Goal: Task Accomplishment & Management: Manage account settings

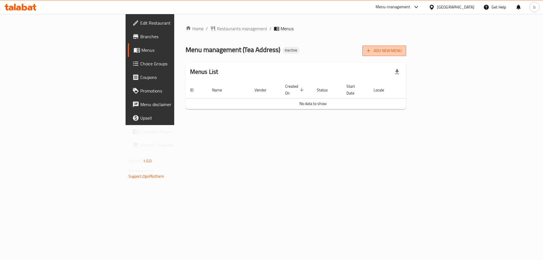
click at [406, 47] on button "Add New Menu" at bounding box center [384, 51] width 44 height 10
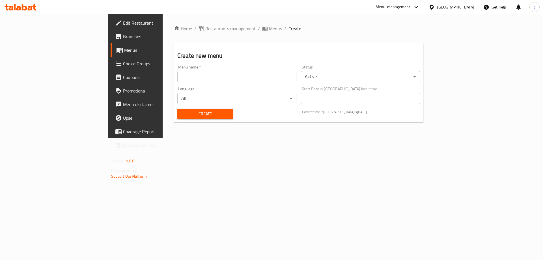
click at [177, 78] on input "text" at bounding box center [236, 76] width 119 height 11
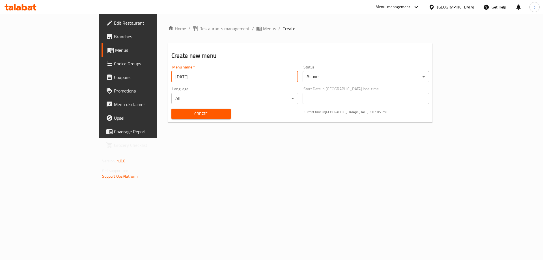
type input "[DATE]"
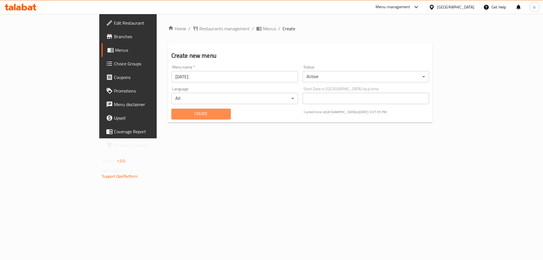
click at [193, 117] on span "Create" at bounding box center [201, 113] width 50 height 7
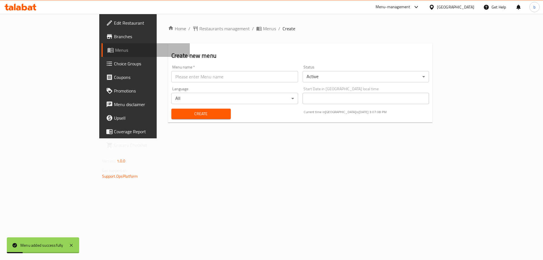
click at [115, 51] on span "Menus" at bounding box center [150, 50] width 70 height 7
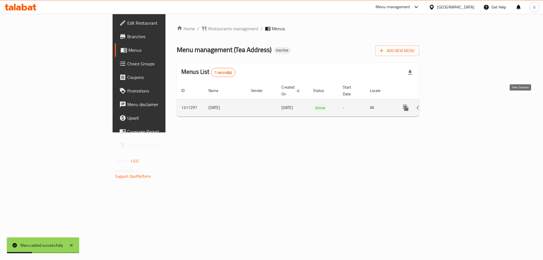
click at [453, 101] on link "enhanced table" at bounding box center [447, 108] width 14 height 14
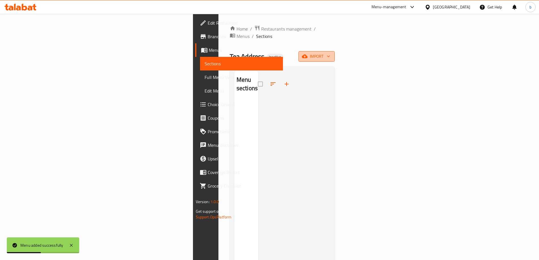
click at [330, 53] on span "import" at bounding box center [316, 56] width 27 height 7
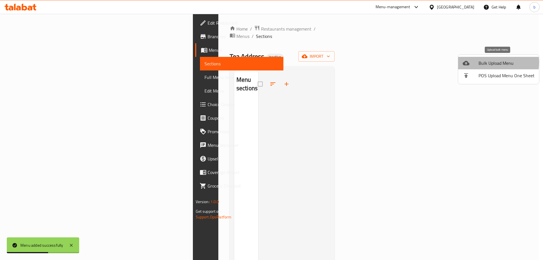
click at [490, 63] on span "Bulk Upload Menu" at bounding box center [507, 63] width 56 height 7
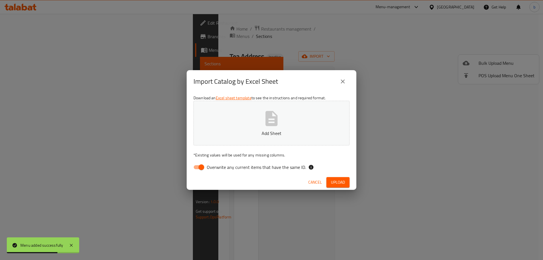
click at [198, 168] on input "Overwrite any current items that have the same ID." at bounding box center [201, 167] width 32 height 11
checkbox input "false"
click at [219, 142] on button "Add Sheet" at bounding box center [271, 123] width 156 height 45
click at [335, 179] on span "Upload" at bounding box center [338, 182] width 14 height 7
click at [338, 182] on span "Upload" at bounding box center [338, 182] width 14 height 7
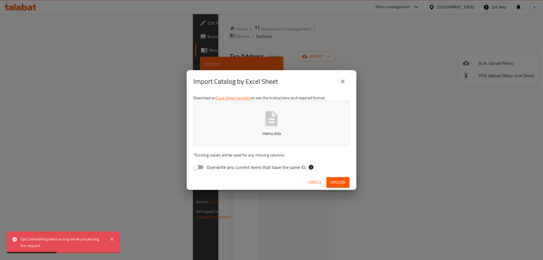
click at [341, 85] on button "close" at bounding box center [343, 82] width 14 height 14
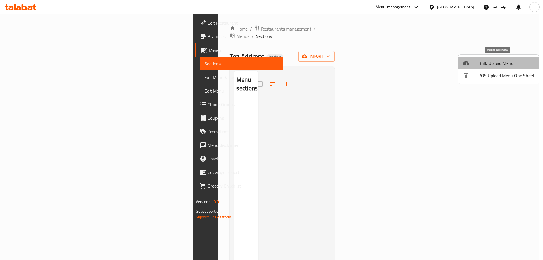
click at [515, 60] on span "Bulk Upload Menu" at bounding box center [507, 63] width 56 height 7
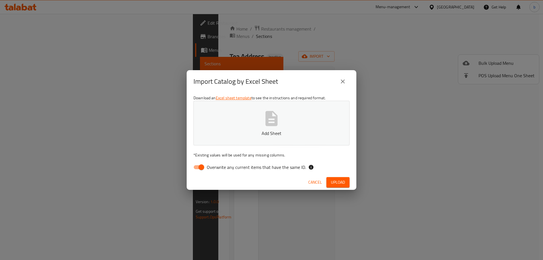
click at [201, 169] on input "Overwrite any current items that have the same ID." at bounding box center [201, 167] width 32 height 11
checkbox input "false"
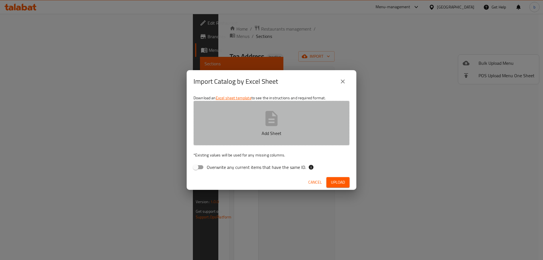
click at [287, 111] on button "Add Sheet" at bounding box center [271, 123] width 156 height 45
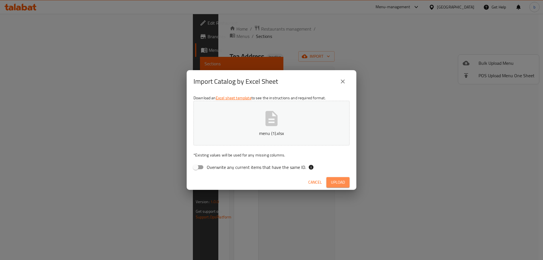
click at [339, 179] on span "Upload" at bounding box center [338, 182] width 14 height 7
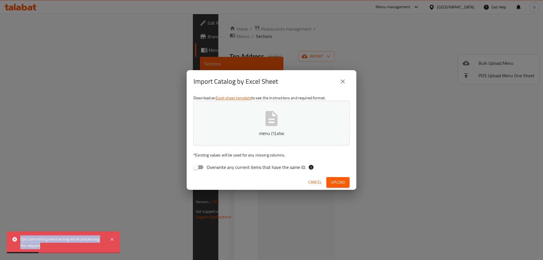
drag, startPoint x: 20, startPoint y: 236, endPoint x: 63, endPoint y: 248, distance: 44.2
click at [63, 248] on div "Ops!,something went wrong while processing the request" at bounding box center [63, 242] width 113 height 22
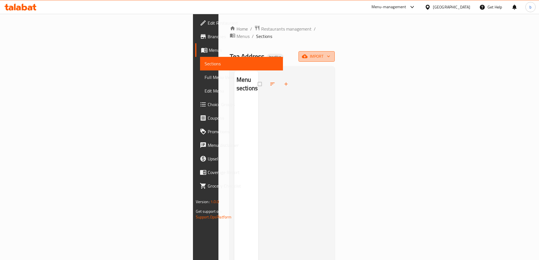
click at [330, 53] on span "import" at bounding box center [316, 56] width 27 height 7
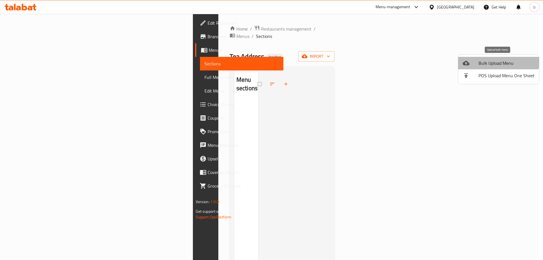
click at [492, 58] on li "Bulk Upload Menu" at bounding box center [498, 63] width 81 height 12
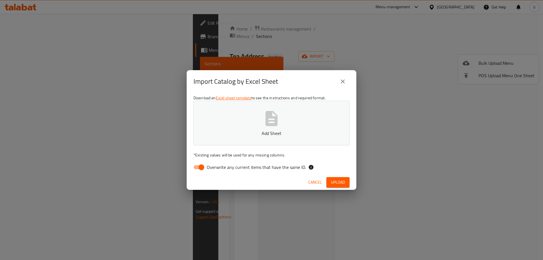
click at [200, 165] on input "Overwrite any current items that have the same ID." at bounding box center [201, 167] width 32 height 11
checkbox input "false"
click at [224, 140] on button "Add Sheet" at bounding box center [271, 123] width 156 height 45
click at [334, 179] on span "Upload" at bounding box center [338, 182] width 14 height 7
click at [344, 185] on span "Upload" at bounding box center [338, 182] width 14 height 7
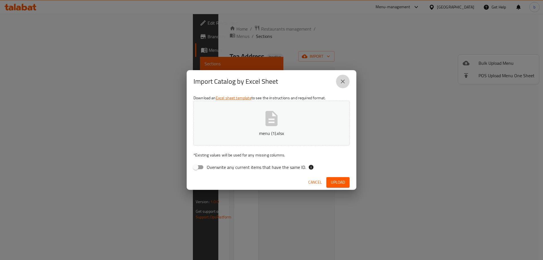
click at [344, 86] on button "close" at bounding box center [343, 82] width 14 height 14
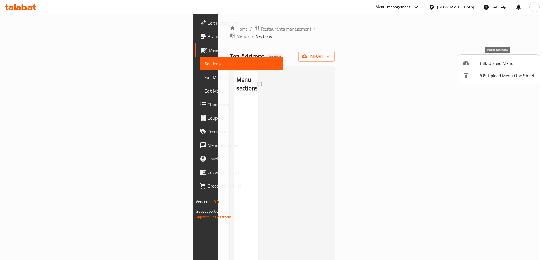
click at [515, 61] on span "Bulk Upload Menu" at bounding box center [507, 63] width 56 height 7
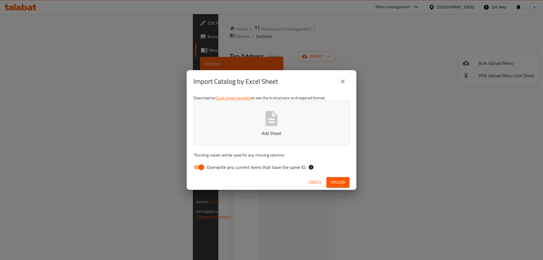
click at [199, 167] on input "Overwrite any current items that have the same ID." at bounding box center [201, 167] width 32 height 11
checkbox input "false"
click at [244, 117] on button "Add Sheet" at bounding box center [271, 123] width 156 height 45
click at [337, 184] on span "Upload" at bounding box center [338, 182] width 14 height 7
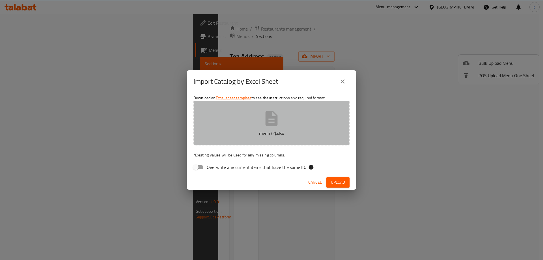
click at [252, 117] on button "menu (2).xlsx" at bounding box center [271, 123] width 156 height 45
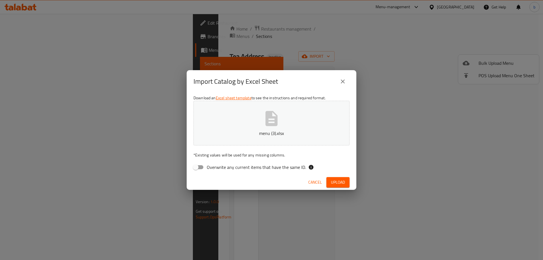
click at [329, 179] on button "Upload" at bounding box center [337, 182] width 23 height 10
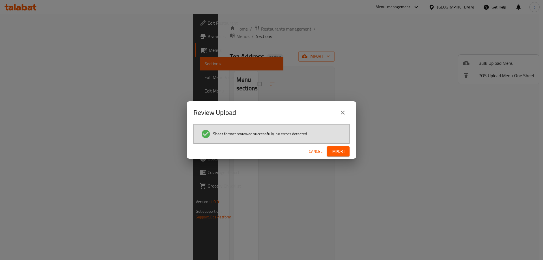
click at [341, 154] on span "Import" at bounding box center [338, 151] width 14 height 7
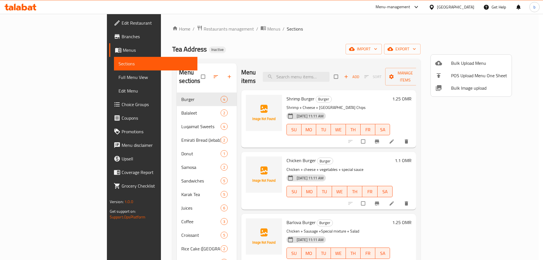
click at [29, 76] on div at bounding box center [271, 130] width 543 height 260
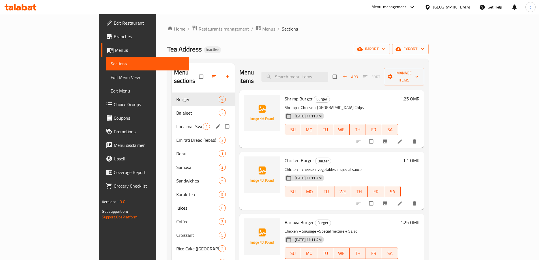
click at [176, 123] on span "Luqaimat Sweets" at bounding box center [189, 126] width 27 height 7
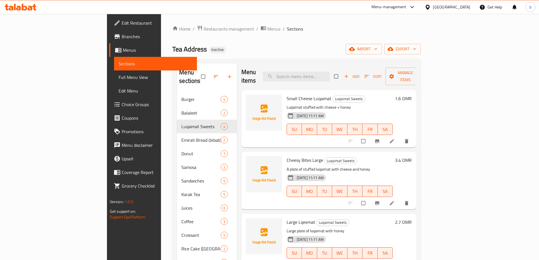
scroll to position [1, 0]
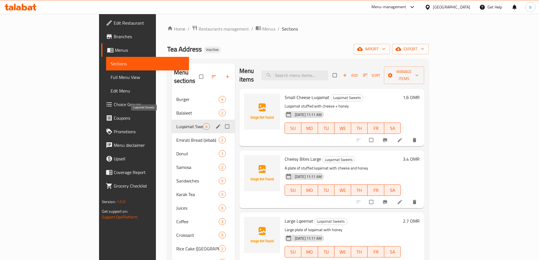
click at [176, 123] on span "Luqaimat Sweets" at bounding box center [189, 126] width 27 height 7
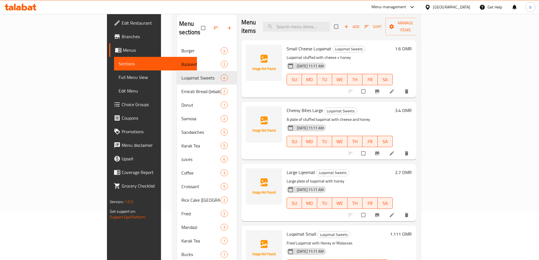
scroll to position [79, 0]
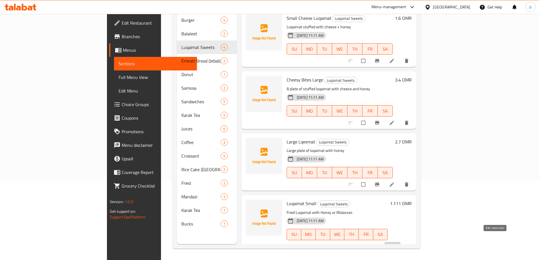
click at [395, 244] on icon at bounding box center [392, 247] width 6 height 6
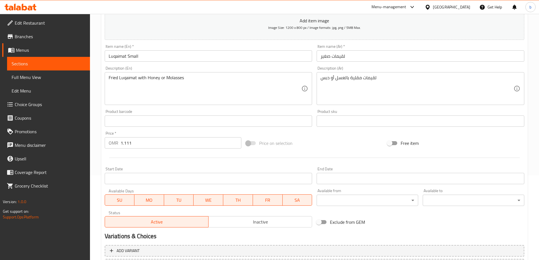
scroll to position [85, 0]
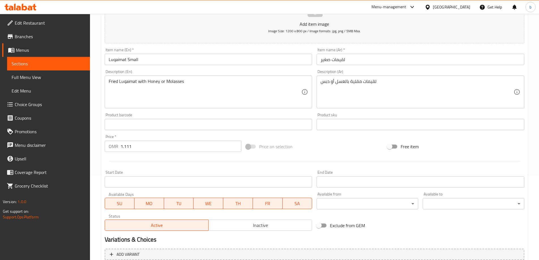
click at [47, 105] on span "Choice Groups" at bounding box center [50, 104] width 71 height 7
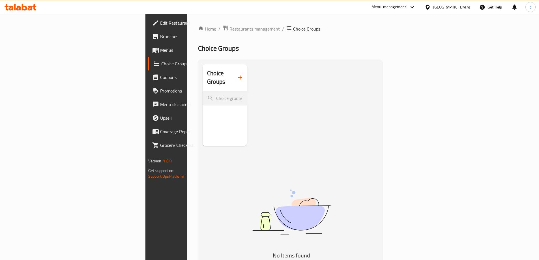
click at [237, 74] on icon "button" at bounding box center [240, 77] width 7 height 7
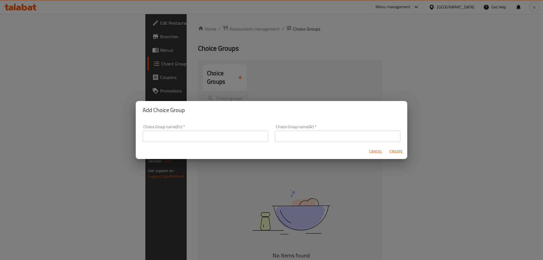
click at [192, 140] on input "text" at bounding box center [206, 136] width 126 height 11
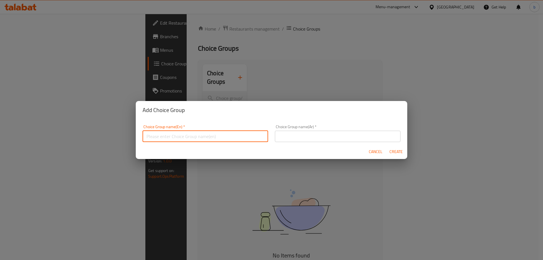
type input "Your Choice of:"
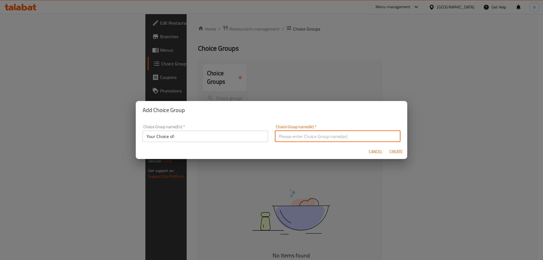
click at [283, 139] on input "text" at bounding box center [338, 136] width 126 height 11
type input "اختيارك من :"
click at [401, 150] on span "Create" at bounding box center [396, 151] width 14 height 7
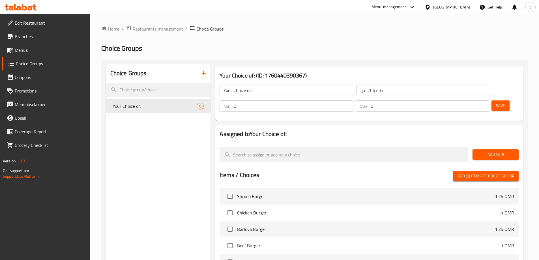
click at [499, 151] on span "Add New" at bounding box center [495, 154] width 37 height 7
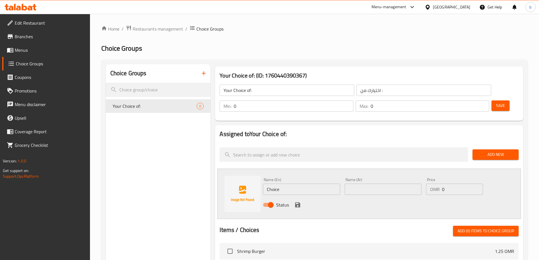
click at [300, 184] on input "Choice" at bounding box center [301, 189] width 77 height 11
paste input "Honey"
type input "Honey"
click at [379, 184] on input "text" at bounding box center [382, 189] width 77 height 11
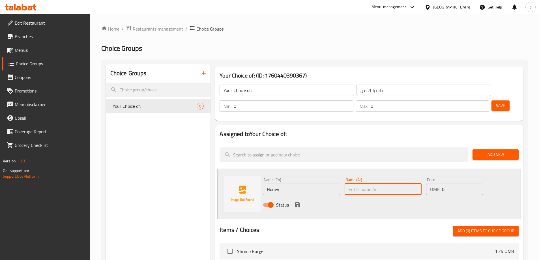
type input "غ"
type input "عسل"
click at [298, 201] on icon "save" at bounding box center [297, 204] width 7 height 7
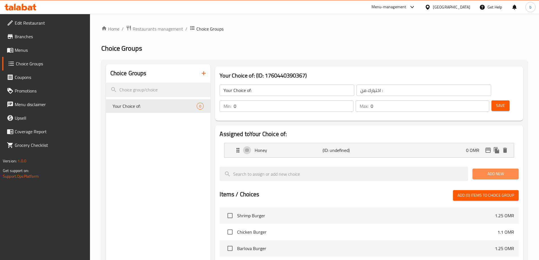
click at [482, 170] on span "Add New" at bounding box center [495, 173] width 37 height 7
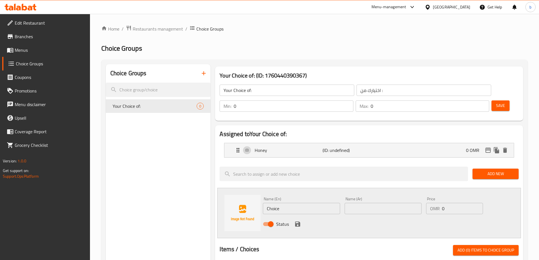
click at [309, 203] on input "Choice" at bounding box center [301, 208] width 77 height 11
paste input "Molasses"
type input "Molasses"
click at [359, 203] on input "text" at bounding box center [382, 208] width 77 height 11
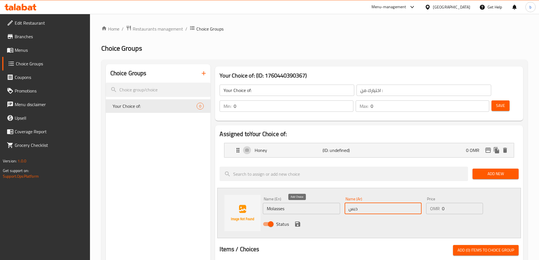
type input "دبس"
click at [297, 221] on icon "save" at bounding box center [297, 224] width 7 height 7
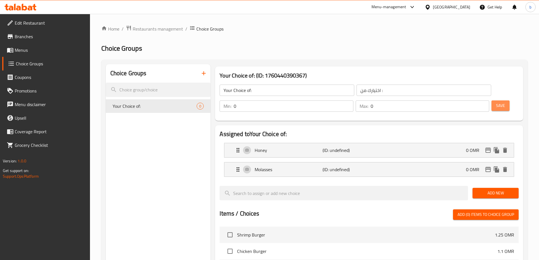
click at [496, 102] on span "Save" at bounding box center [500, 105] width 9 height 7
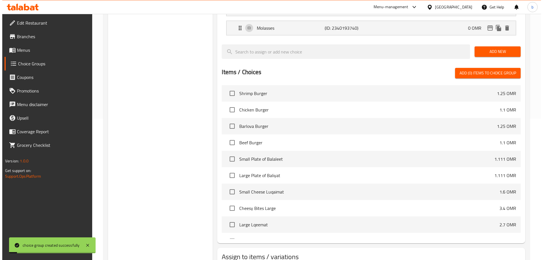
scroll to position [167, 0]
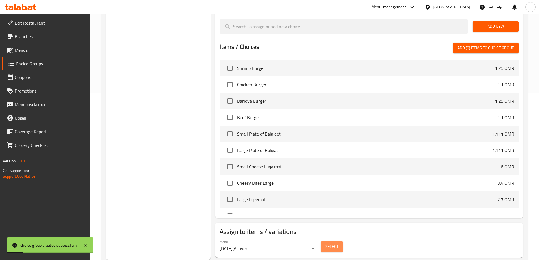
click at [331, 243] on span "Select" at bounding box center [331, 246] width 13 height 7
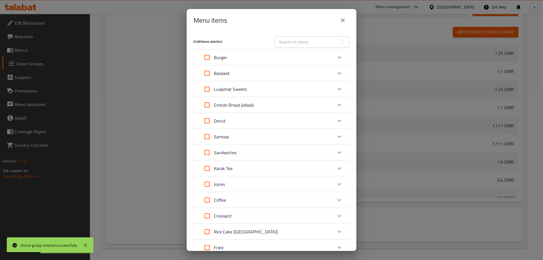
click at [234, 89] on p "Luqaimat Sweets" at bounding box center [230, 89] width 33 height 7
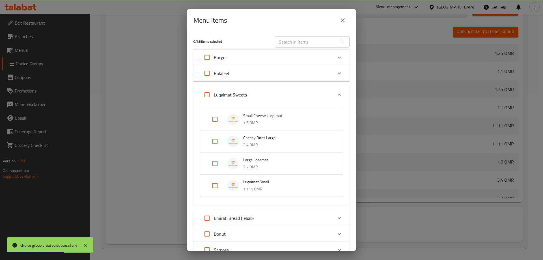
drag, startPoint x: 216, startPoint y: 179, endPoint x: 215, endPoint y: 187, distance: 7.9
click at [215, 187] on input "Expand" at bounding box center [215, 186] width 14 height 14
checkbox input "true"
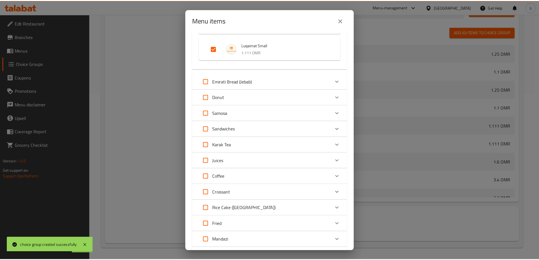
scroll to position [209, 0]
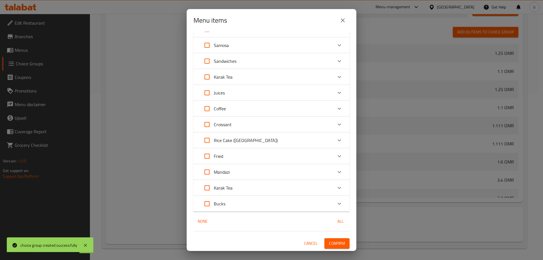
click at [335, 242] on span "Confirm" at bounding box center [337, 243] width 16 height 7
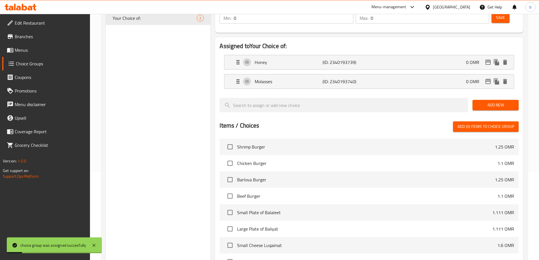
scroll to position [0, 0]
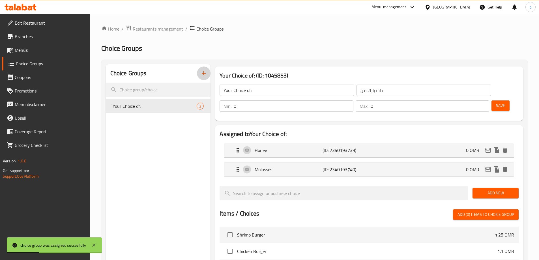
click at [207, 74] on icon "button" at bounding box center [203, 73] width 7 height 7
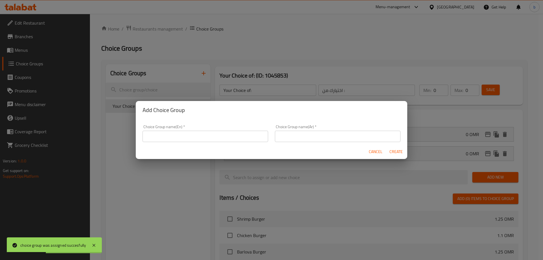
click at [204, 131] on input "text" at bounding box center [206, 136] width 126 height 11
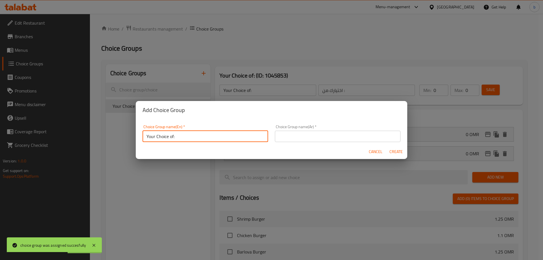
type input "Your Choice of:"
click at [304, 138] on input "text" at bounding box center [338, 136] width 126 height 11
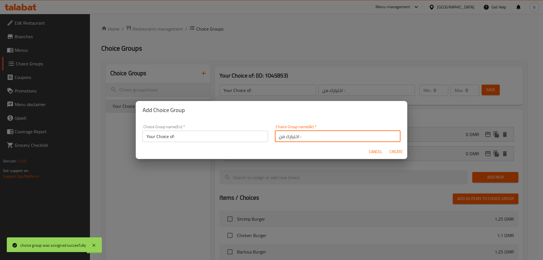
type input "اختيارك من :"
click at [396, 154] on span "Create" at bounding box center [396, 151] width 14 height 7
type input "Your Choice of:"
type input "اختيارك من :"
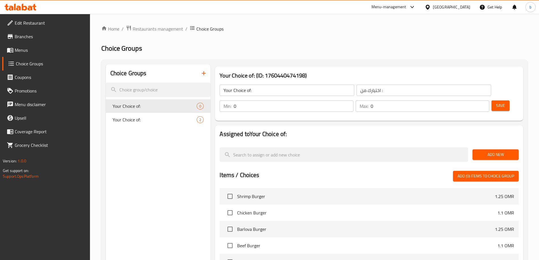
click at [28, 49] on span "Menus" at bounding box center [50, 50] width 71 height 7
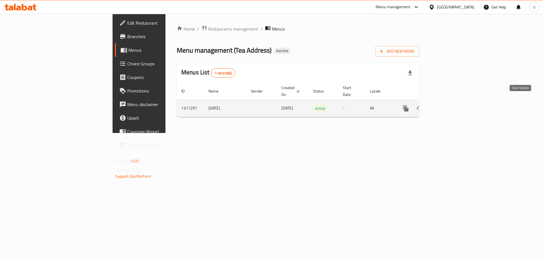
click at [450, 105] on icon "enhanced table" at bounding box center [446, 108] width 7 height 7
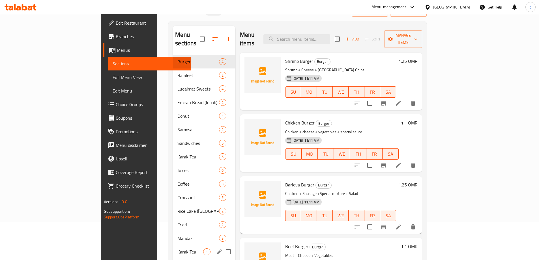
scroll to position [79, 0]
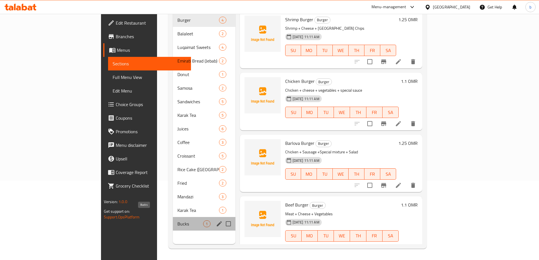
click at [177, 220] on span "Bucks" at bounding box center [190, 223] width 26 height 7
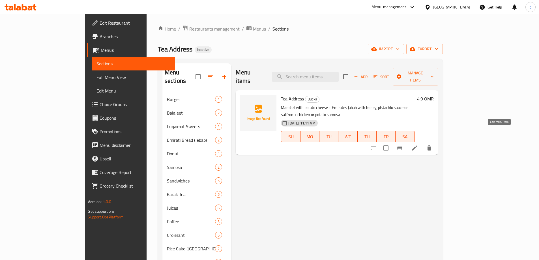
click at [418, 145] on icon at bounding box center [414, 148] width 7 height 7
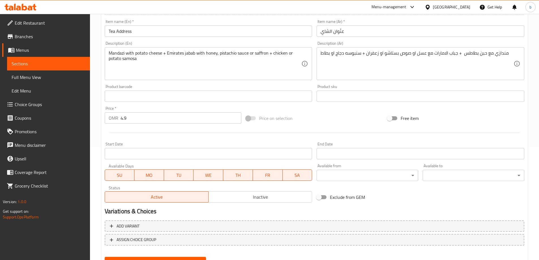
scroll to position [140, 0]
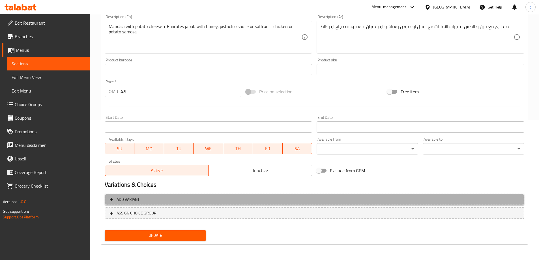
click at [122, 202] on span "Add variant" at bounding box center [128, 199] width 23 height 7
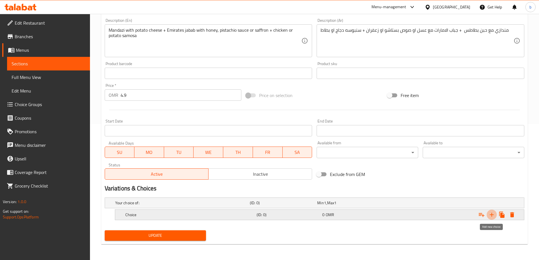
click at [489, 214] on icon "Expand" at bounding box center [491, 214] width 7 height 7
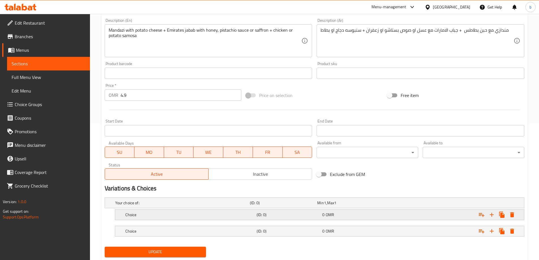
scroll to position [152, 0]
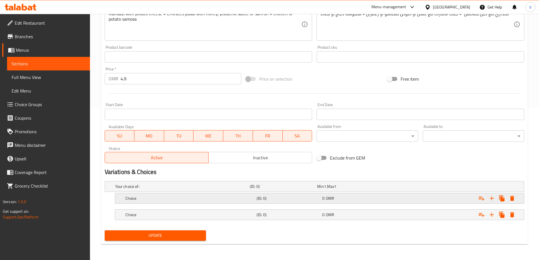
click at [260, 197] on h5 "(ID: 0)" at bounding box center [288, 198] width 63 height 6
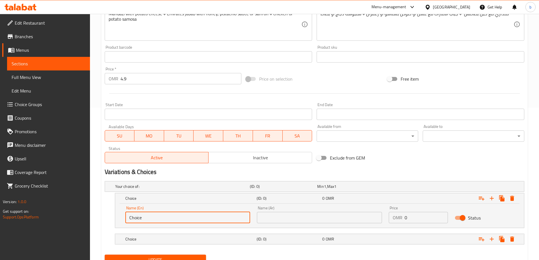
click at [174, 218] on input "Choice" at bounding box center [187, 217] width 125 height 11
paste input "samboosa"
type input "samboosa"
click at [280, 221] on input "text" at bounding box center [319, 217] width 125 height 11
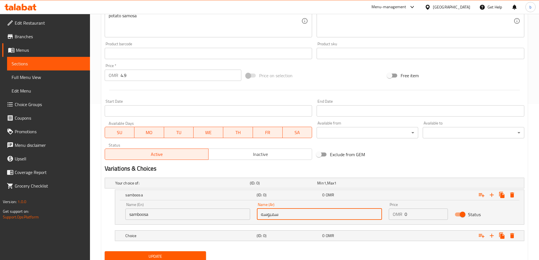
scroll to position [177, 0]
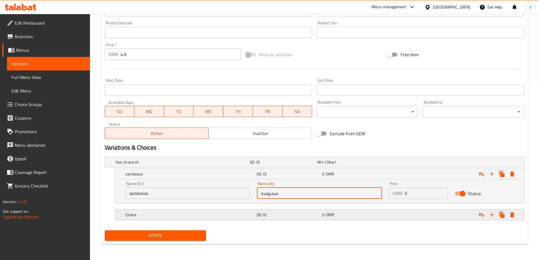
type input "سمبوسه"
click at [365, 216] on div "0 OMR" at bounding box center [353, 215] width 63 height 6
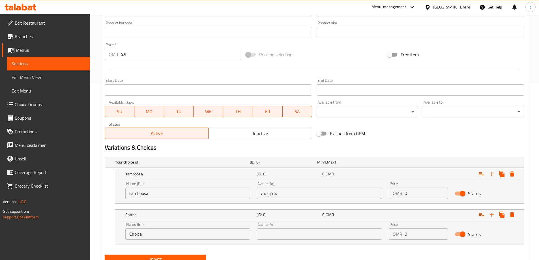
click at [203, 232] on input "Choice" at bounding box center [187, 233] width 125 height 11
paste input "jabab emirates"
type input "jabab emirates"
click at [295, 232] on input "text" at bounding box center [319, 233] width 125 height 11
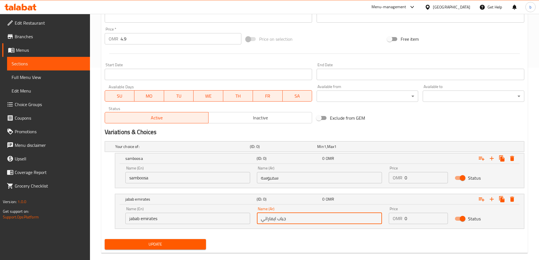
scroll to position [201, 0]
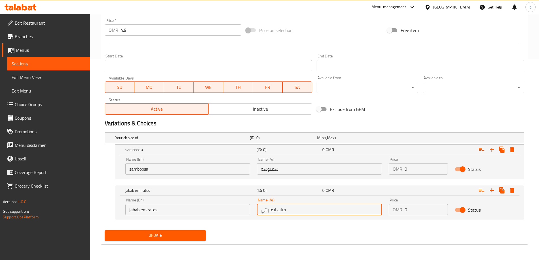
type input "جباب ايماراتي"
click at [427, 125] on h2 "Variations & Choices" at bounding box center [314, 123] width 419 height 8
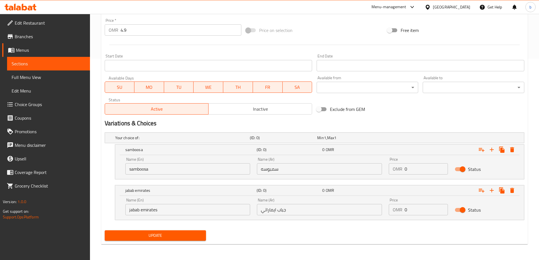
click at [130, 239] on span "Update" at bounding box center [155, 235] width 92 height 7
click at [415, 169] on input "0" at bounding box center [425, 168] width 43 height 11
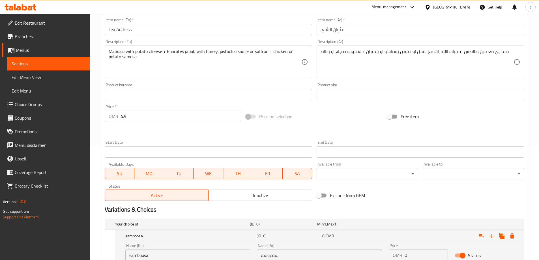
scroll to position [31, 0]
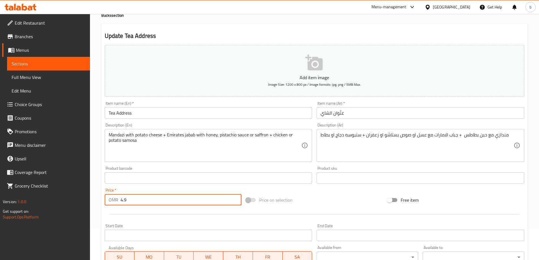
click at [156, 200] on input "4.9" at bounding box center [180, 199] width 121 height 11
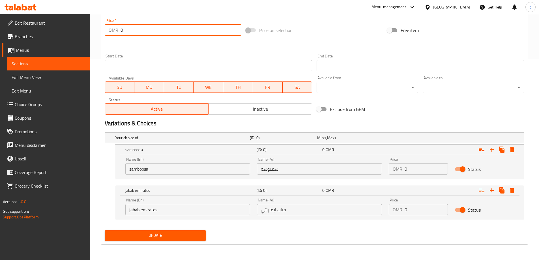
type input "0"
click at [426, 171] on input "0" at bounding box center [425, 168] width 43 height 11
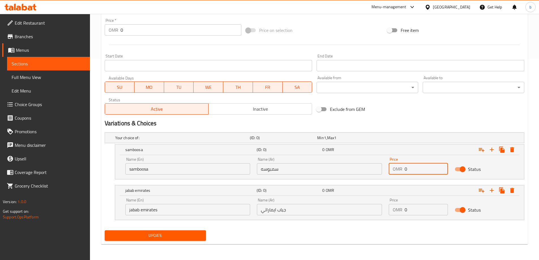
click at [426, 171] on input "0" at bounding box center [425, 168] width 43 height 11
paste input "4.9"
type input "4.9"
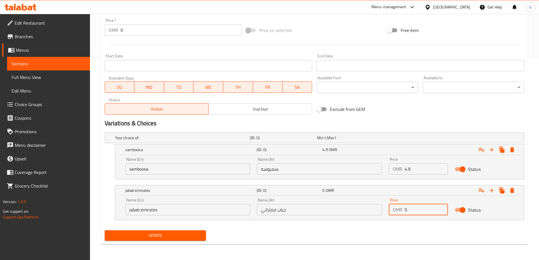
click at [406, 211] on input "0" at bounding box center [425, 209] width 43 height 11
paste input "4.9"
type input "4.9"
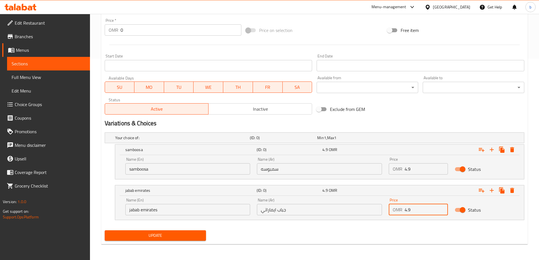
click at [168, 239] on button "Update" at bounding box center [156, 235] width 102 height 10
click at [492, 149] on icon "Expand" at bounding box center [491, 149] width 7 height 7
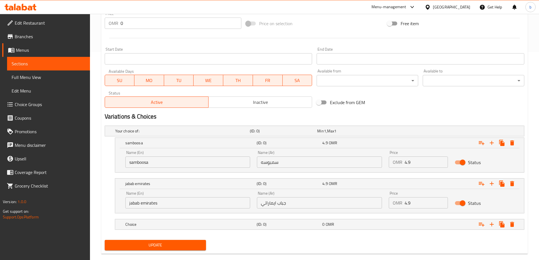
scroll to position [217, 0]
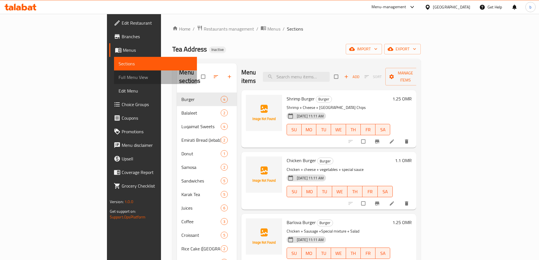
click at [118, 74] on span "Full Menu View" at bounding box center [155, 77] width 74 height 7
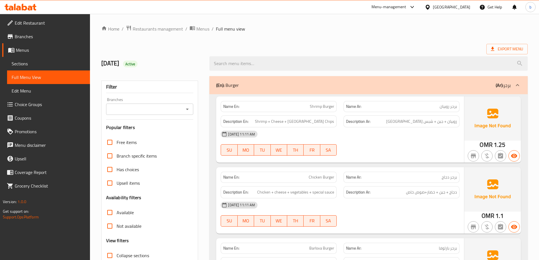
scroll to position [85, 0]
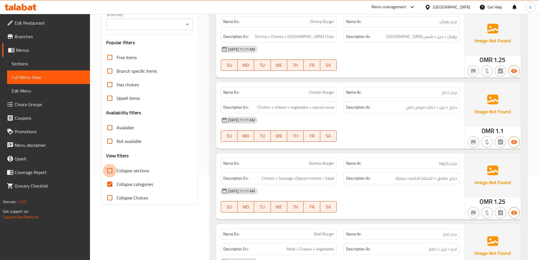
click at [109, 169] on input "Collapse sections" at bounding box center [110, 171] width 14 height 14
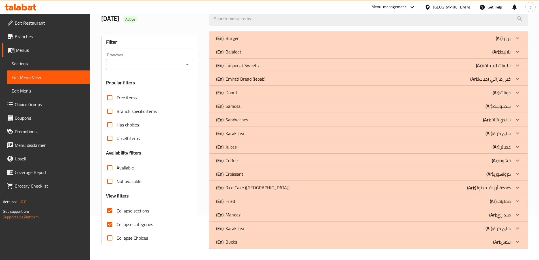
scroll to position [45, 0]
click at [112, 207] on input "Collapse sections" at bounding box center [110, 211] width 14 height 14
checkbox input "false"
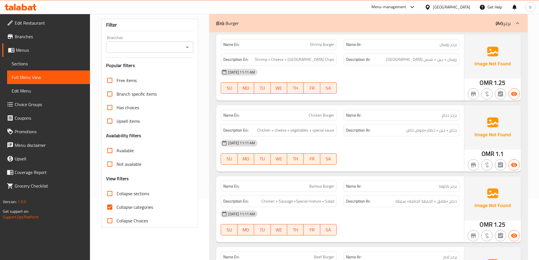
scroll to position [85, 0]
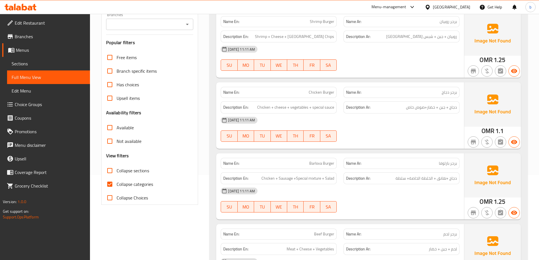
click at [109, 183] on input "Collapse categories" at bounding box center [110, 184] width 14 height 14
checkbox input "false"
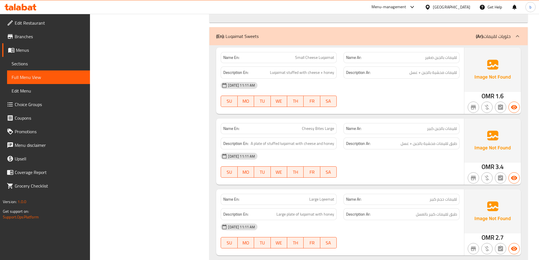
scroll to position [537, 0]
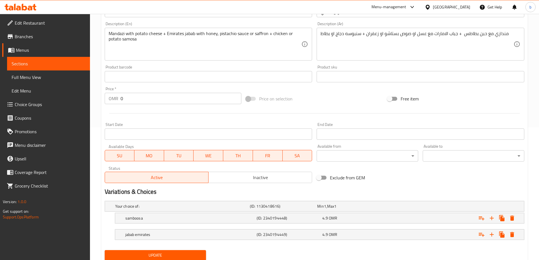
scroll to position [152, 0]
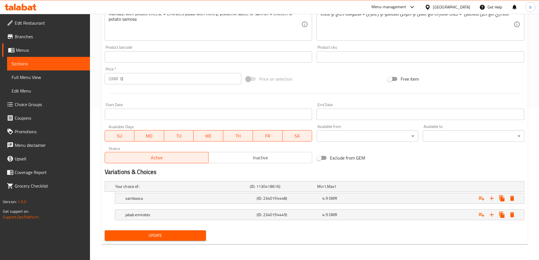
click at [169, 235] on span "Update" at bounding box center [155, 235] width 92 height 7
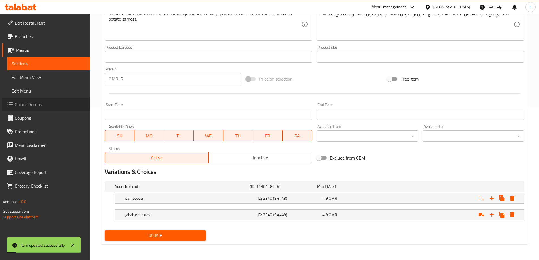
click at [41, 102] on span "Choice Groups" at bounding box center [50, 104] width 71 height 7
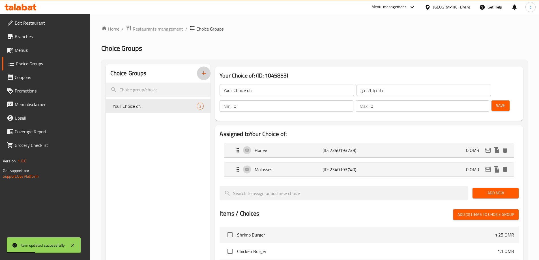
click at [209, 72] on button "button" at bounding box center [204, 73] width 14 height 14
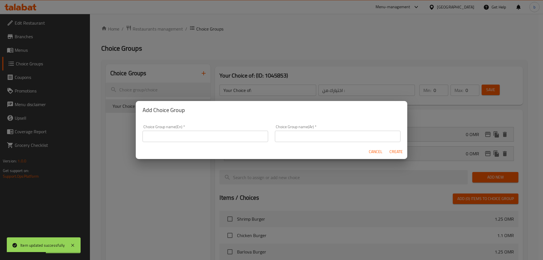
click at [104, 162] on div "Add Choice Group Choice Group name(En)   * Choice Group name(En) * Choice Group…" at bounding box center [271, 130] width 543 height 260
click at [376, 150] on span "Cancel" at bounding box center [376, 151] width 14 height 7
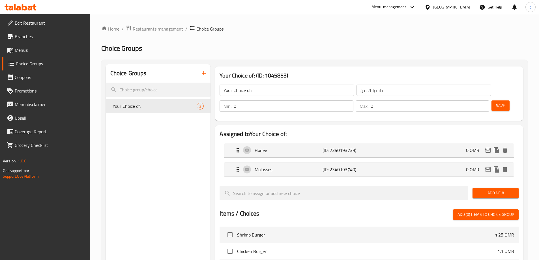
click at [202, 72] on icon "button" at bounding box center [203, 73] width 7 height 7
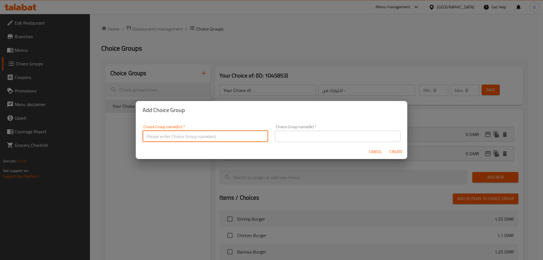
click at [214, 136] on input "text" at bounding box center [206, 136] width 126 height 11
type input "Your Choice of:"
click at [305, 135] on input "text" at bounding box center [338, 136] width 126 height 11
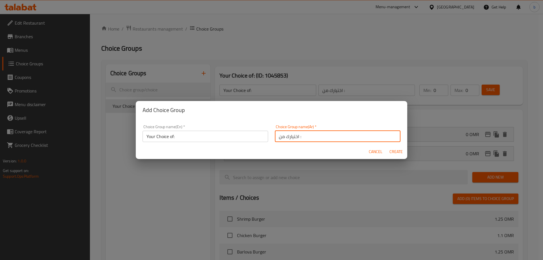
type input "اختيارك من :"
click at [245, 139] on input "Your Choice of:" at bounding box center [206, 136] width 126 height 11
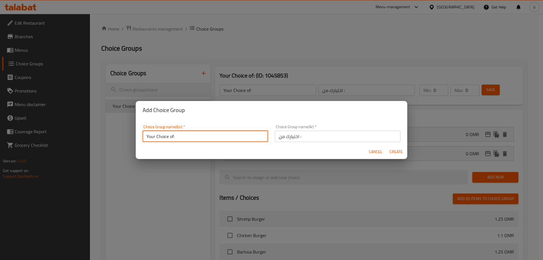
type input "Your Choice of:"
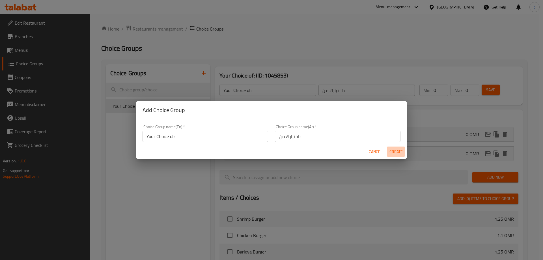
click at [400, 153] on span "Create" at bounding box center [396, 151] width 14 height 7
type input "Your Choice of:"
type input "اختيارك من :"
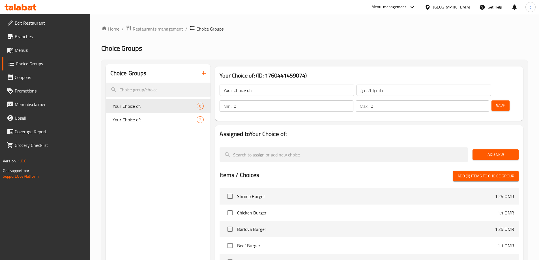
click at [485, 151] on span "Add New" at bounding box center [495, 154] width 37 height 7
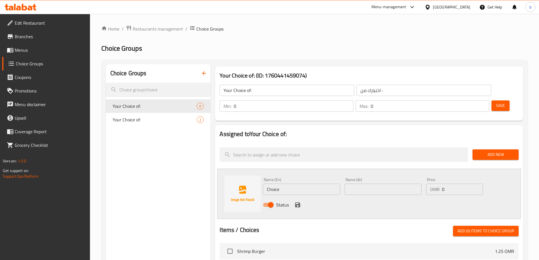
click at [302, 184] on input "Choice" at bounding box center [301, 189] width 77 height 11
click at [300, 184] on input "Choice" at bounding box center [301, 189] width 77 height 11
paste input "potato"
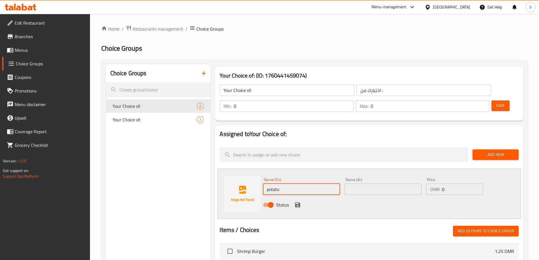
type input "potato"
click at [390, 184] on input "text" at bounding box center [382, 189] width 77 height 11
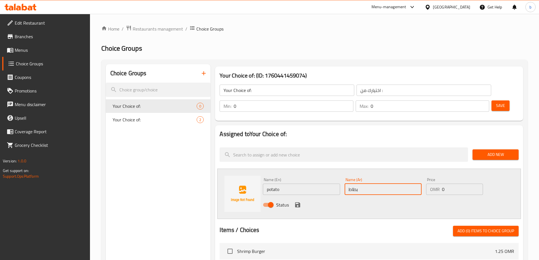
type input "بطاطس"
click at [294, 201] on icon "save" at bounding box center [297, 204] width 7 height 7
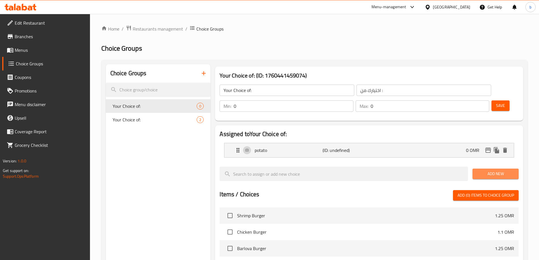
click at [493, 170] on span "Add New" at bounding box center [495, 173] width 37 height 7
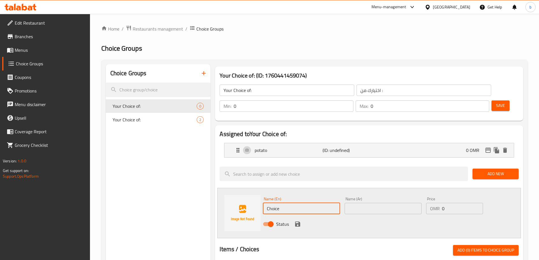
click at [285, 203] on input "Choice" at bounding box center [301, 208] width 77 height 11
paste input "chicken"
type input "chicken"
click at [365, 203] on input "text" at bounding box center [382, 208] width 77 height 11
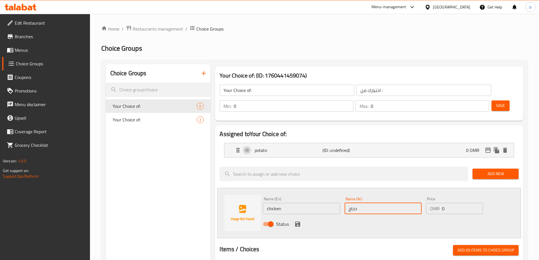
type input "دجاج"
click at [298, 221] on icon "save" at bounding box center [297, 224] width 7 height 7
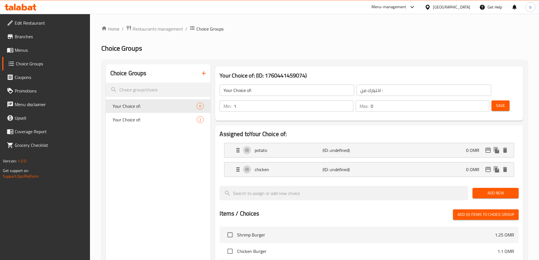
type input "1"
click at [353, 100] on input "1" at bounding box center [293, 105] width 119 height 11
type input "1"
click at [474, 100] on input "1" at bounding box center [429, 105] width 118 height 11
click at [496, 102] on span "Save" at bounding box center [500, 105] width 9 height 7
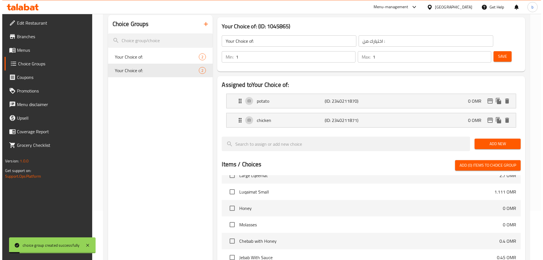
scroll to position [167, 0]
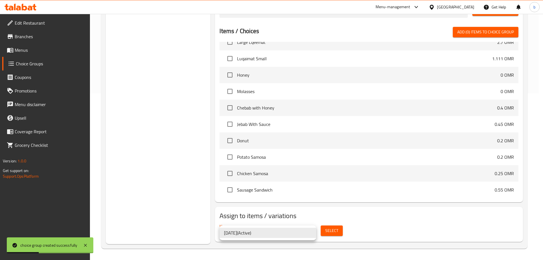
click at [328, 232] on div at bounding box center [271, 130] width 543 height 260
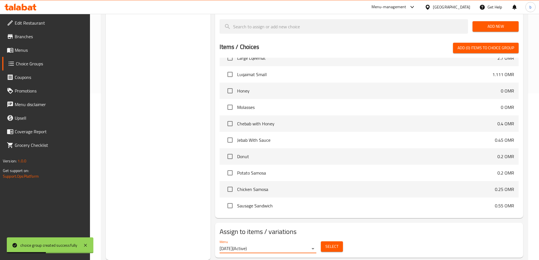
click at [329, 243] on span "Select" at bounding box center [331, 246] width 13 height 7
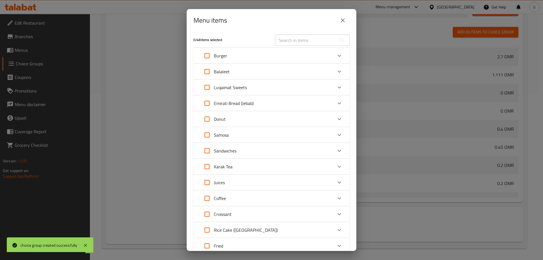
scroll to position [0, 0]
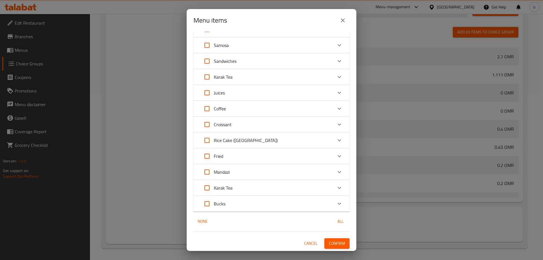
click at [273, 204] on div "Bucks" at bounding box center [266, 204] width 132 height 14
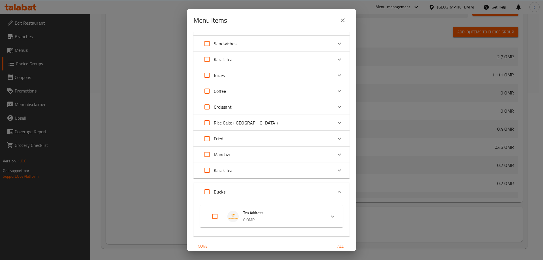
scroll to position [134, 0]
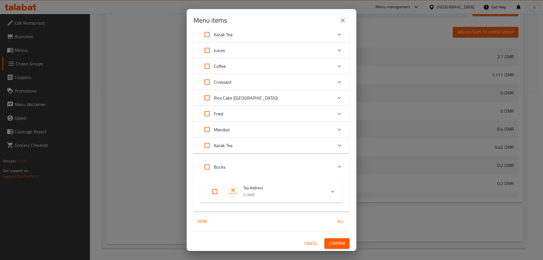
click at [319, 191] on li "Tea Address 0 OMR" at bounding box center [266, 192] width 119 height 20
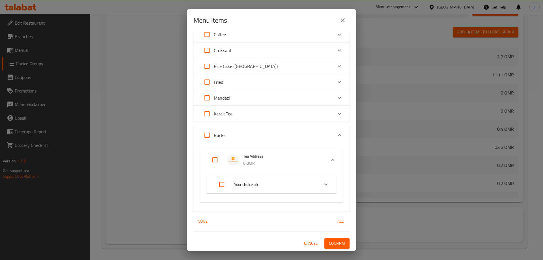
click at [268, 188] on span "Your choice of:" at bounding box center [274, 184] width 80 height 7
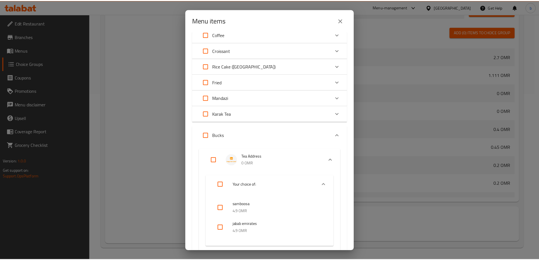
scroll to position [219, 0]
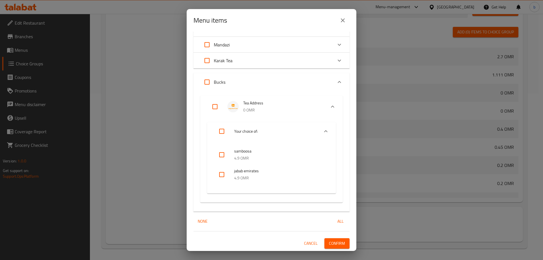
click at [220, 152] on input "checkbox" at bounding box center [222, 155] width 14 height 14
checkbox input "true"
click at [335, 244] on span "Confirm" at bounding box center [337, 243] width 16 height 7
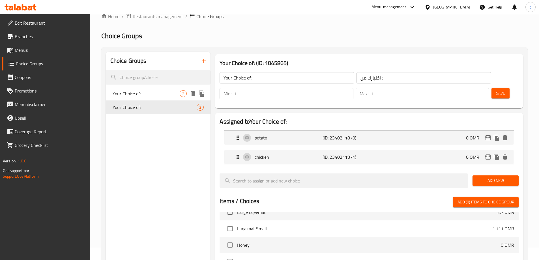
scroll to position [0, 0]
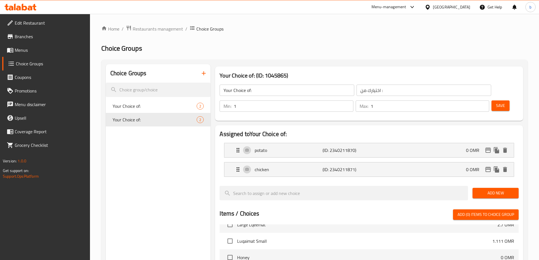
click at [204, 73] on icon "button" at bounding box center [204, 73] width 4 height 4
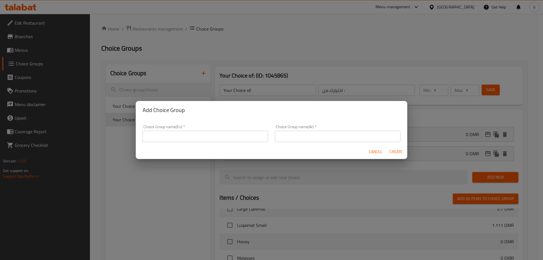
click at [194, 138] on input "text" at bounding box center [206, 136] width 126 height 11
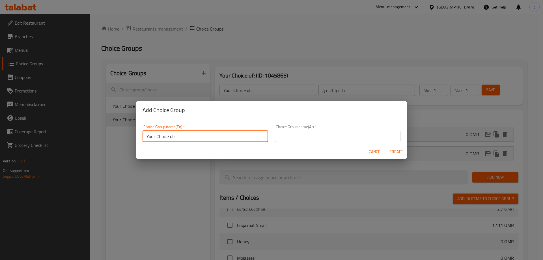
type input "Your Choice of:"
click at [296, 138] on input "text" at bounding box center [338, 136] width 126 height 11
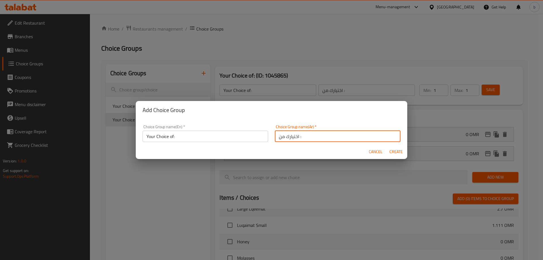
type input "اختيارك من :"
click at [397, 153] on span "Create" at bounding box center [396, 151] width 14 height 7
type input "Your Choice of:"
type input "اختيارك من :"
type input "0"
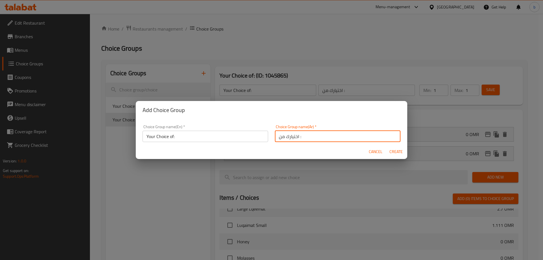
type input "0"
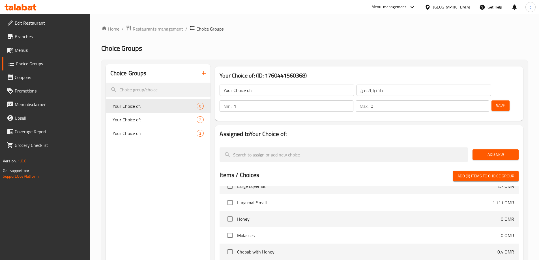
type input "1"
click at [353, 100] on input "1" at bounding box center [293, 105] width 119 height 11
type input "1"
click at [474, 100] on input "1" at bounding box center [429, 105] width 118 height 11
click at [493, 151] on span "Add New" at bounding box center [495, 154] width 37 height 7
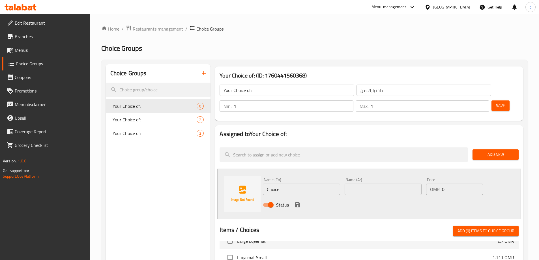
click at [309, 184] on input "Choice" at bounding box center [301, 189] width 77 height 11
paste input "honey"
type input "honey"
click at [357, 184] on input "text" at bounding box center [382, 189] width 77 height 11
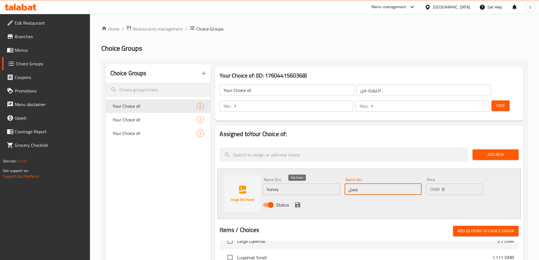
type input "عسل"
click at [295, 202] on icon "save" at bounding box center [297, 204] width 5 height 5
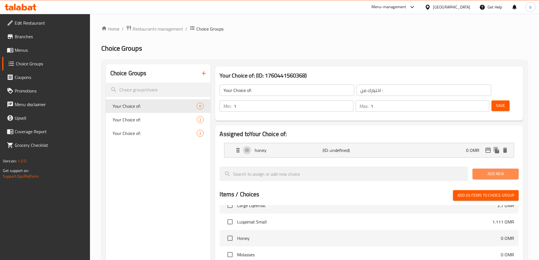
click at [499, 170] on span "Add New" at bounding box center [495, 173] width 37 height 7
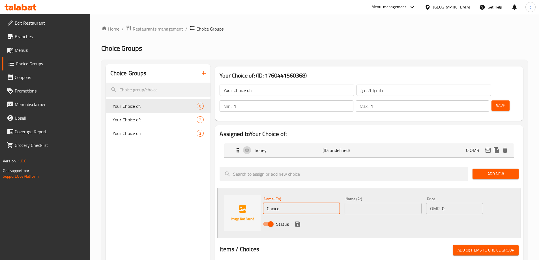
click at [301, 203] on input "Choice" at bounding box center [301, 208] width 77 height 11
paste input "pistachio"
type input "pistachio"
click at [371, 203] on input "text" at bounding box center [382, 208] width 77 height 11
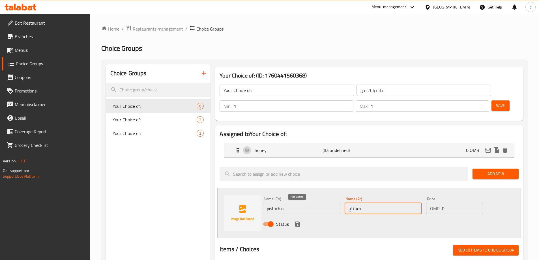
type input "فستق"
click at [300, 221] on icon "save" at bounding box center [297, 224] width 7 height 7
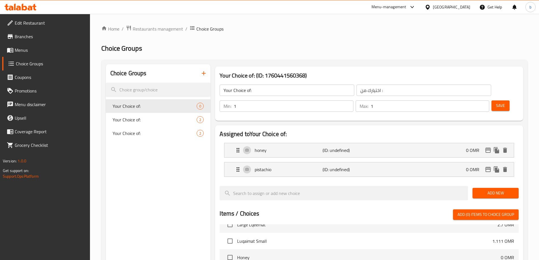
click at [493, 189] on span "Add New" at bounding box center [495, 192] width 37 height 7
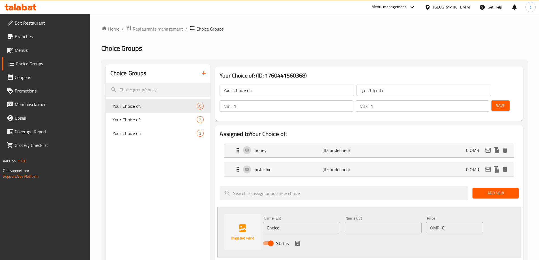
click at [287, 222] on input "Choice" at bounding box center [301, 227] width 77 height 11
paste input "safaron 4 pcs"
type input "safaron 4 pcs"
click at [355, 222] on input "text" at bounding box center [382, 227] width 77 height 11
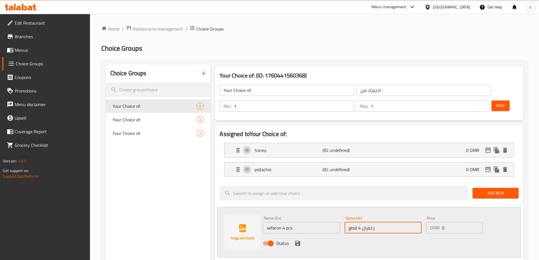
type input "زعفران 4 قطع"
click at [296, 241] on icon "save" at bounding box center [297, 243] width 5 height 5
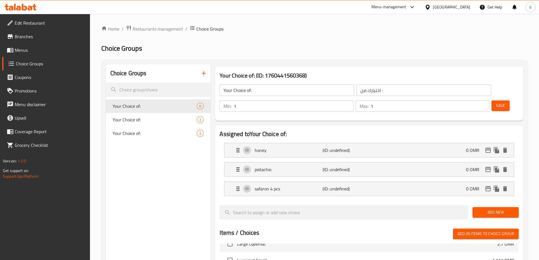
click at [496, 100] on button "Save" at bounding box center [500, 105] width 18 height 10
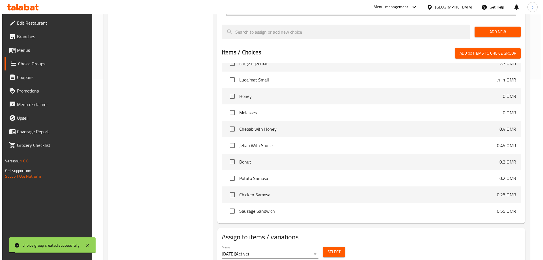
scroll to position [186, 0]
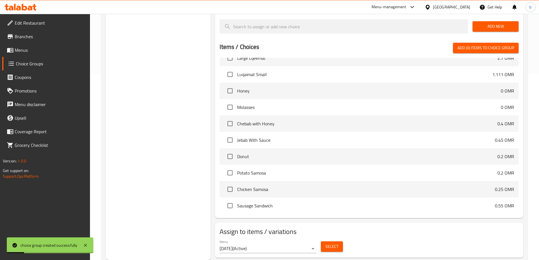
click at [338, 241] on button "Select" at bounding box center [332, 246] width 22 height 10
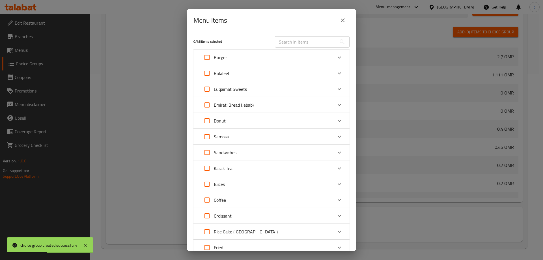
scroll to position [91, 0]
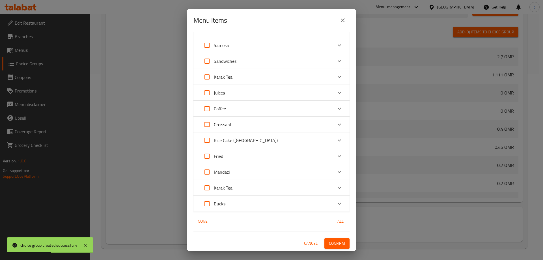
click at [251, 208] on div "Bucks" at bounding box center [266, 204] width 132 height 14
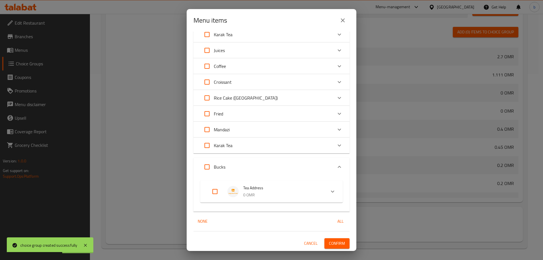
click at [277, 191] on span "Tea Address" at bounding box center [282, 187] width 78 height 7
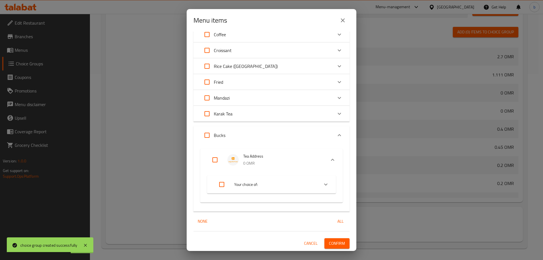
click at [290, 187] on span "Your choice of:" at bounding box center [274, 184] width 80 height 7
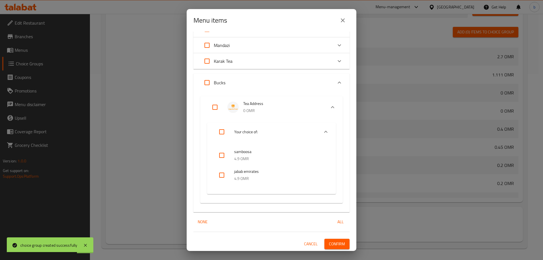
scroll to position [218, 0]
click at [222, 154] on input "checkbox" at bounding box center [222, 155] width 14 height 14
checkbox input "true"
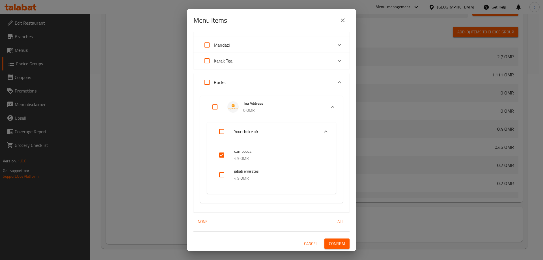
click at [223, 173] on input "checkbox" at bounding box center [222, 175] width 14 height 14
checkbox input "true"
click at [224, 132] on input "Expand" at bounding box center [222, 132] width 14 height 14
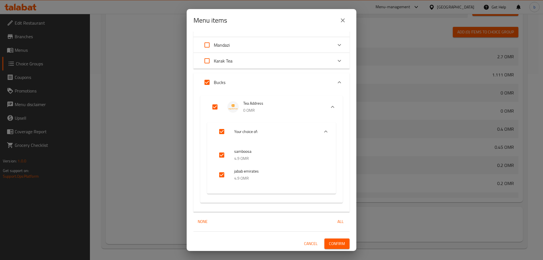
checkbox input "false"
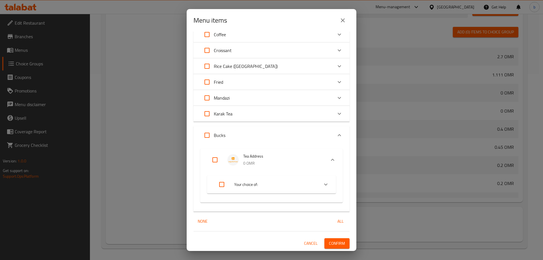
scroll to position [165, 0]
click at [299, 182] on span "Your choice of:" at bounding box center [274, 184] width 80 height 7
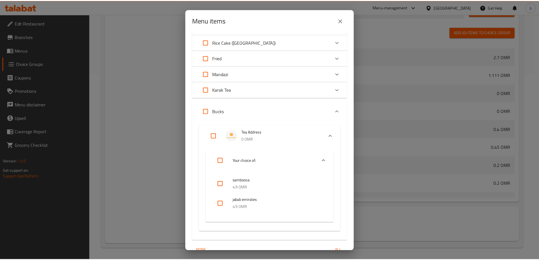
scroll to position [219, 0]
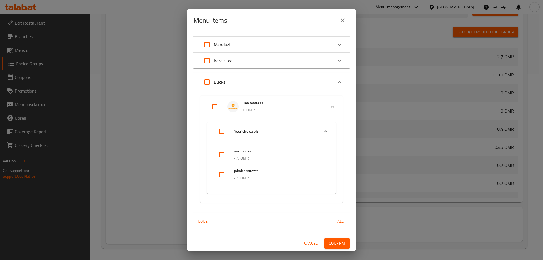
click at [222, 173] on input "checkbox" at bounding box center [222, 175] width 14 height 14
checkbox input "true"
click at [339, 241] on span "Confirm" at bounding box center [337, 243] width 16 height 7
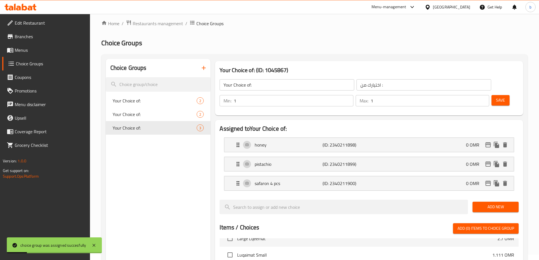
scroll to position [0, 0]
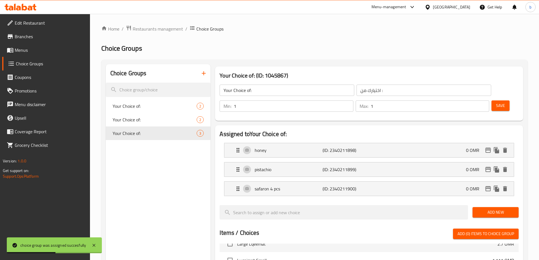
click at [45, 65] on span "Choice Groups" at bounding box center [51, 63] width 70 height 7
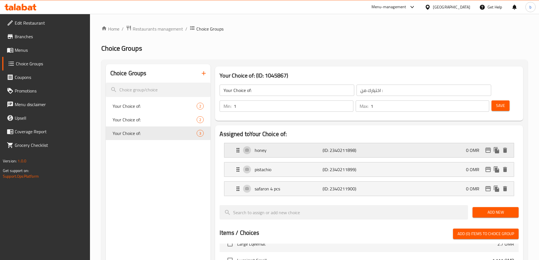
click at [286, 147] on p "honey" at bounding box center [289, 150] width 68 height 7
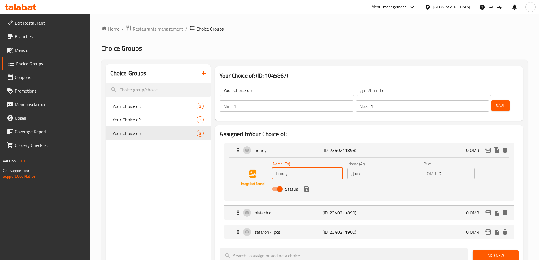
click at [294, 168] on input "honey" at bounding box center [307, 173] width 71 height 11
click at [310, 168] on input "honey" at bounding box center [307, 173] width 71 height 11
paste input "mandazi 4 pcs"
type input "honey mandazi 4 pcs"
click at [370, 168] on input "عسل" at bounding box center [382, 173] width 71 height 11
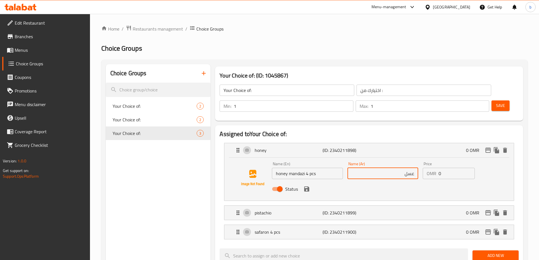
click at [388, 168] on input "عسل" at bounding box center [382, 173] width 71 height 11
paste input "ماندازي 4 قطع"
click at [400, 168] on input "عسل ماندازي 4 قطع" at bounding box center [382, 173] width 71 height 11
click at [306, 186] on icon "save" at bounding box center [306, 189] width 7 height 7
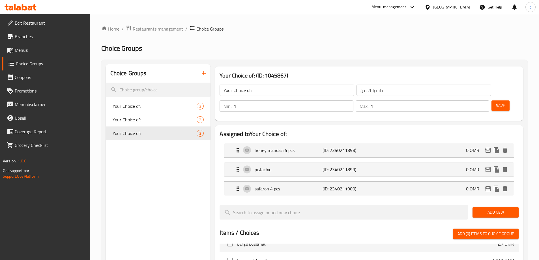
type input "عسل مندازي 4 قطع"
click at [320, 166] on p "pistachio" at bounding box center [289, 169] width 68 height 7
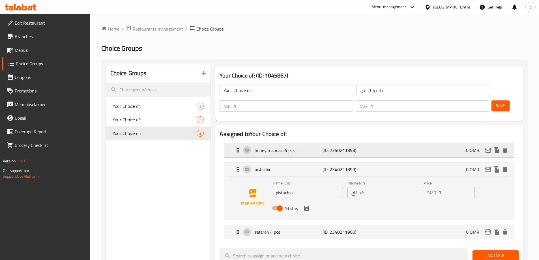
click at [321, 143] on div "honey mandazi 4 pcs (ID: 2340211898) 0 OMR" at bounding box center [370, 150] width 272 height 14
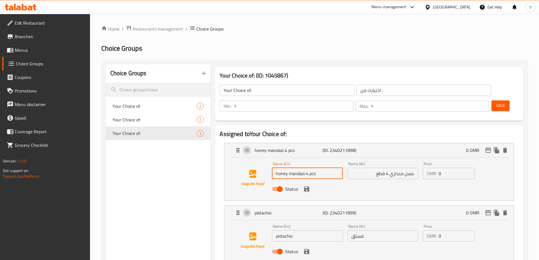
drag, startPoint x: 290, startPoint y: 159, endPoint x: 316, endPoint y: 160, distance: 26.6
click at [316, 168] on input "honey mandazi 4 pcs" at bounding box center [307, 173] width 71 height 11
click at [310, 230] on input "pistachio" at bounding box center [307, 235] width 71 height 11
paste input "mandazi 4 pcs"
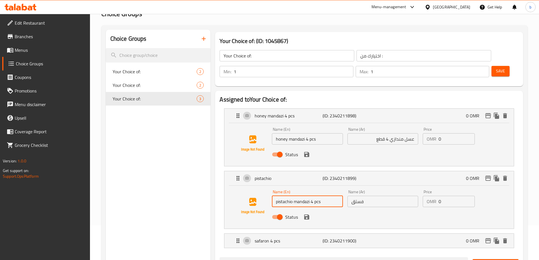
scroll to position [85, 0]
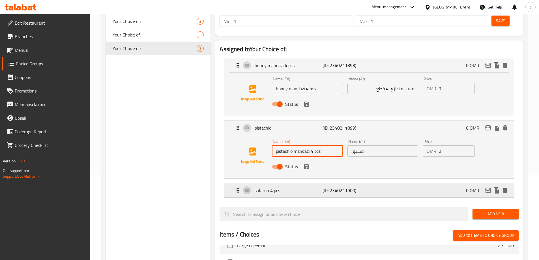
click at [298, 183] on div "safaron 4 pcs (ID: 2340211900) 0 OMR" at bounding box center [370, 190] width 272 height 14
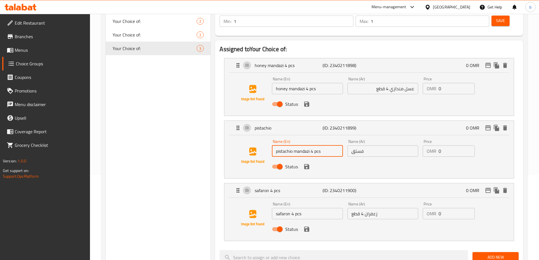
type input "pistachio mandazi 4 pcs"
click at [311, 208] on input "safaron 4 pcs" at bounding box center [307, 213] width 71 height 11
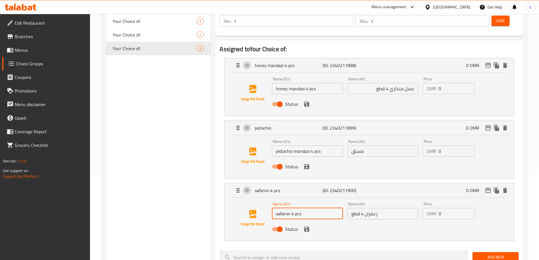
paste input "mandazi 4 pcs"
type input "safaron 4 pcs mandazi 4 pcs"
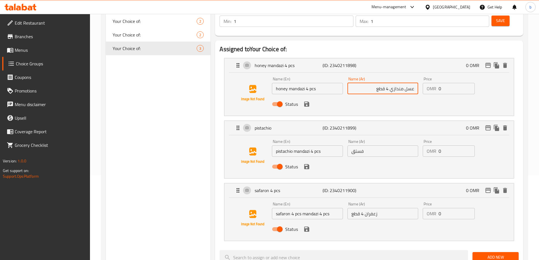
drag, startPoint x: 376, startPoint y: 73, endPoint x: 403, endPoint y: 77, distance: 27.6
click at [403, 83] on input "عسل مندازي 4 قطع" at bounding box center [382, 88] width 71 height 11
paste input "mandazi 4 pcs"
type input "عسل mandazi 4 pcs"
click at [362, 145] on input "فستق" at bounding box center [382, 150] width 71 height 11
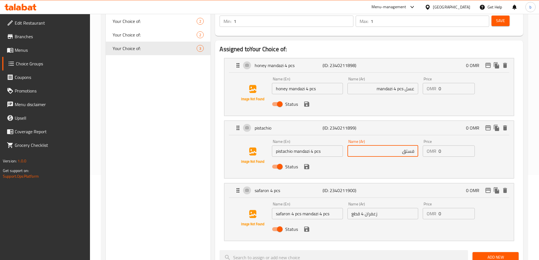
click at [389, 208] on input "زعفران 4 قطع" at bounding box center [382, 213] width 71 height 11
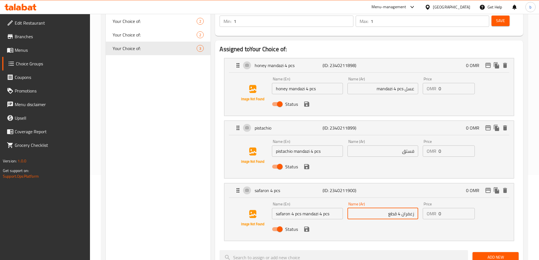
click at [389, 145] on input "فستق" at bounding box center [382, 150] width 71 height 11
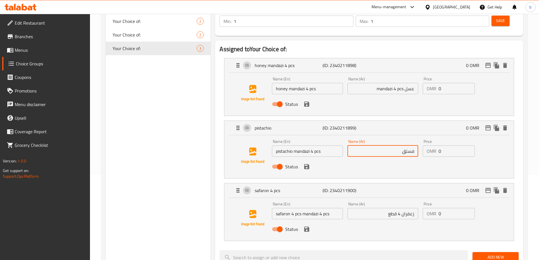
paste input "mandazi 4 pcs"
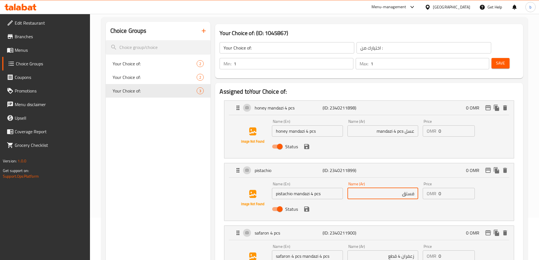
scroll to position [57, 0]
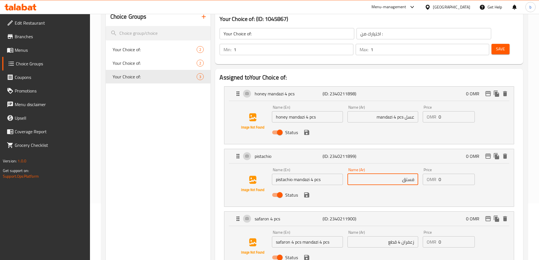
type input "فستق"
drag, startPoint x: 373, startPoint y: 103, endPoint x: 403, endPoint y: 106, distance: 30.1
click at [403, 111] on input "عسل mandazi 4 pcs" at bounding box center [382, 116] width 71 height 11
paste input "ماندازي 4 قطع"
drag, startPoint x: 398, startPoint y: 102, endPoint x: 404, endPoint y: 104, distance: 6.3
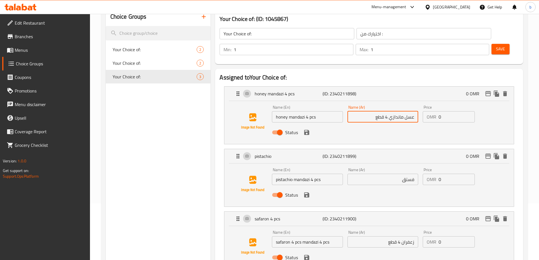
click at [399, 111] on input "عسل ماندازي 4 قطع" at bounding box center [382, 116] width 71 height 11
drag, startPoint x: 377, startPoint y: 102, endPoint x: 404, endPoint y: 103, distance: 26.9
click at [404, 111] on input "عسل مندازي 4 قطع" at bounding box center [382, 116] width 71 height 11
type input "عسل مندازي 4 قطع"
click at [396, 174] on input "فستق" at bounding box center [382, 179] width 71 height 11
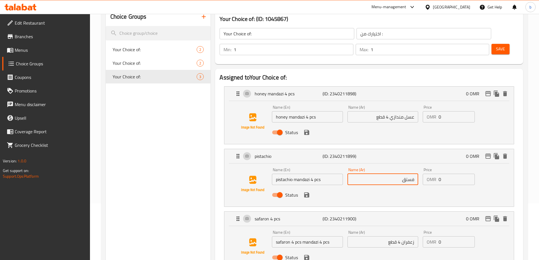
paste input "مندازي 4 قطع"
type input "فستق مندازي 4 قطع"
click at [383, 236] on input "زعفران 4 قطع" at bounding box center [382, 241] width 71 height 11
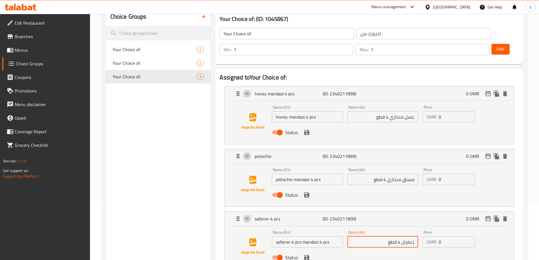
paste input "مندازي 4 قطع"
click at [305, 255] on icon "save" at bounding box center [306, 257] width 5 height 5
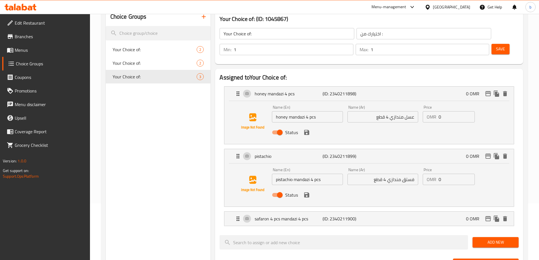
type input "زعفران 4 قطع مندازي 4 قطع"
click at [307, 191] on icon "save" at bounding box center [306, 194] width 7 height 7
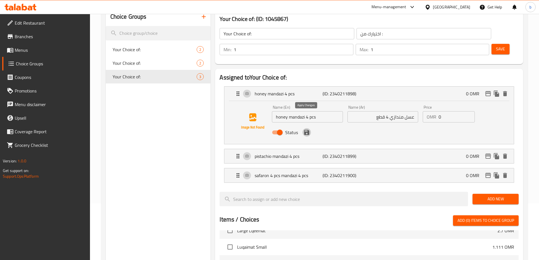
click at [307, 129] on icon "save" at bounding box center [306, 132] width 7 height 7
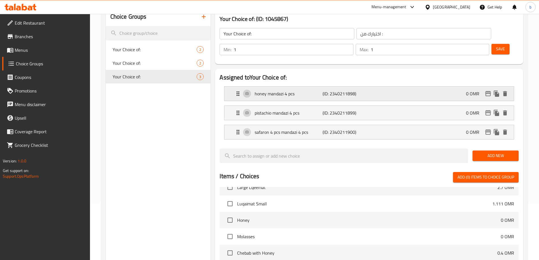
click at [353, 90] on p "(ID: 2340211898)" at bounding box center [344, 93] width 45 height 7
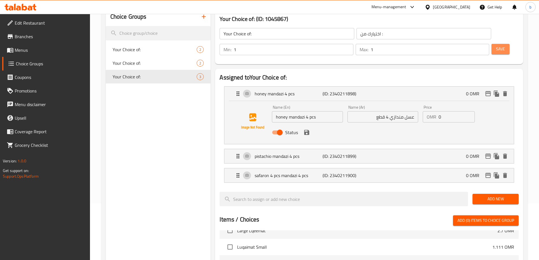
click at [496, 46] on span "Save" at bounding box center [500, 49] width 9 height 7
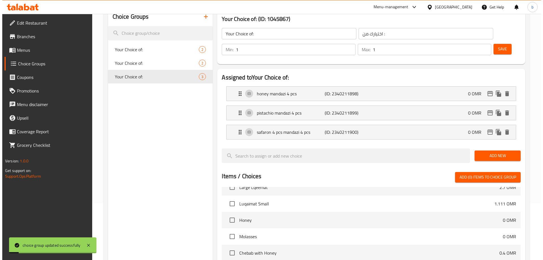
scroll to position [186, 0]
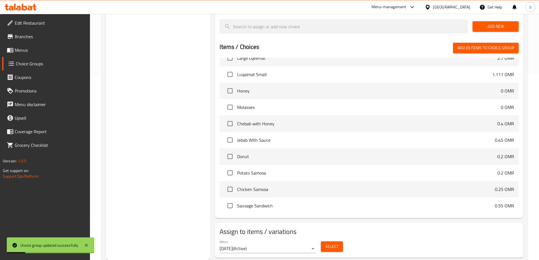
click at [326, 243] on span "Select" at bounding box center [331, 246] width 13 height 7
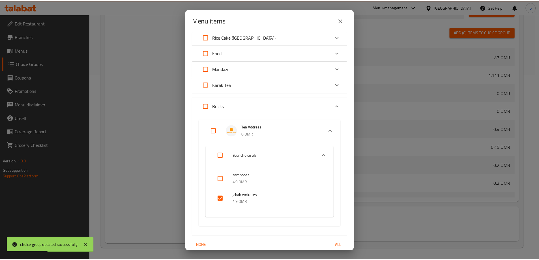
scroll to position [219, 0]
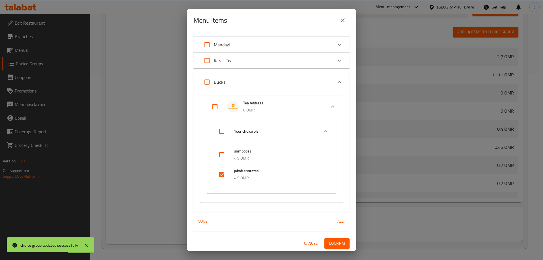
click at [223, 173] on input "checkbox" at bounding box center [222, 175] width 14 height 14
checkbox input "true"
click at [333, 244] on span "Confirm" at bounding box center [337, 243] width 16 height 7
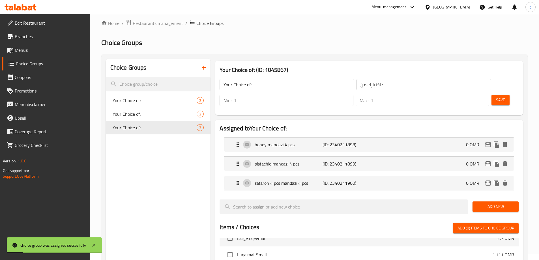
scroll to position [0, 0]
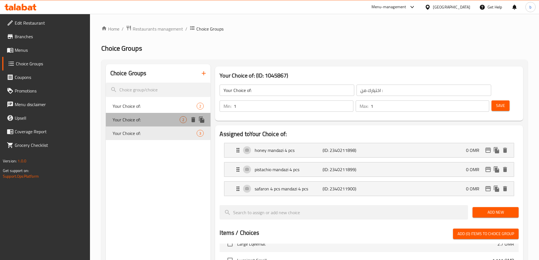
click at [153, 117] on span "Your Choice of:" at bounding box center [146, 119] width 67 height 7
type input "Your Choice of:"
type input "اختيارك من :"
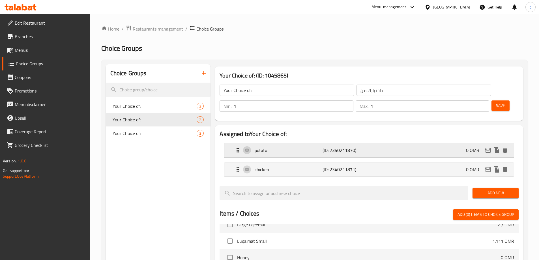
click at [290, 143] on div "potato (ID: 2340211870) 0 OMR" at bounding box center [370, 150] width 272 height 14
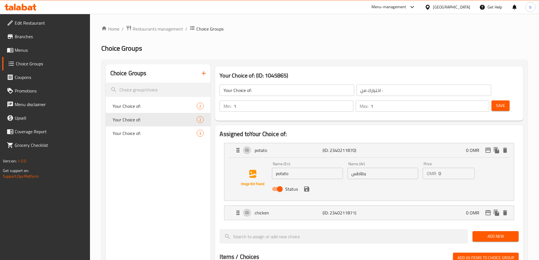
click at [309, 168] on input "potato" at bounding box center [307, 173] width 71 height 11
paste input "6 pcs,"
click at [308, 186] on icon "save" at bounding box center [306, 188] width 5 height 5
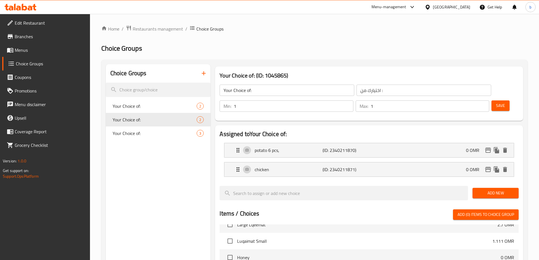
type input "potato 6 pcs,"
click at [299, 162] on div "chicken (ID: 2340211871) 0 OMR" at bounding box center [370, 169] width 272 height 14
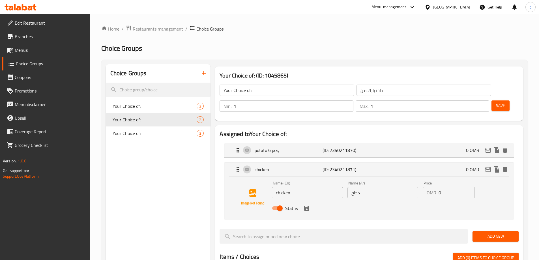
click at [301, 187] on input "chicken" at bounding box center [307, 192] width 71 height 11
paste input "6 pcs,"
click at [309, 205] on icon "save" at bounding box center [306, 208] width 7 height 7
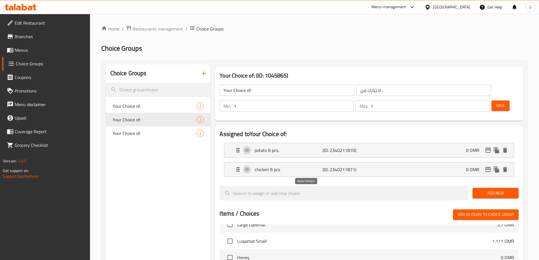
type input "chicken 6 pcs"
click at [292, 147] on p "potato 6 pcs," at bounding box center [289, 150] width 68 height 7
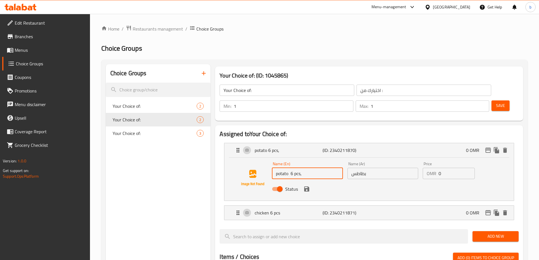
click at [314, 168] on input "potato 6 pcs," at bounding box center [307, 173] width 71 height 11
type input "potato 6 pcs"
click at [376, 168] on input "بطاطس" at bounding box center [382, 173] width 71 height 11
click at [383, 206] on div "chicken 6 pcs (ID: 2340211871) 0 OMR" at bounding box center [370, 213] width 272 height 14
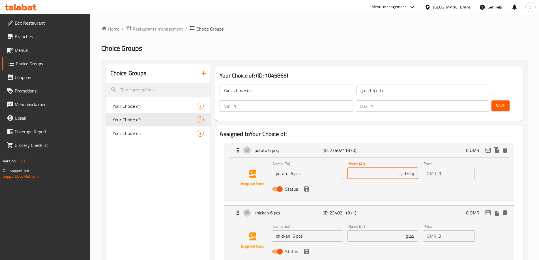
click at [373, 168] on input "بطاطس" at bounding box center [382, 173] width 71 height 11
drag, startPoint x: 386, startPoint y: 158, endPoint x: 398, endPoint y: 162, distance: 12.7
click at [398, 168] on input "بطاطس 6 قطع" at bounding box center [382, 173] width 71 height 11
type input "بطاطس 6 قطع"
click at [381, 230] on input "دجاج" at bounding box center [382, 235] width 71 height 11
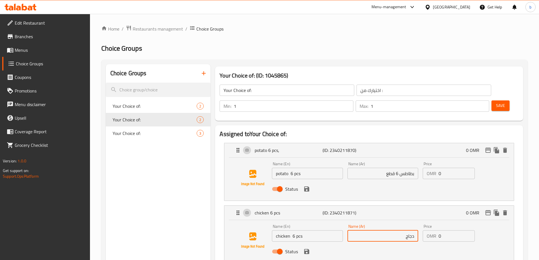
paste input "6 قطع"
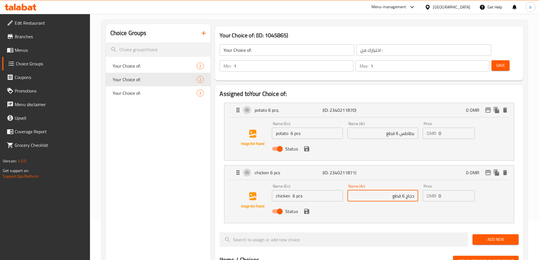
scroll to position [141, 0]
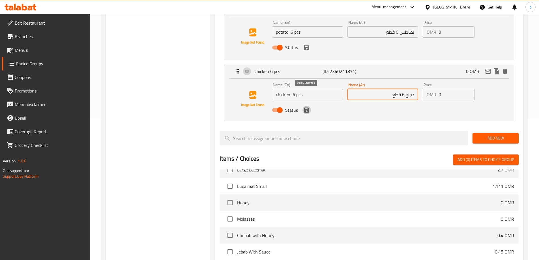
click at [305, 107] on icon "save" at bounding box center [306, 109] width 5 height 5
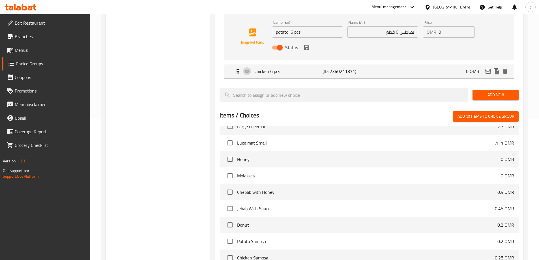
type input "دجاج 6 قطع"
click at [309, 40] on div "Status" at bounding box center [383, 47] width 226 height 15
click at [306, 44] on icon "save" at bounding box center [306, 47] width 7 height 7
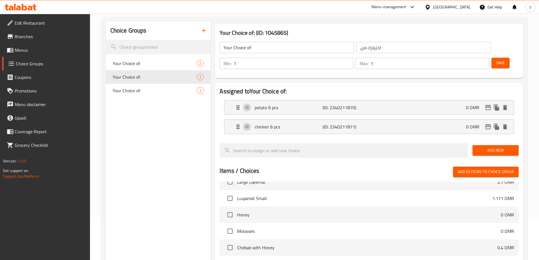
scroll to position [0, 0]
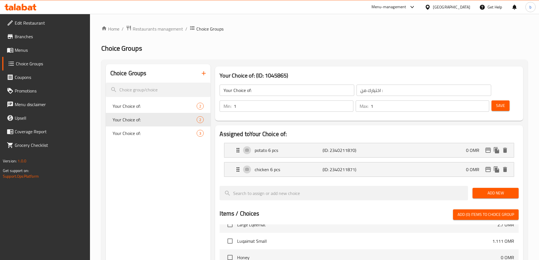
click at [496, 102] on span "Save" at bounding box center [500, 105] width 9 height 7
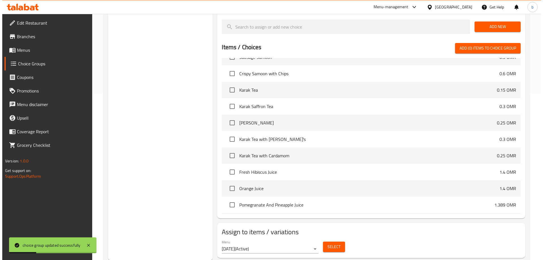
scroll to position [167, 0]
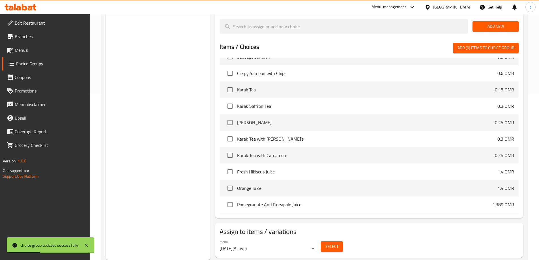
click at [333, 243] on span "Select" at bounding box center [331, 246] width 13 height 7
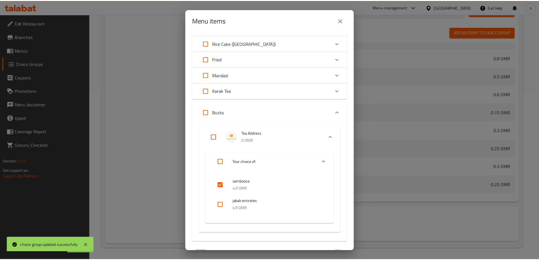
scroll to position [219, 0]
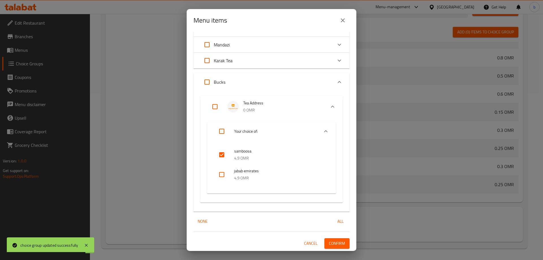
click at [221, 152] on input "checkbox" at bounding box center [222, 155] width 14 height 14
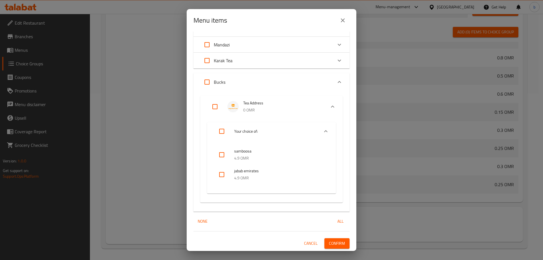
click at [220, 152] on input "checkbox" at bounding box center [222, 155] width 14 height 14
checkbox input "true"
click at [332, 244] on span "Confirm" at bounding box center [337, 243] width 16 height 7
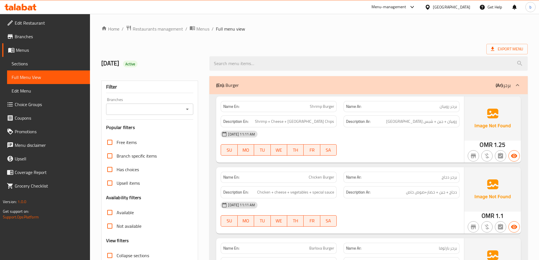
scroll to position [141, 0]
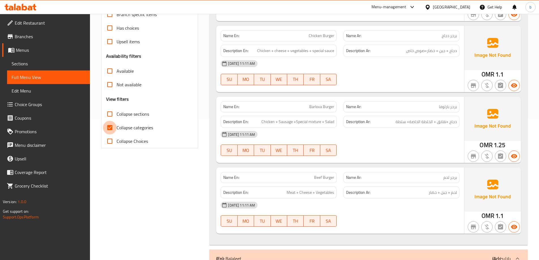
click at [110, 128] on input "Collapse categories" at bounding box center [110, 128] width 14 height 14
checkbox input "false"
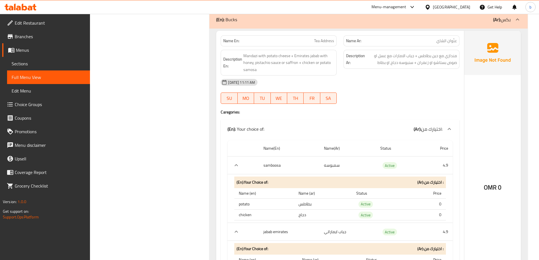
scroll to position [4071, 0]
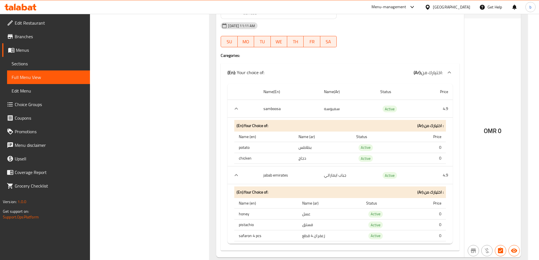
click at [472, 79] on div "OMR 0" at bounding box center [492, 115] width 57 height 283
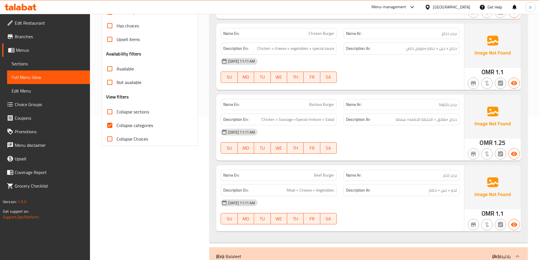
scroll to position [170, 0]
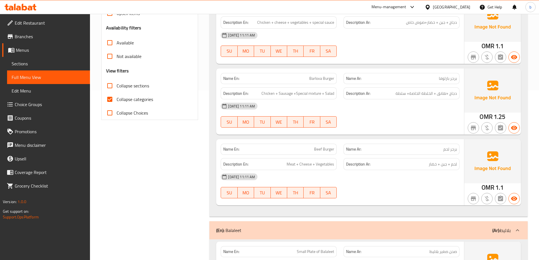
click at [108, 98] on input "Collapse categories" at bounding box center [110, 99] width 14 height 14
checkbox input "false"
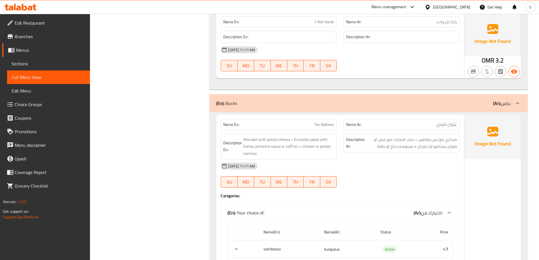
scroll to position [4071, 0]
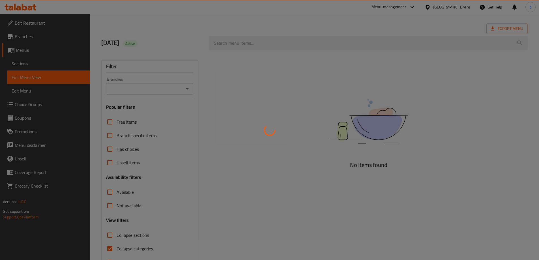
scroll to position [41, 0]
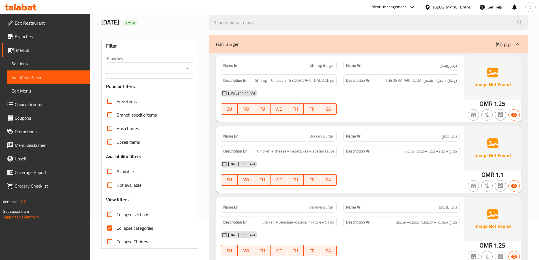
click at [110, 229] on input "Collapse categories" at bounding box center [110, 228] width 14 height 14
checkbox input "false"
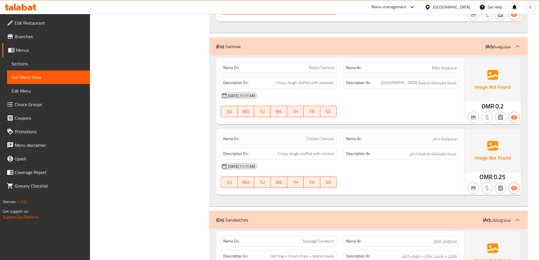
scroll to position [10, 0]
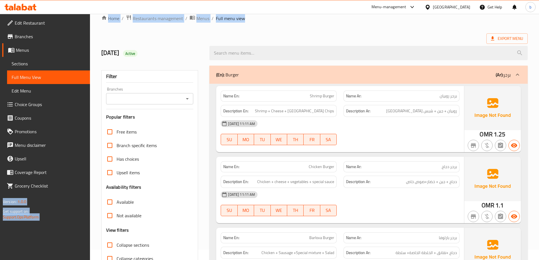
drag, startPoint x: 538, startPoint y: 12, endPoint x: 540, endPoint y: 5, distance: 6.8
click at [538, 5] on html "​ Menu-management Oman Get Help b Edit Restaurant Branches Menus Sections Full …" at bounding box center [269, 120] width 539 height 260
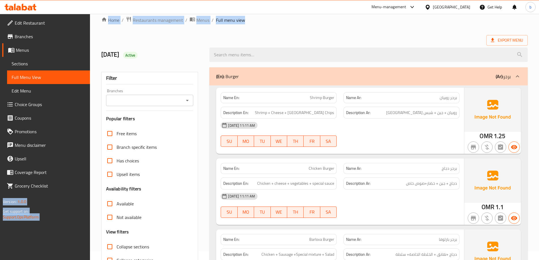
click at [359, 17] on ol "Home / Restaurants management / Menus / Full menu view" at bounding box center [314, 19] width 426 height 7
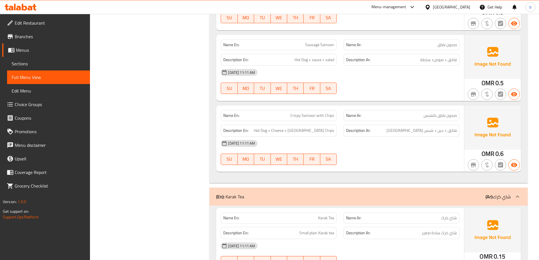
scroll to position [1640, 0]
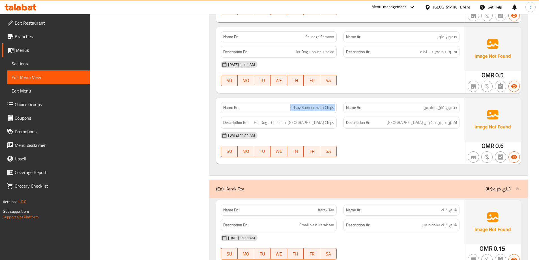
drag, startPoint x: 291, startPoint y: 107, endPoint x: 340, endPoint y: 110, distance: 49.3
click at [340, 110] on div "Name En: Crispy Samoon with Chips Name Ar: صمون نقاق بالشبس" at bounding box center [339, 108] width 245 height 18
copy span "Crispy Samoon with Chips"
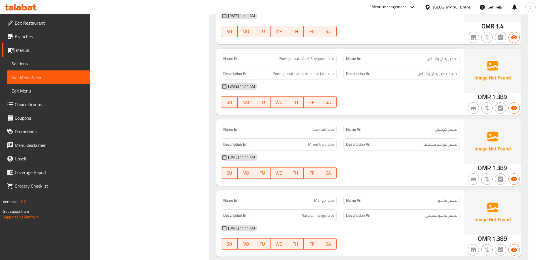
scroll to position [2460, 0]
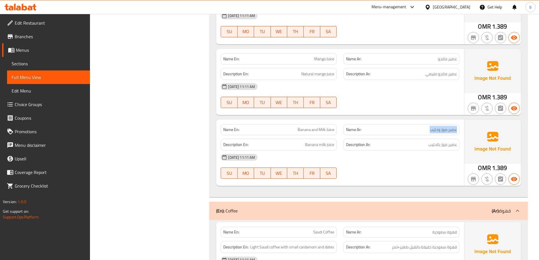
drag, startPoint x: 429, startPoint y: 128, endPoint x: 462, endPoint y: 133, distance: 33.1
click at [460, 132] on div "Name Ar: عصير موز وحليب" at bounding box center [401, 130] width 123 height 18
copy span "عصير موز وحليب"
click at [413, 173] on div "[DATE] 11:11 AM SU MO TU WE TH FR SA" at bounding box center [339, 166] width 245 height 32
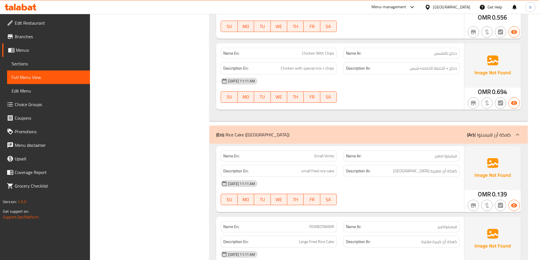
scroll to position [3224, 0]
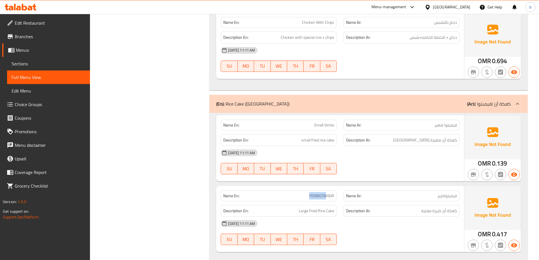
drag, startPoint x: 325, startPoint y: 191, endPoint x: 309, endPoint y: 193, distance: 16.8
click at [309, 193] on div "Name En: FEMBOTAKBIR" at bounding box center [279, 195] width 116 height 11
copy span "FEMBOTA"
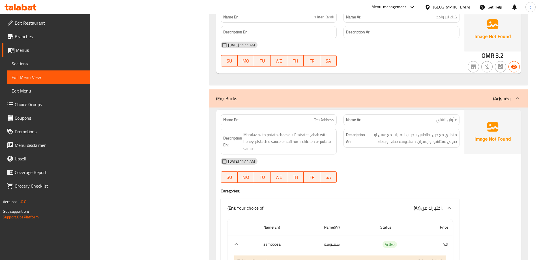
scroll to position [3930, 0]
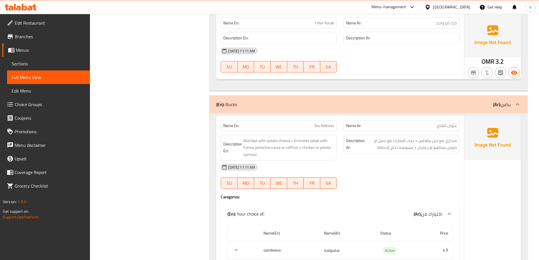
drag, startPoint x: 147, startPoint y: 99, endPoint x: 156, endPoint y: 96, distance: 8.8
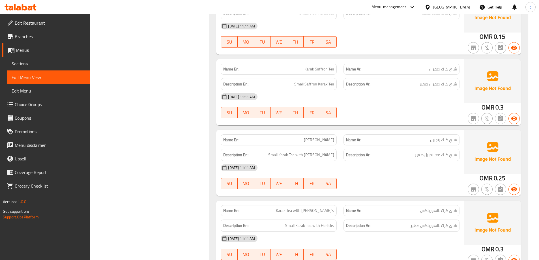
scroll to position [1781, 0]
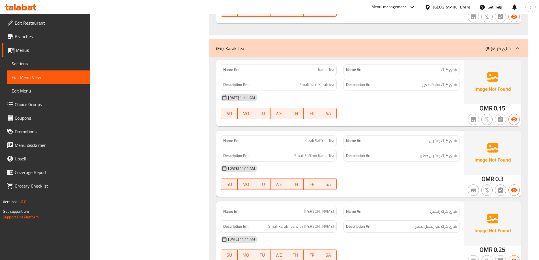
click at [446, 97] on div "[DATE] 11:11 AM" at bounding box center [339, 98] width 245 height 14
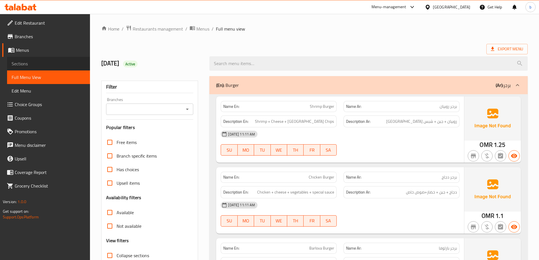
click at [30, 62] on span "Sections" at bounding box center [49, 63] width 74 height 7
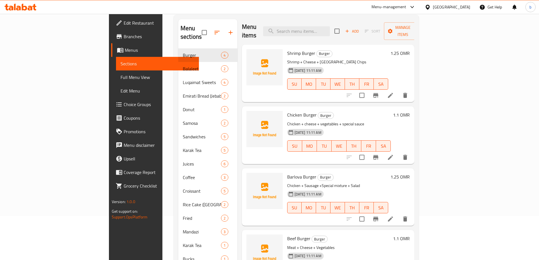
scroll to position [79, 0]
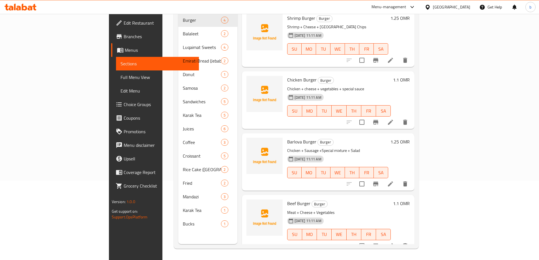
click at [398, 179] on li at bounding box center [390, 184] width 16 height 10
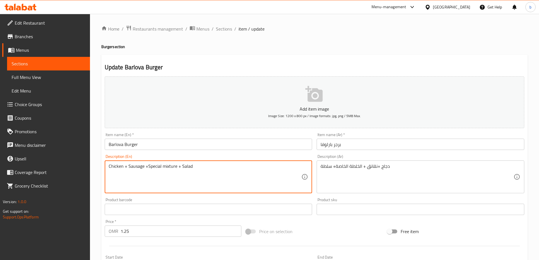
drag, startPoint x: 128, startPoint y: 167, endPoint x: 143, endPoint y: 171, distance: 15.9
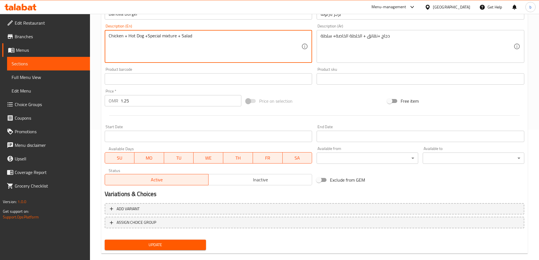
scroll to position [140, 0]
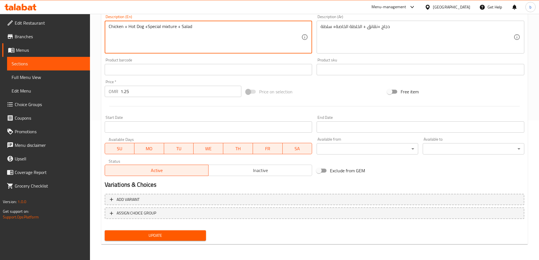
type textarea "Chicken + Hot Dog +Special mixture + Salad"
click at [180, 238] on span "Update" at bounding box center [155, 235] width 92 height 7
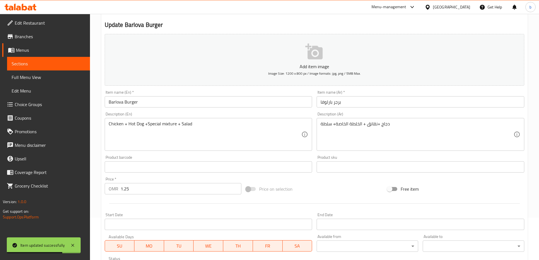
scroll to position [0, 0]
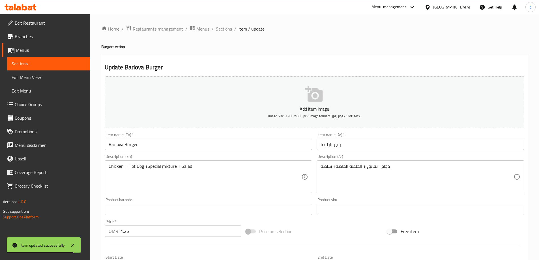
click at [218, 31] on span "Sections" at bounding box center [224, 28] width 16 height 7
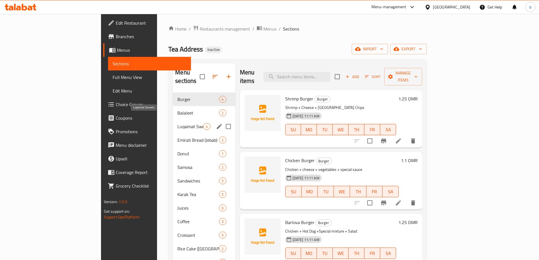
click at [177, 123] on span "Luqaimat Sweets" at bounding box center [190, 126] width 26 height 7
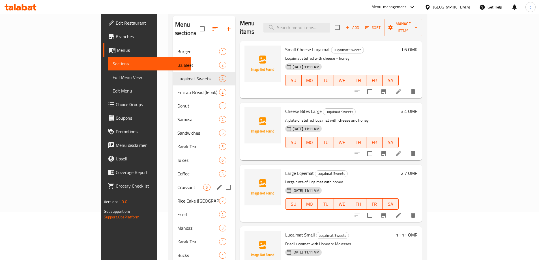
scroll to position [79, 0]
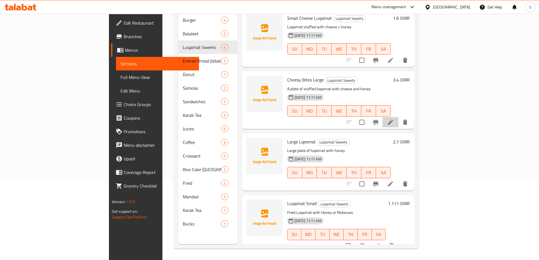
click at [398, 117] on li at bounding box center [390, 122] width 16 height 10
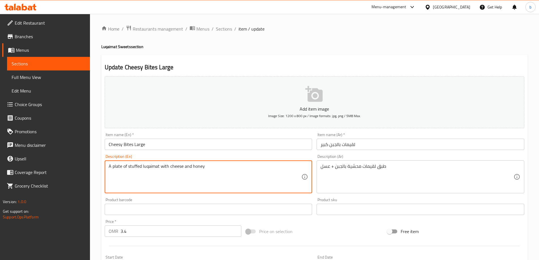
drag, startPoint x: 142, startPoint y: 167, endPoint x: 147, endPoint y: 170, distance: 6.1
click at [150, 173] on textarea "A plate of stuffed luqaimat with cheese and honey" at bounding box center [205, 176] width 193 height 27
drag, startPoint x: 142, startPoint y: 168, endPoint x: 158, endPoint y: 173, distance: 17.0
click at [158, 173] on textarea "A plate of stuffed luqaimat with cheese and honey" at bounding box center [205, 176] width 193 height 27
click at [127, 144] on input "Cheesy Bites Large" at bounding box center [209, 144] width 208 height 11
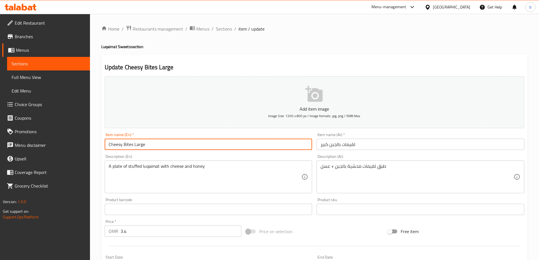
click at [127, 144] on input "Cheesy Bites Large" at bounding box center [209, 144] width 208 height 11
paste input "luqaimat"
click at [158, 147] on input "Cheesy luqaimat Large" at bounding box center [209, 144] width 208 height 11
type input "Cheesy luqaimat Large"
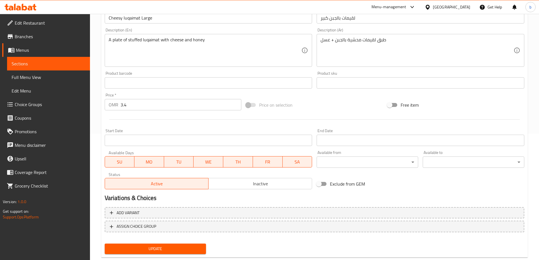
scroll to position [140, 0]
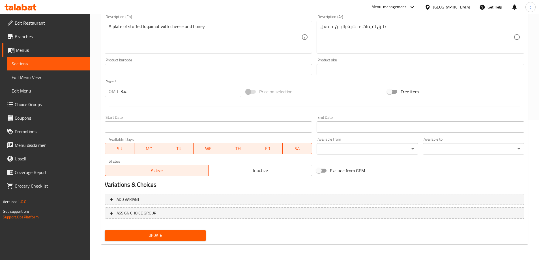
click at [174, 236] on span "Update" at bounding box center [155, 235] width 92 height 7
click at [174, 239] on span "Update" at bounding box center [155, 235] width 92 height 7
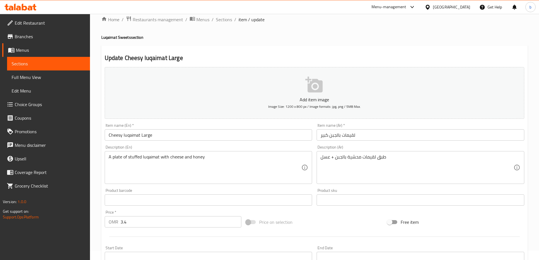
scroll to position [0, 0]
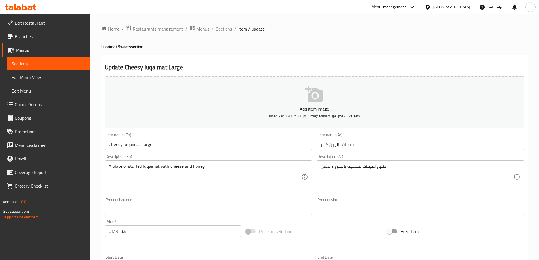
click at [223, 29] on span "Sections" at bounding box center [224, 28] width 16 height 7
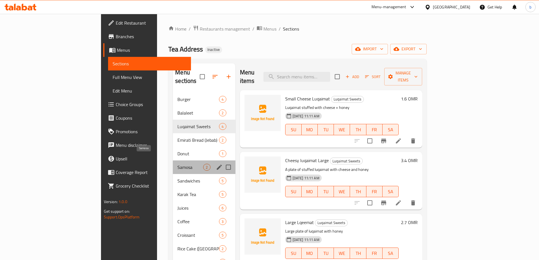
click at [177, 164] on span "Samosa" at bounding box center [190, 167] width 26 height 7
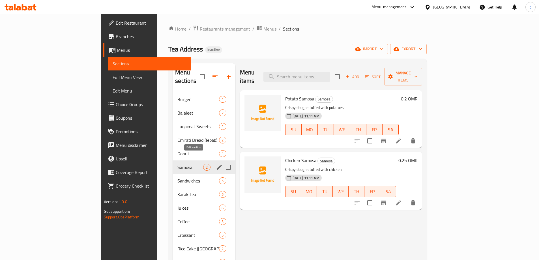
click at [216, 164] on icon "edit" at bounding box center [219, 167] width 7 height 7
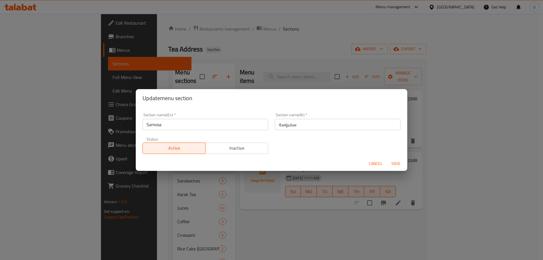
click at [158, 127] on input "Samosa" at bounding box center [206, 124] width 126 height 11
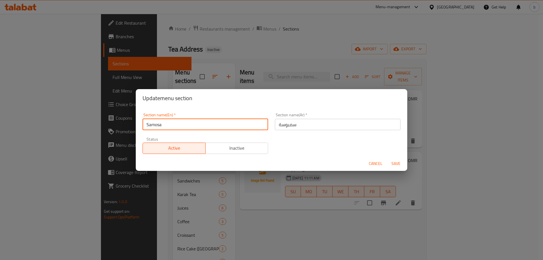
click at [154, 125] on input "Samosa" at bounding box center [206, 124] width 126 height 11
type input "Sambosa"
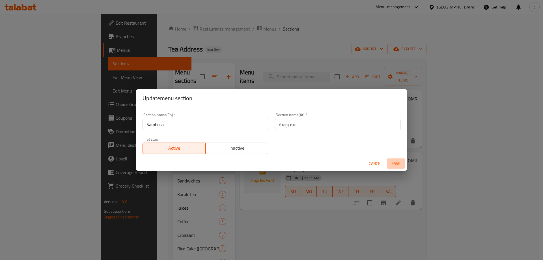
click at [393, 165] on span "Save" at bounding box center [396, 163] width 14 height 7
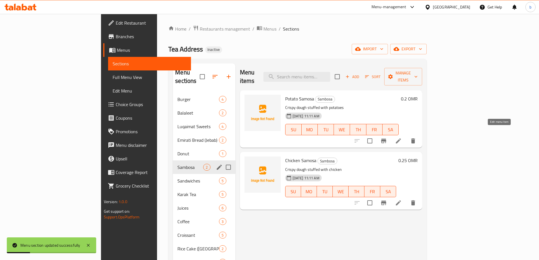
click at [402, 137] on icon at bounding box center [398, 140] width 7 height 7
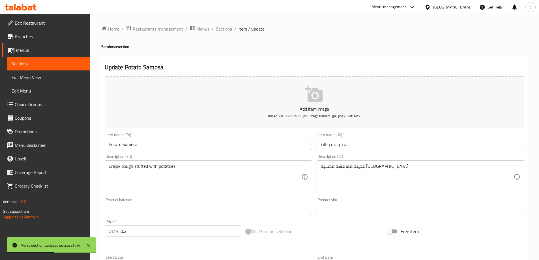
click at [126, 146] on input "Potato Samosa" at bounding box center [209, 144] width 208 height 11
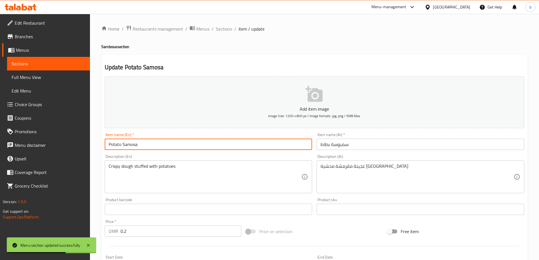
click at [131, 146] on input "Potato Samosa" at bounding box center [209, 144] width 208 height 11
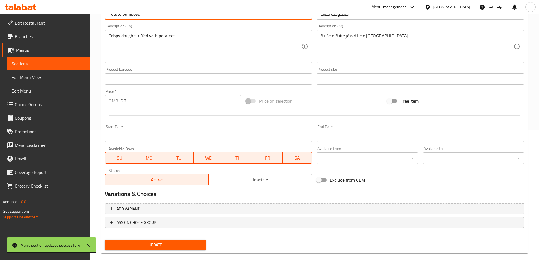
scroll to position [140, 0]
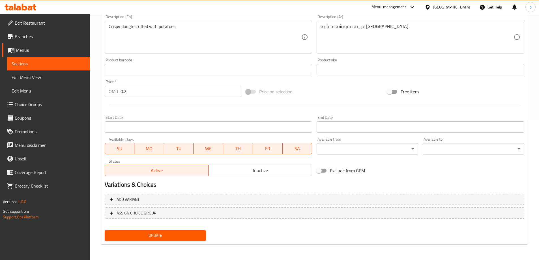
click at [152, 236] on span "Update" at bounding box center [155, 235] width 92 height 7
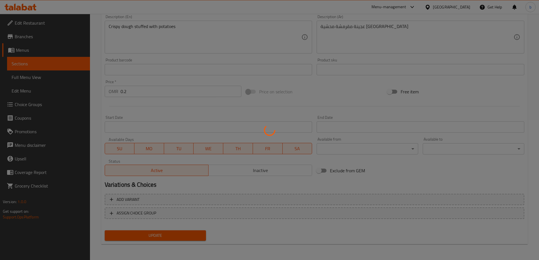
scroll to position [0, 0]
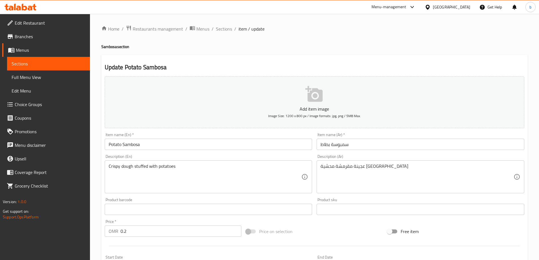
click at [127, 146] on input "Potato Sambosa" at bounding box center [209, 144] width 208 height 11
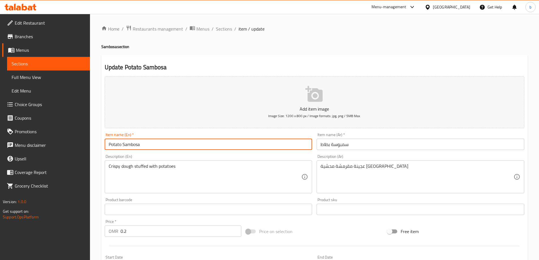
click at [127, 146] on input "Potato Sambosa" at bounding box center [209, 144] width 208 height 11
paste input "osa"
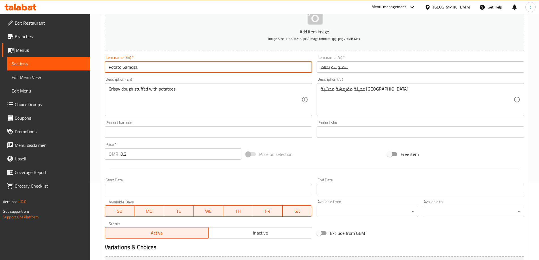
scroll to position [140, 0]
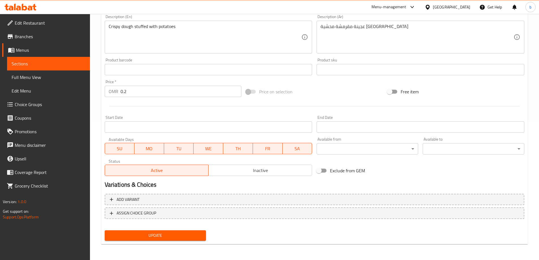
type input "Potato Samosa"
click at [161, 237] on span "Update" at bounding box center [155, 235] width 92 height 7
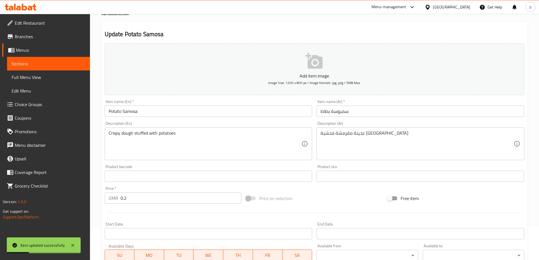
scroll to position [0, 0]
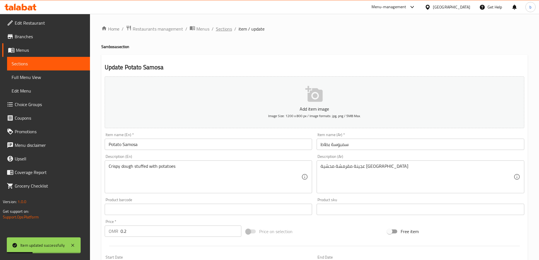
click at [219, 27] on span "Sections" at bounding box center [224, 28] width 16 height 7
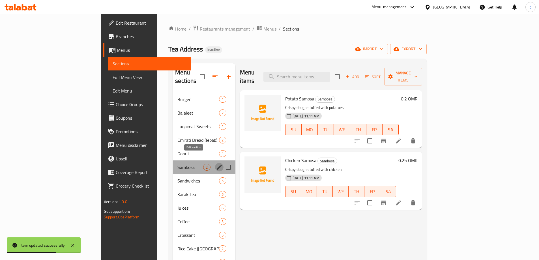
click at [217, 165] on icon "edit" at bounding box center [219, 167] width 5 height 5
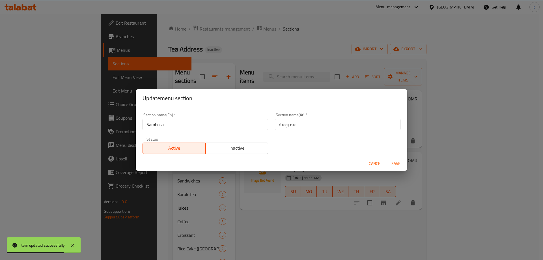
click at [211, 125] on input "Sambosa" at bounding box center [206, 124] width 126 height 11
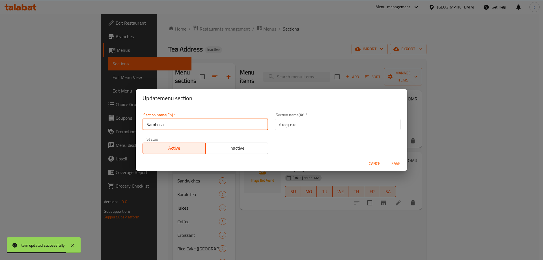
click at [211, 125] on input "Sambosa" at bounding box center [206, 124] width 126 height 11
paste input "osa"
type input "Samosa"
click at [399, 162] on span "Save" at bounding box center [396, 163] width 14 height 7
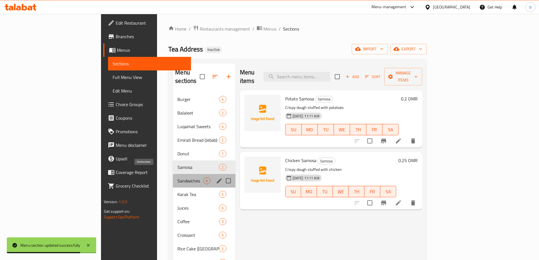
click at [177, 177] on span "Sandwiches" at bounding box center [190, 180] width 26 height 7
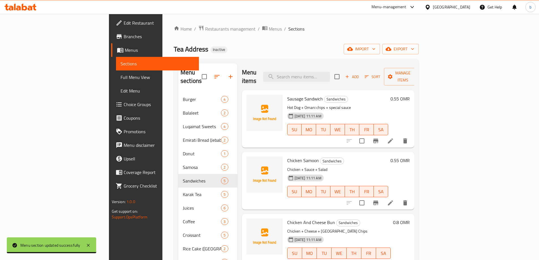
click at [394, 137] on icon at bounding box center [390, 140] width 7 height 7
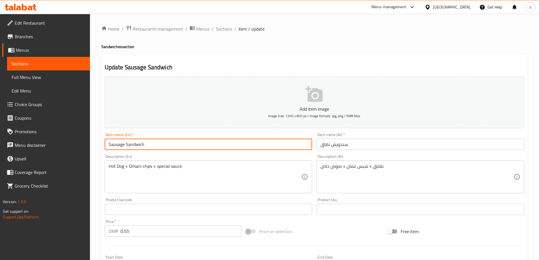
click at [112, 145] on input "Sausage Sandwich" at bounding box center [209, 144] width 208 height 11
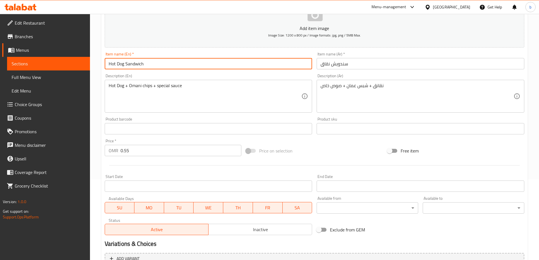
scroll to position [140, 0]
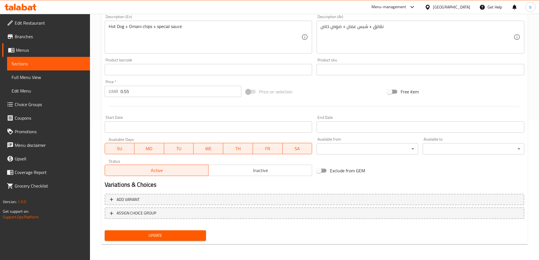
type input "Hot Dog Sandwich"
click at [179, 232] on button "Update" at bounding box center [156, 235] width 102 height 10
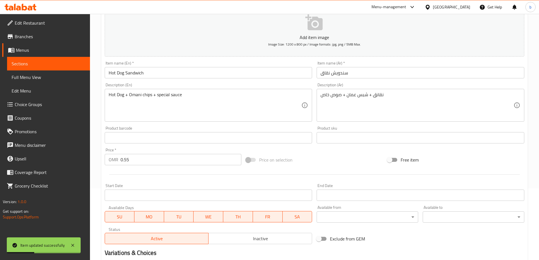
scroll to position [0, 0]
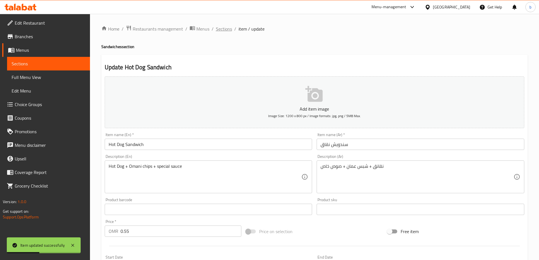
click at [227, 29] on span "Sections" at bounding box center [224, 28] width 16 height 7
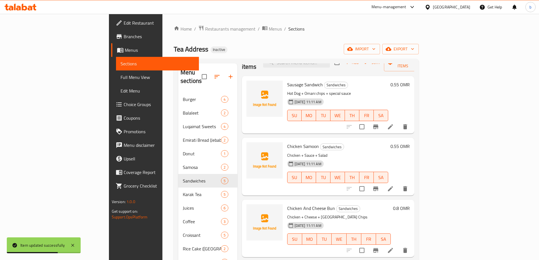
scroll to position [28, 0]
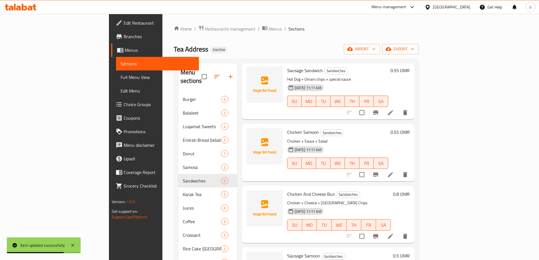
click at [393, 234] on icon at bounding box center [390, 236] width 5 height 5
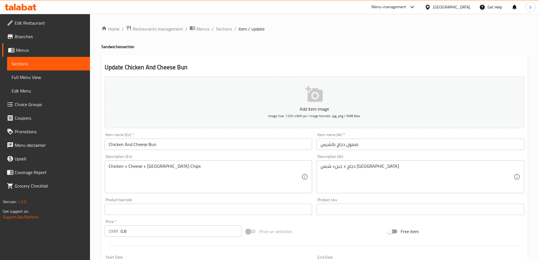
click at [322, 145] on input "صمون دجاج بالشيس" at bounding box center [420, 144] width 208 height 11
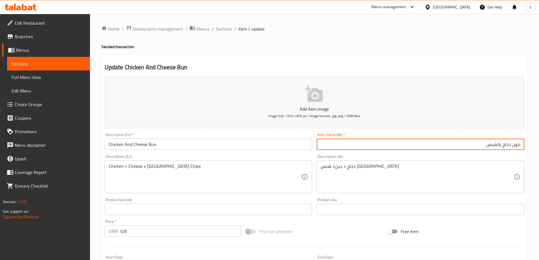
click at [521, 144] on input "مون دجاج بالشيس" at bounding box center [420, 144] width 208 height 11
click at [488, 144] on input "صمون دجاج بالشيس" at bounding box center [420, 144] width 208 height 11
type input "صمون دجاج بالشبس"
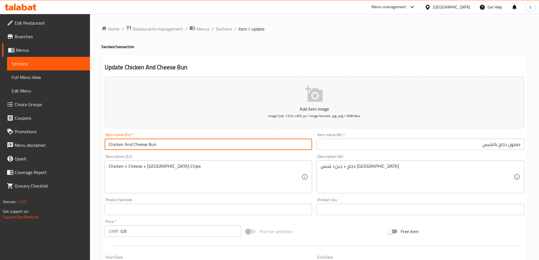
drag, startPoint x: 157, startPoint y: 145, endPoint x: 146, endPoint y: 146, distance: 10.9
click at [146, 146] on input "Chicken And Cheese Bun" at bounding box center [209, 144] width 208 height 11
drag, startPoint x: 132, startPoint y: 146, endPoint x: 125, endPoint y: 148, distance: 7.3
click at [125, 148] on input "Chicken And Cheese" at bounding box center [209, 144] width 208 height 11
click at [139, 144] on input "Chicken Cheese" at bounding box center [209, 144] width 208 height 11
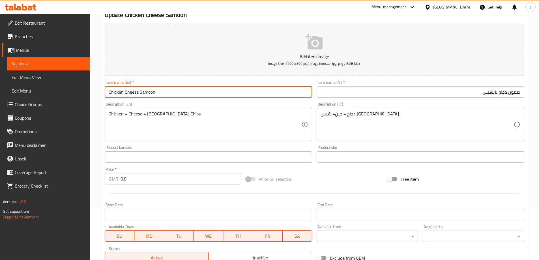
scroll to position [140, 0]
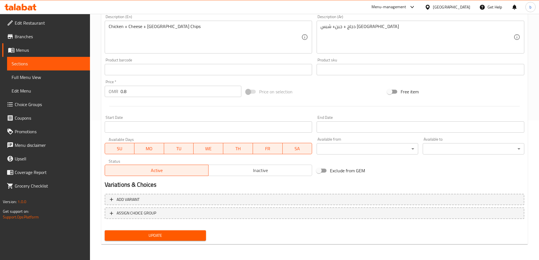
type input "Chicken Cheese Samoon"
click at [150, 237] on span "Update" at bounding box center [155, 235] width 92 height 7
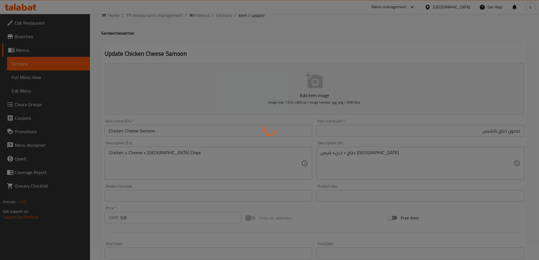
scroll to position [0, 0]
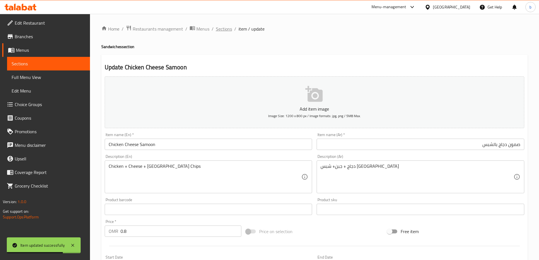
click at [225, 26] on span "Sections" at bounding box center [224, 28] width 16 height 7
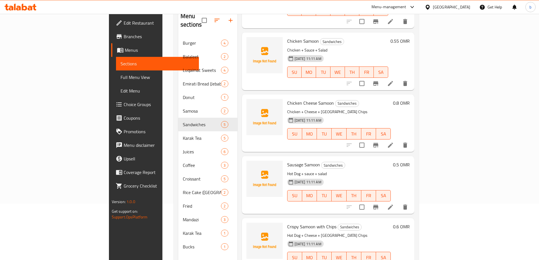
scroll to position [57, 0]
click at [393, 204] on icon at bounding box center [390, 206] width 5 height 5
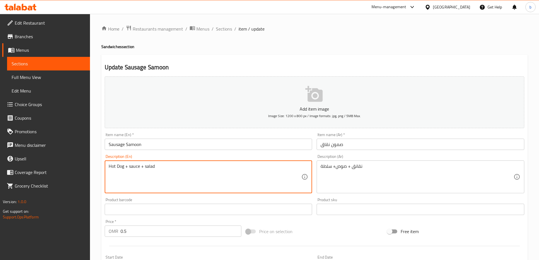
click at [115, 166] on textarea "Hot Dog + sauce + salad" at bounding box center [205, 176] width 193 height 27
click at [122, 168] on textarea "Hot Dog + sauce + salad" at bounding box center [205, 176] width 193 height 27
drag, startPoint x: 123, startPoint y: 168, endPoint x: 97, endPoint y: 173, distance: 26.9
click at [99, 174] on div "Home / Restaurants management / Menus / Sections / item / update Sandwiches sec…" at bounding box center [314, 207] width 449 height 386
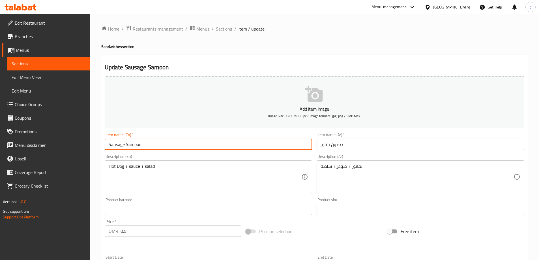
drag, startPoint x: 124, startPoint y: 145, endPoint x: 95, endPoint y: 151, distance: 28.8
click at [99, 152] on div "Home / Restaurants management / Menus / Sections / item / update Sandwiches sec…" at bounding box center [314, 207] width 449 height 386
paste input "Hot Dog"
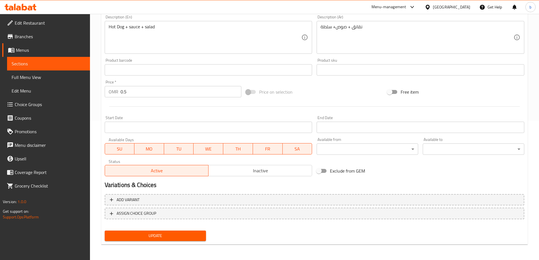
scroll to position [140, 0]
type input "Hot Dog Samoon"
click at [150, 234] on span "Update" at bounding box center [155, 235] width 92 height 7
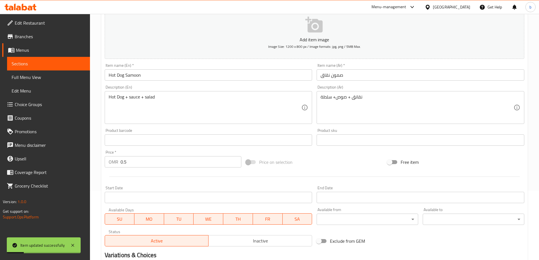
scroll to position [0, 0]
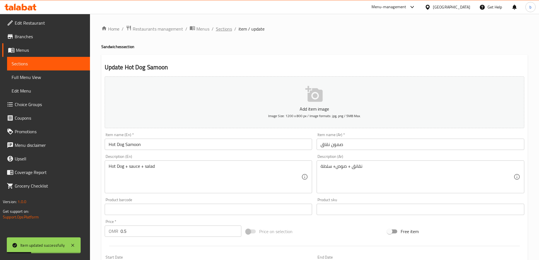
click at [217, 29] on span "Sections" at bounding box center [224, 28] width 16 height 7
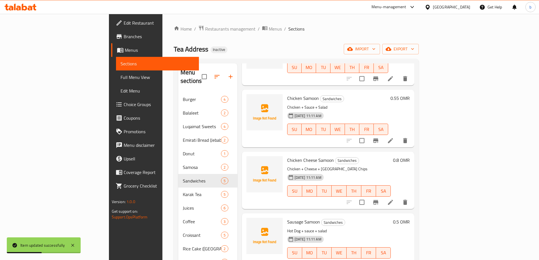
scroll to position [63, 0]
click at [393, 199] on icon at bounding box center [390, 201] width 5 height 5
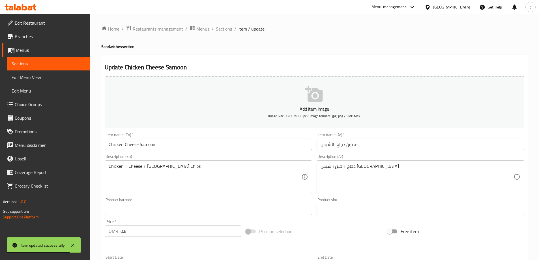
click at [166, 144] on input "Chicken Cheese Samoon" at bounding box center [209, 144] width 208 height 11
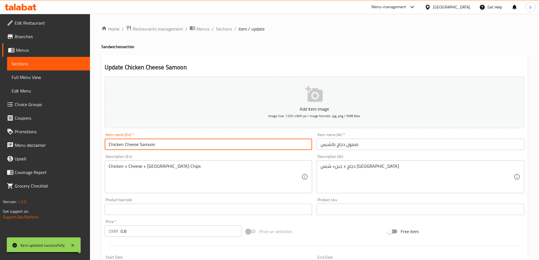
paste input "Crispy Samoon with Chips"
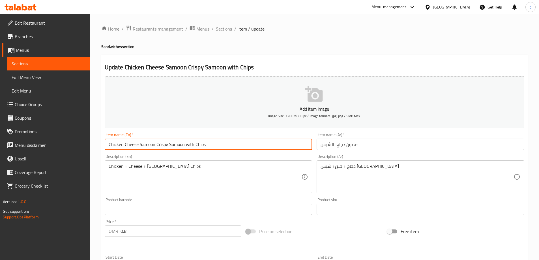
drag, startPoint x: 167, startPoint y: 146, endPoint x: 122, endPoint y: 145, distance: 44.4
click at [122, 145] on input "Chicken Cheese Samoon Crispy Samoon with Chips" at bounding box center [209, 144] width 208 height 11
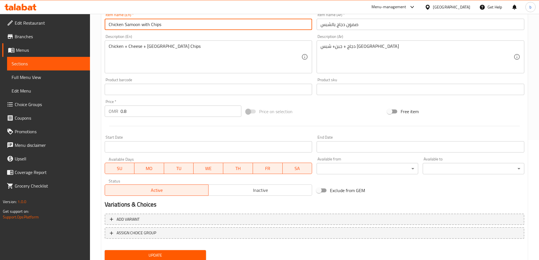
scroll to position [140, 0]
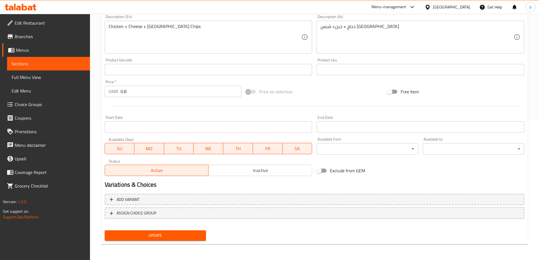
type input "Chicken Samoon with Chips"
click at [167, 236] on span "Update" at bounding box center [155, 235] width 92 height 7
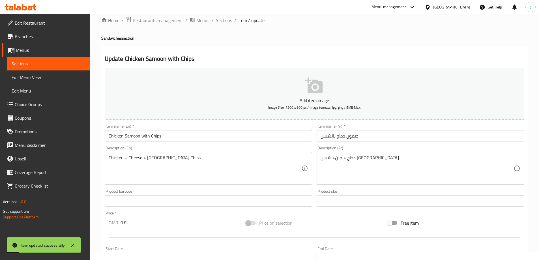
scroll to position [0, 0]
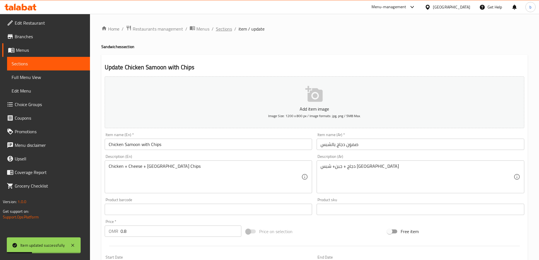
click at [223, 31] on span "Sections" at bounding box center [224, 28] width 16 height 7
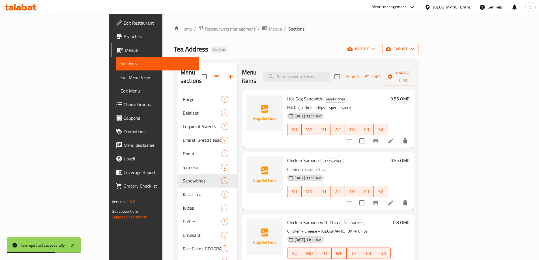
scroll to position [57, 0]
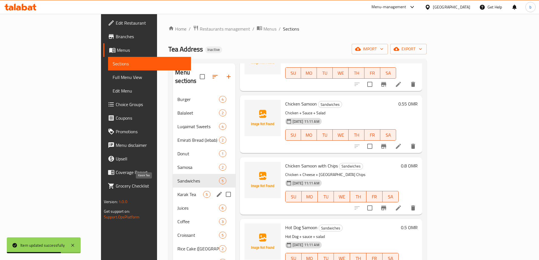
click at [177, 191] on span "Karak Tea" at bounding box center [190, 194] width 26 height 7
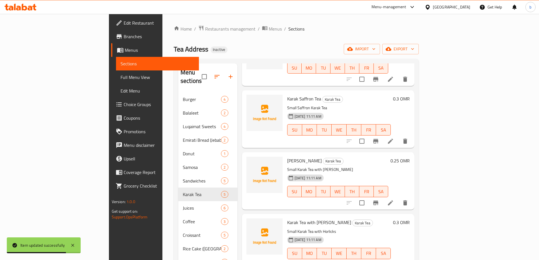
scroll to position [63, 0]
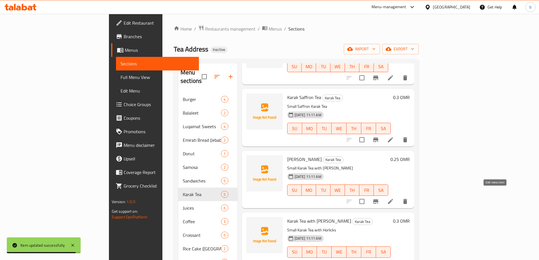
click at [393, 199] on icon at bounding box center [390, 201] width 5 height 5
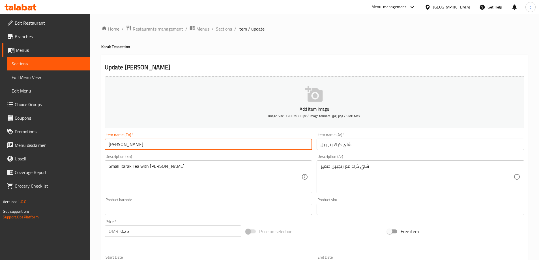
drag, startPoint x: 130, startPoint y: 146, endPoint x: 121, endPoint y: 148, distance: 8.7
click at [121, 148] on input "Ginger Chai Karak" at bounding box center [209, 144] width 208 height 11
click at [143, 145] on input "Ginger Karak" at bounding box center [209, 144] width 208 height 11
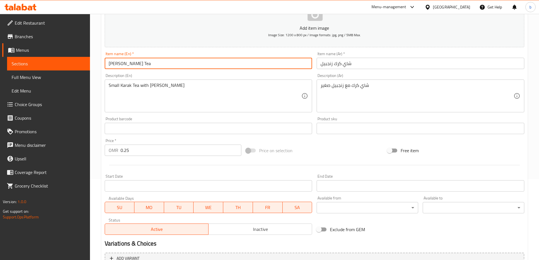
scroll to position [140, 0]
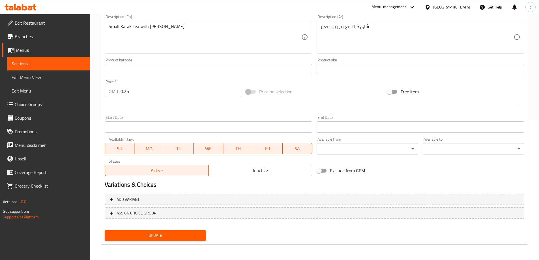
type input "[PERSON_NAME] Tea"
click at [175, 237] on span "Update" at bounding box center [155, 235] width 92 height 7
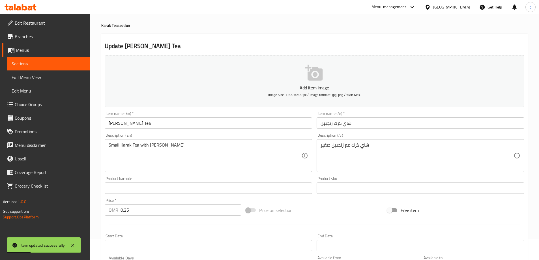
scroll to position [0, 0]
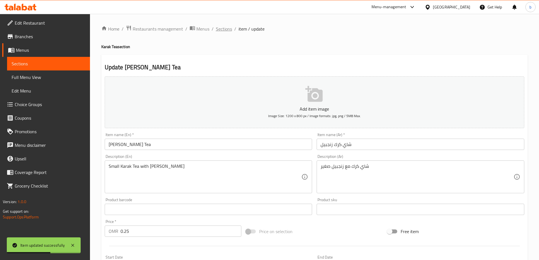
click at [221, 28] on span "Sections" at bounding box center [224, 28] width 16 height 7
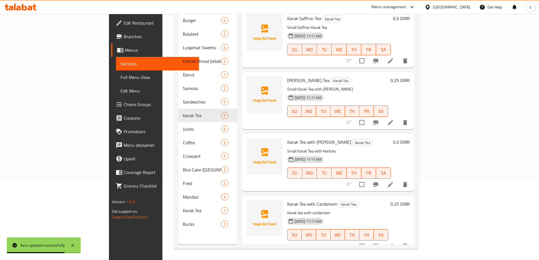
scroll to position [79, 0]
click at [394, 181] on icon at bounding box center [390, 184] width 7 height 7
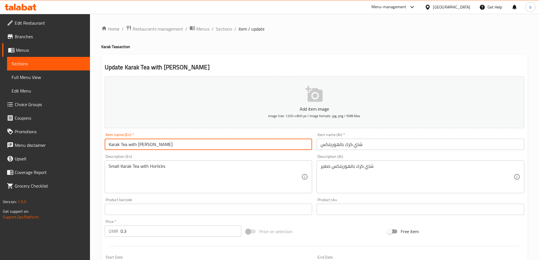
drag, startPoint x: 153, startPoint y: 144, endPoint x: 150, endPoint y: 145, distance: 3.0
click at [150, 145] on input "Karak Tea with Horrell's" at bounding box center [209, 144] width 208 height 11
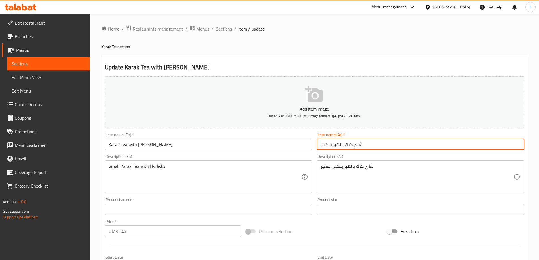
drag, startPoint x: 318, startPoint y: 145, endPoint x: 339, endPoint y: 150, distance: 21.3
click at [339, 150] on input "شاي كرك بالهوريلكس" at bounding box center [420, 144] width 208 height 11
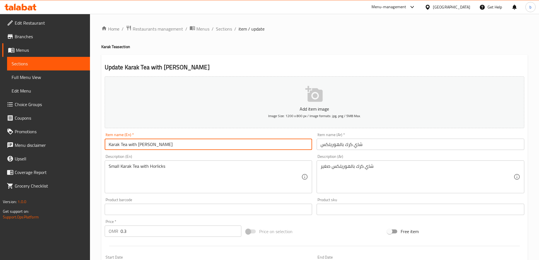
drag, startPoint x: 162, startPoint y: 143, endPoint x: 138, endPoint y: 147, distance: 24.6
click at [138, 147] on input "Karak Tea with Horrell" at bounding box center [209, 144] width 208 height 11
paste input "licks"
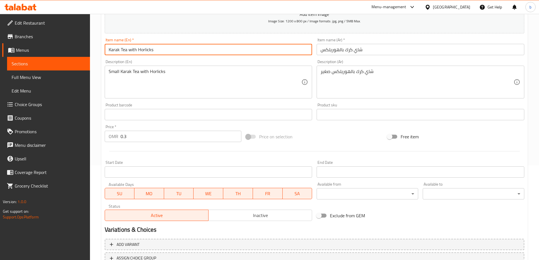
scroll to position [140, 0]
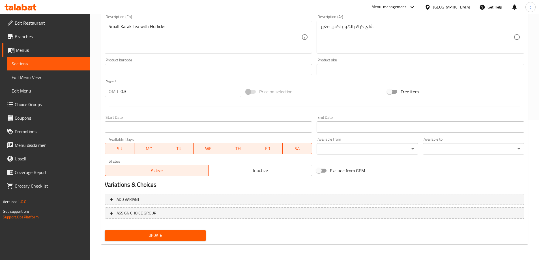
type input "Karak Tea with Horlicks"
click at [172, 236] on span "Update" at bounding box center [155, 235] width 92 height 7
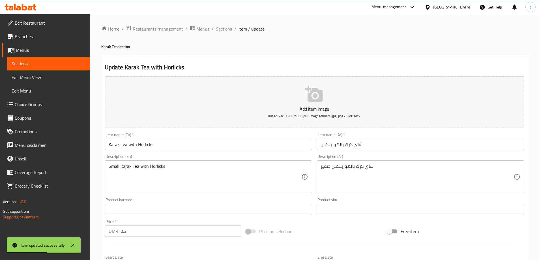
click at [223, 29] on span "Sections" at bounding box center [224, 28] width 16 height 7
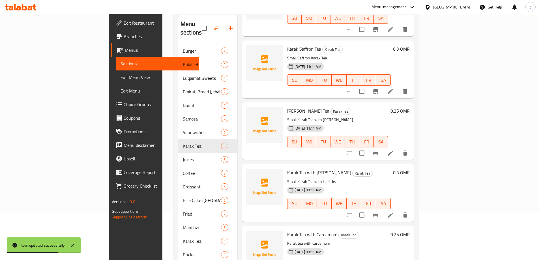
scroll to position [79, 0]
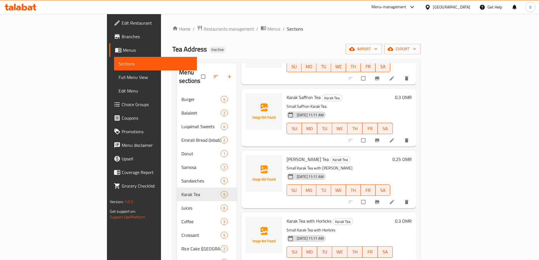
scroll to position [79, 0]
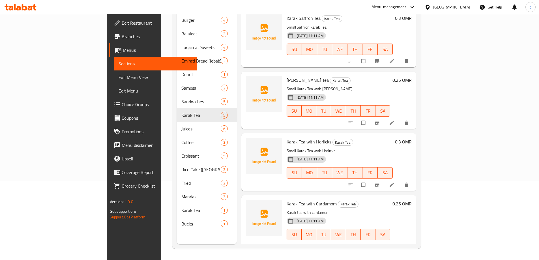
click at [400, 242] on li at bounding box center [392, 246] width 16 height 9
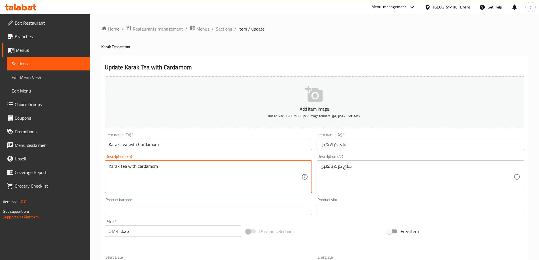
click at [131, 168] on textarea "Karak tea with cardamom" at bounding box center [205, 176] width 193 height 27
type textarea "Karak tea cardamom"
click at [164, 167] on textarea "Karak tea cardamom" at bounding box center [205, 176] width 193 height 27
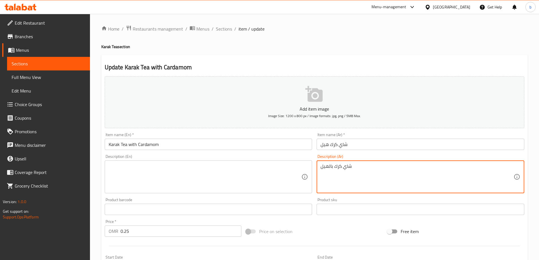
click at [353, 177] on textarea "شاي كرك بالهيل" at bounding box center [416, 176] width 193 height 27
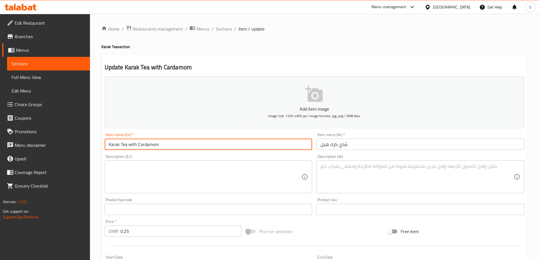
drag, startPoint x: 166, startPoint y: 145, endPoint x: 100, endPoint y: 150, distance: 66.6
click at [100, 150] on div "Home / Restaurants management / Menus / Sections / item / update Karak Tea sect…" at bounding box center [314, 207] width 449 height 386
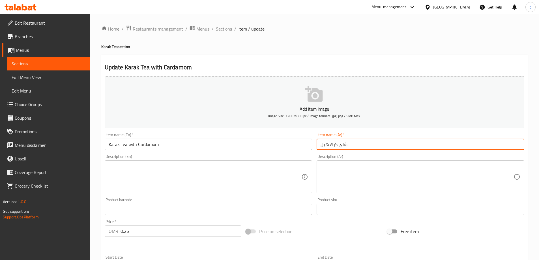
click at [336, 143] on input "شاي كرك هيل" at bounding box center [420, 144] width 208 height 11
click at [337, 143] on input "شاي كرك هيل" at bounding box center [420, 144] width 208 height 11
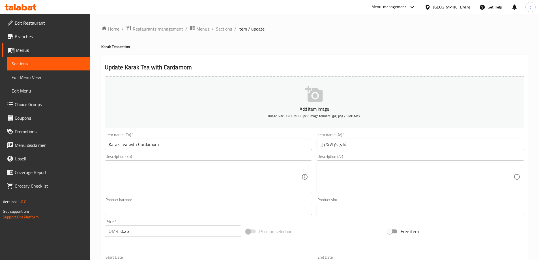
click at [247, 98] on button "Add item image Image Size: 1200 x 800 px / Image formats: jpg, png / 5MB Max." at bounding box center [314, 102] width 419 height 52
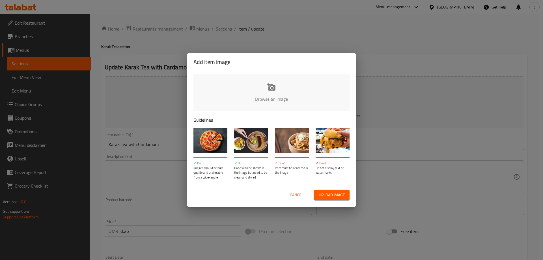
click at [396, 47] on div "Add item image Browse an image Guidelines Do Images should be high-quality and …" at bounding box center [271, 130] width 543 height 260
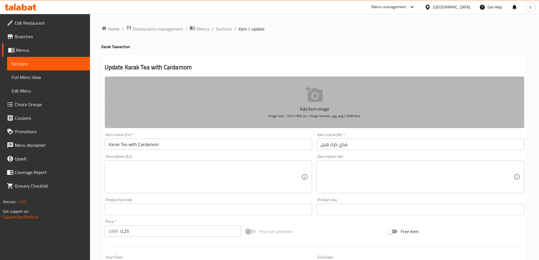
click at [319, 123] on button "Add item image Image Size: 1200 x 800 px / Image formats: jpg, png / 5MB Max." at bounding box center [314, 102] width 419 height 52
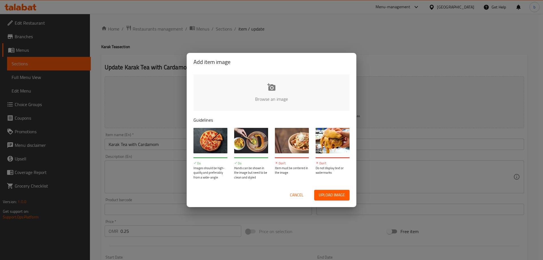
click at [394, 52] on div "Add item image Browse an image Guidelines Do Images should be high-quality and …" at bounding box center [271, 130] width 543 height 260
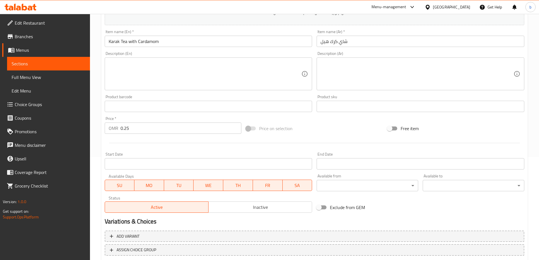
scroll to position [140, 0]
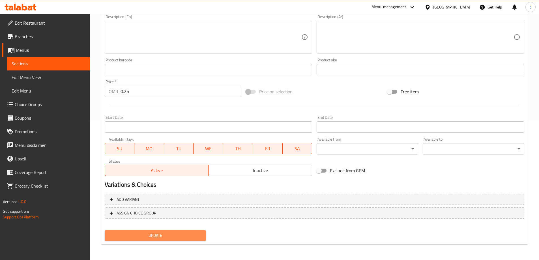
click at [183, 233] on span "Update" at bounding box center [155, 235] width 92 height 7
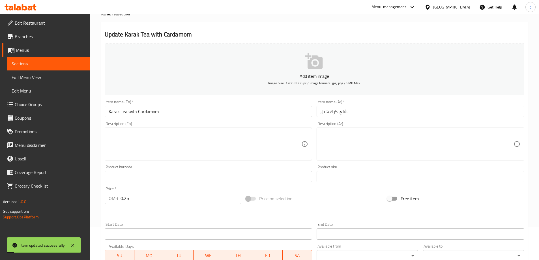
scroll to position [0, 0]
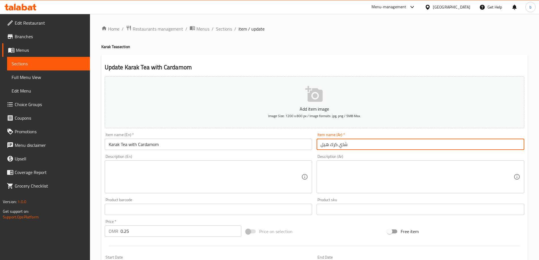
click at [329, 146] on input "شاي كرك هيل" at bounding box center [420, 144] width 208 height 11
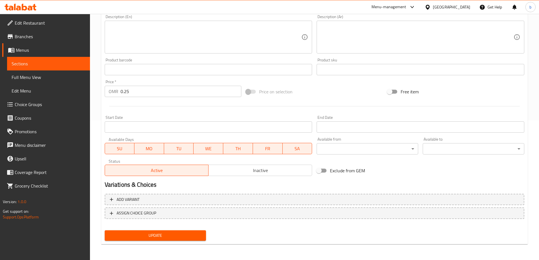
click at [176, 237] on span "Update" at bounding box center [155, 235] width 92 height 7
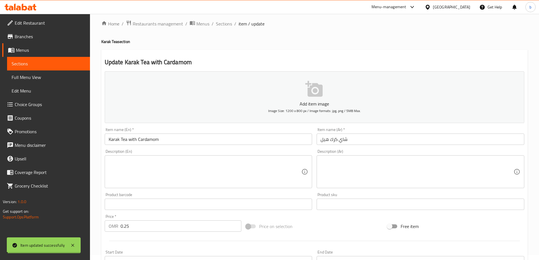
scroll to position [0, 0]
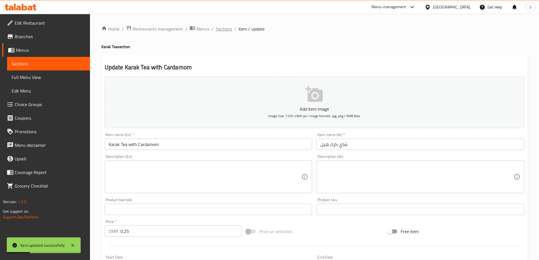
click at [221, 25] on span "Sections" at bounding box center [224, 28] width 16 height 7
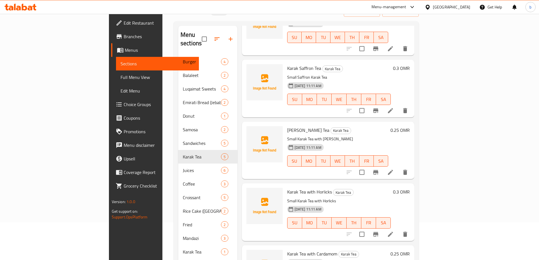
scroll to position [79, 0]
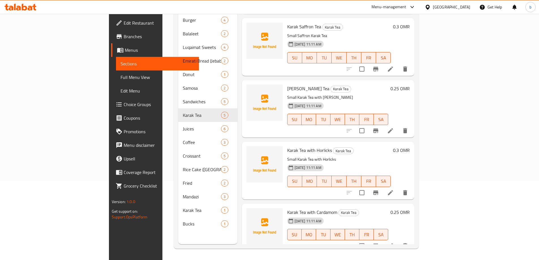
click at [288, 208] on span "Karak Tea with Cardamom" at bounding box center [312, 212] width 50 height 8
copy h6 "Karak Tea with Cardamom"
click at [287, 208] on span "Karak Tea with Cardamom" at bounding box center [312, 212] width 50 height 8
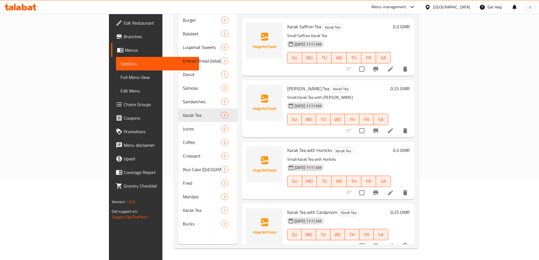
click at [237, 112] on div "Menu items Add Sort Manage items Karak Tea Karak Tea Small plain Karak tea [DAT…" at bounding box center [325, 114] width 177 height 260
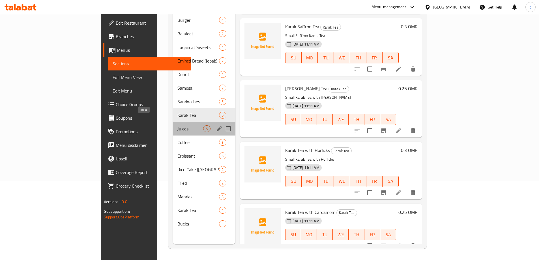
click at [177, 125] on span "Juices" at bounding box center [190, 128] width 26 height 7
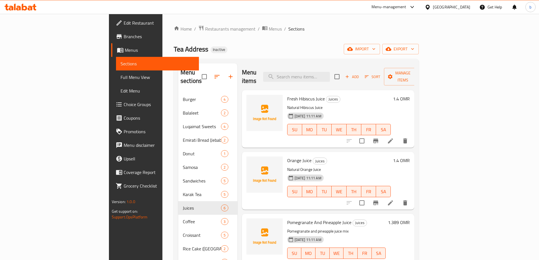
scroll to position [57, 0]
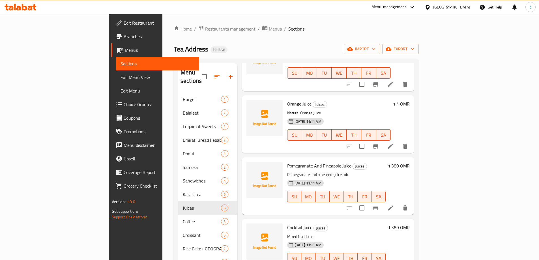
drag, startPoint x: 317, startPoint y: 167, endPoint x: 323, endPoint y: 170, distance: 7.2
click at [323, 170] on div "Pomegranate And Pineapple Juice Juices Pomegranate and pineapple juice mix [DAT…" at bounding box center [336, 186] width 103 height 53
click at [327, 177] on div "[DATE] 11:11 AM SU MO TU WE TH FR SA" at bounding box center [336, 192] width 103 height 31
click at [314, 223] on h6 "Cocktail Juice Juices" at bounding box center [336, 227] width 99 height 8
click at [393, 205] on icon at bounding box center [390, 207] width 5 height 5
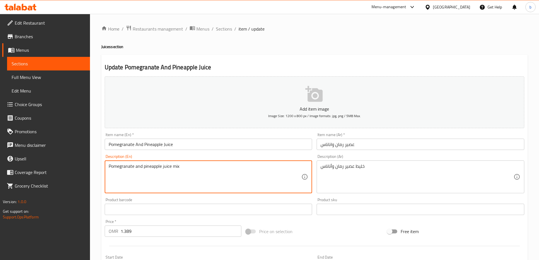
click at [282, 169] on textarea "Pomegranate and pineapple juice mix" at bounding box center [205, 176] width 193 height 27
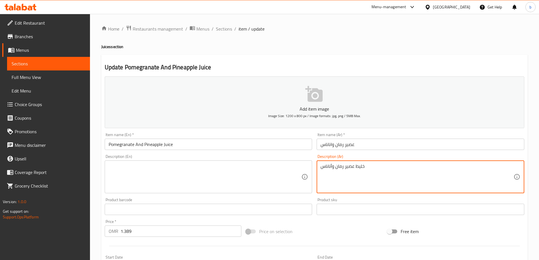
click at [389, 173] on textarea "خليط عصير رمان وأناناس" at bounding box center [416, 176] width 193 height 27
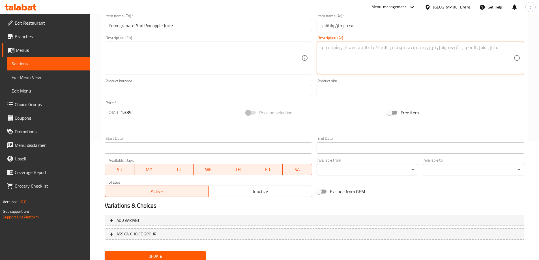
scroll to position [140, 0]
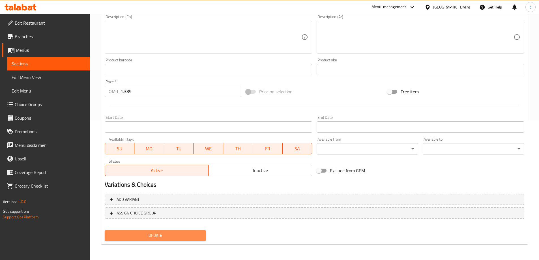
click at [142, 233] on span "Update" at bounding box center [155, 235] width 92 height 7
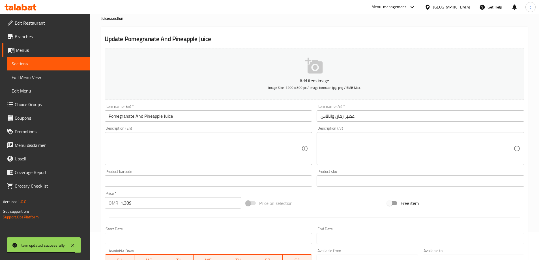
scroll to position [0, 0]
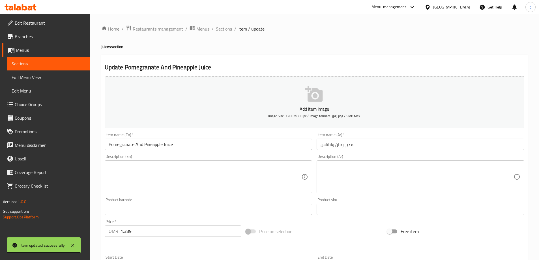
click at [226, 29] on span "Sections" at bounding box center [224, 28] width 16 height 7
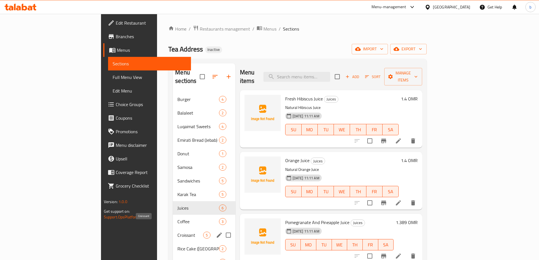
click at [177, 232] on span "Croissant" at bounding box center [190, 235] width 26 height 7
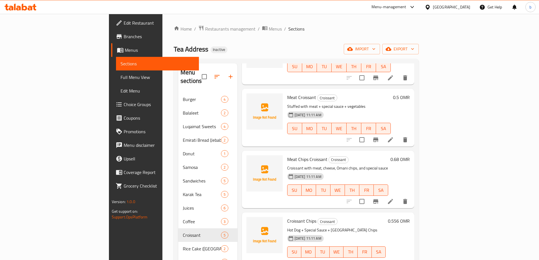
scroll to position [57, 0]
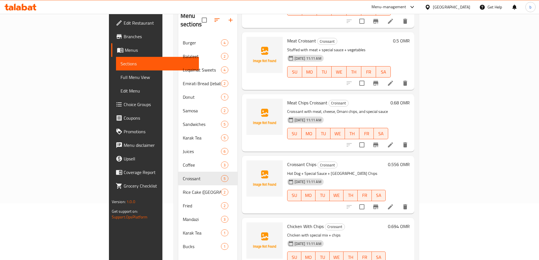
click at [394, 203] on icon at bounding box center [390, 206] width 7 height 7
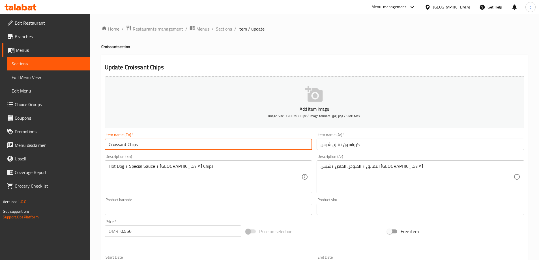
click at [127, 143] on input "Croissant Chips" at bounding box center [209, 144] width 208 height 11
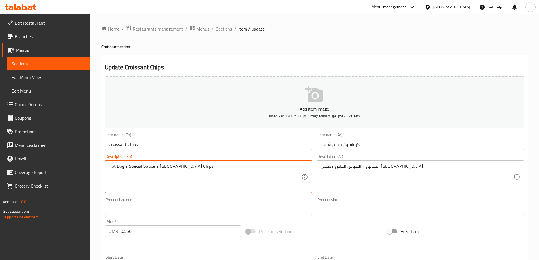
drag, startPoint x: 123, startPoint y: 167, endPoint x: 102, endPoint y: 166, distance: 20.9
click at [127, 145] on input "Croissant Chips" at bounding box center [209, 144] width 208 height 11
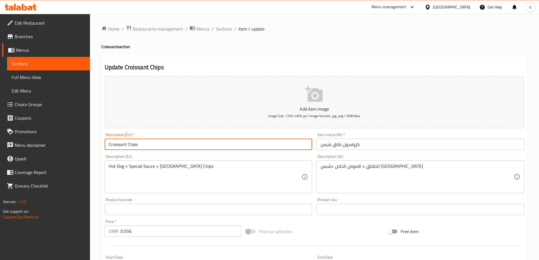
paste input "Hot Dog"
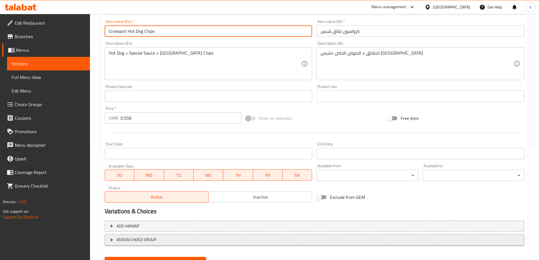
scroll to position [140, 0]
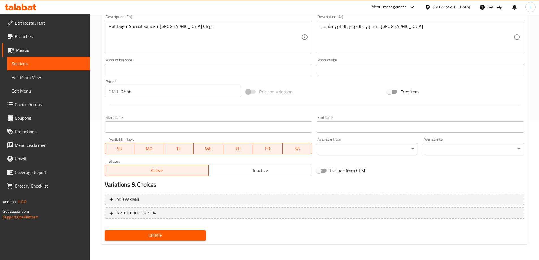
type input "Croissant Hot Dog Chips"
click at [165, 234] on span "Update" at bounding box center [155, 235] width 92 height 7
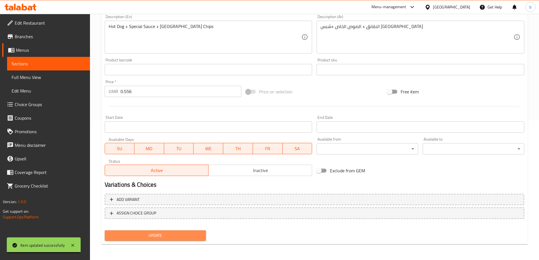
click at [184, 236] on span "Update" at bounding box center [155, 235] width 92 height 7
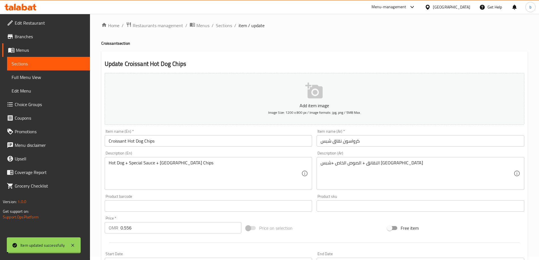
scroll to position [0, 0]
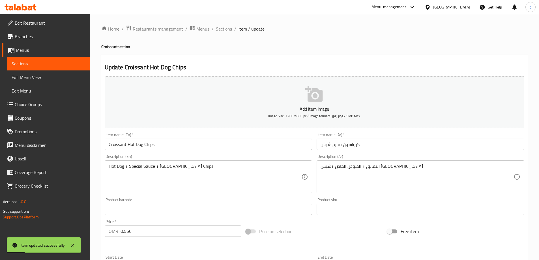
click at [222, 29] on span "Sections" at bounding box center [224, 28] width 16 height 7
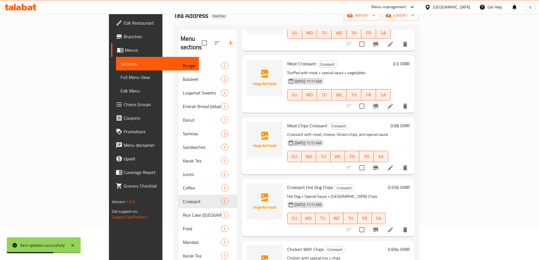
scroll to position [79, 0]
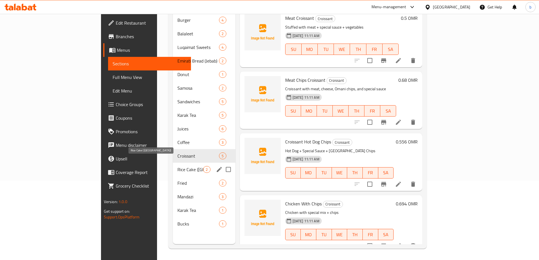
click at [177, 166] on span "Rice Cake ([GEOGRAPHIC_DATA])" at bounding box center [190, 169] width 26 height 7
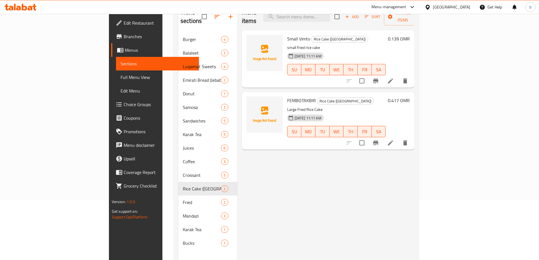
scroll to position [51, 0]
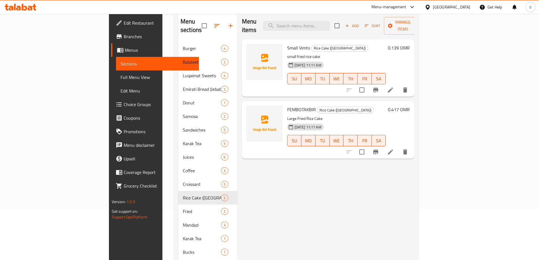
click at [394, 148] on icon at bounding box center [390, 151] width 7 height 7
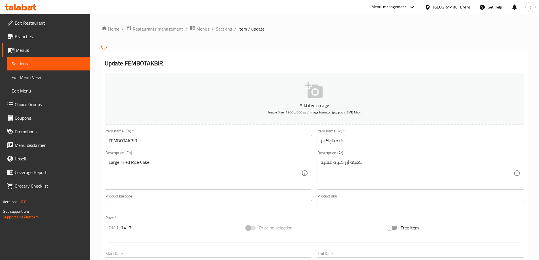
click at [330, 140] on input "فيمبتواكبير" at bounding box center [420, 140] width 208 height 11
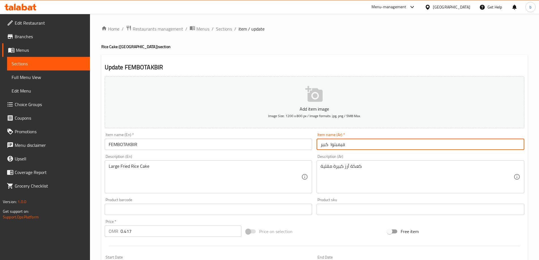
type input "فيمبتوا كبير"
click at [129, 145] on input "FEMBOTAKBIR" at bounding box center [209, 144] width 208 height 11
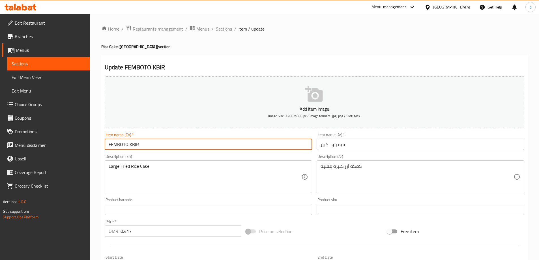
click at [135, 145] on input "FEMBOTO KBIR" at bounding box center [209, 144] width 208 height 11
type input "LARGE FEMBOTO"
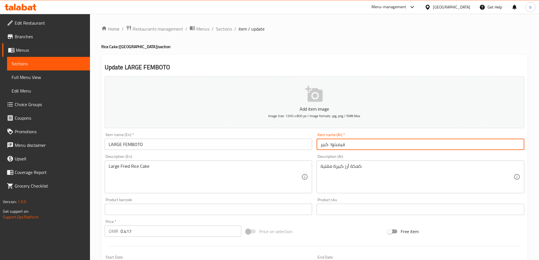
click at [328, 145] on input "فيمبتوا كبير" at bounding box center [420, 144] width 208 height 11
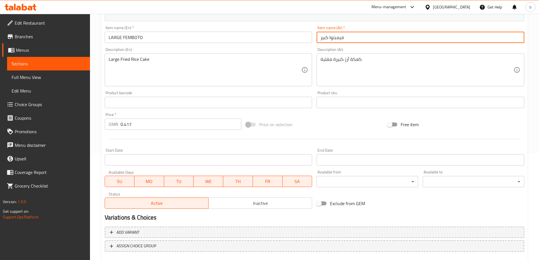
scroll to position [140, 0]
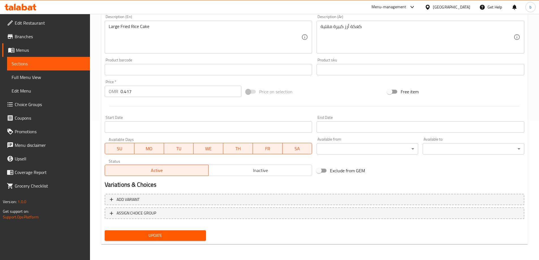
type input "فيمبتوا كبير"
click at [171, 232] on span "Update" at bounding box center [155, 235] width 92 height 7
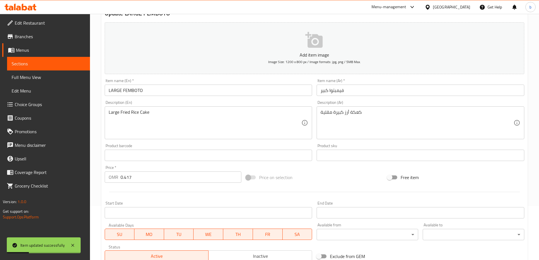
scroll to position [0, 0]
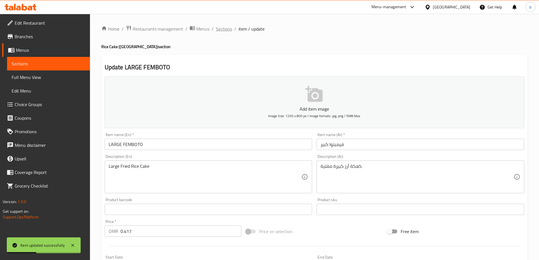
click at [223, 27] on span "Sections" at bounding box center [224, 28] width 16 height 7
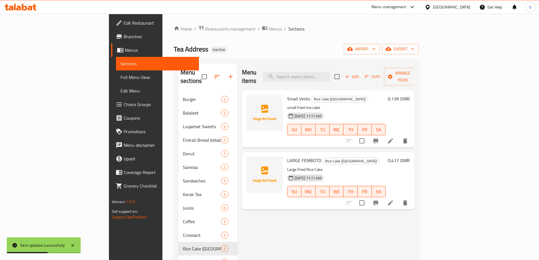
click at [398, 136] on li at bounding box center [390, 141] width 16 height 10
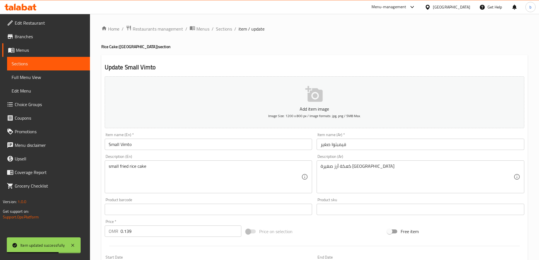
click at [144, 145] on input "Small Vimto" at bounding box center [209, 144] width 208 height 11
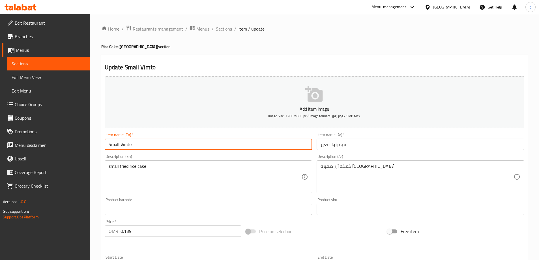
drag, startPoint x: 136, startPoint y: 143, endPoint x: 120, endPoint y: 144, distance: 15.8
click at [120, 144] on input "Small Vimto" at bounding box center [209, 144] width 208 height 11
paste input "FEMBOTA"
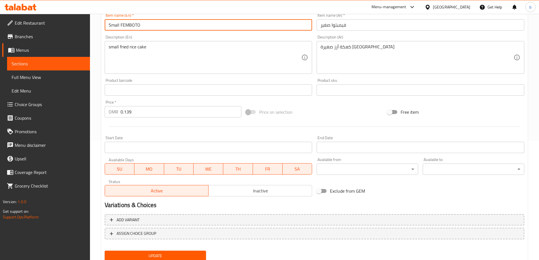
scroll to position [140, 0]
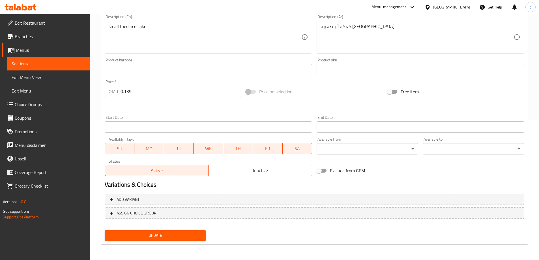
type input "Small FEMBOTO"
click at [180, 239] on span "Update" at bounding box center [155, 235] width 92 height 7
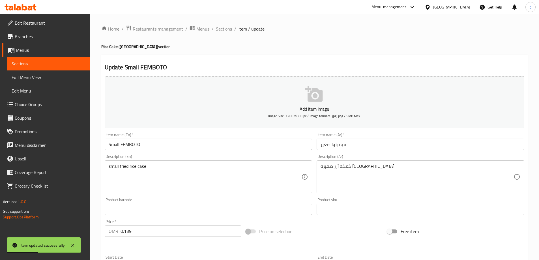
click at [227, 27] on span "Sections" at bounding box center [224, 28] width 16 height 7
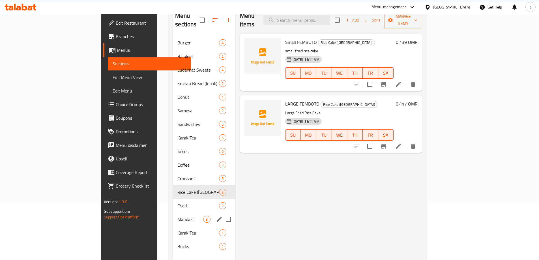
scroll to position [79, 0]
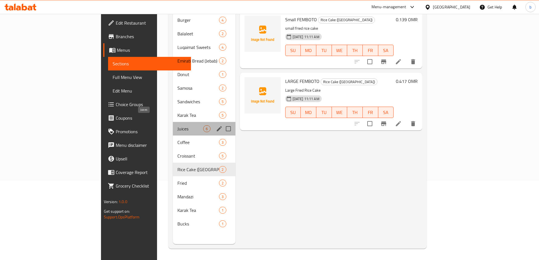
click at [177, 125] on span "Juices" at bounding box center [190, 128] width 26 height 7
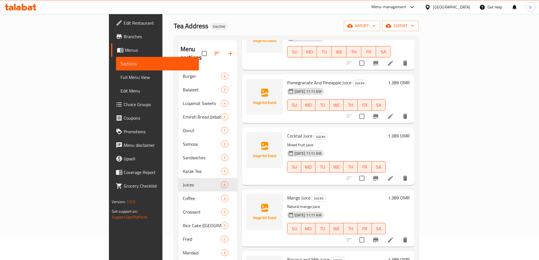
scroll to position [79, 0]
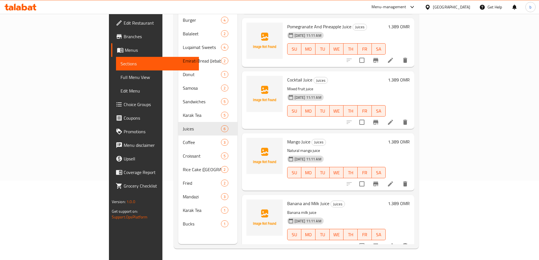
click at [393, 243] on icon at bounding box center [390, 245] width 5 height 5
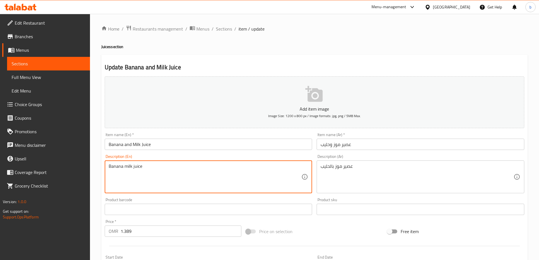
click at [148, 174] on textarea "Banana milk juice" at bounding box center [205, 176] width 193 height 27
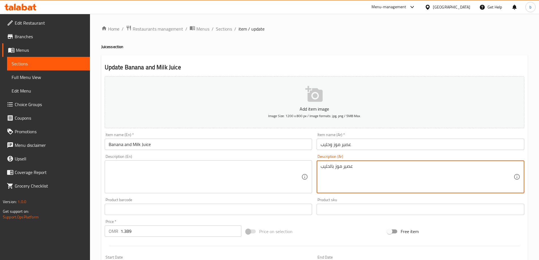
click at [365, 168] on textarea "عصير موز بالحليب" at bounding box center [416, 176] width 193 height 27
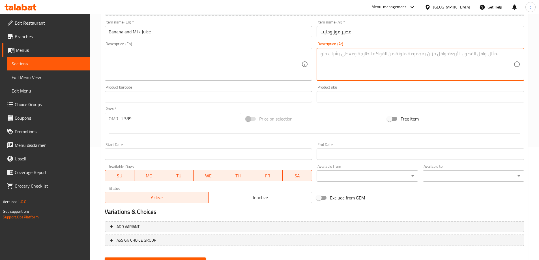
scroll to position [140, 0]
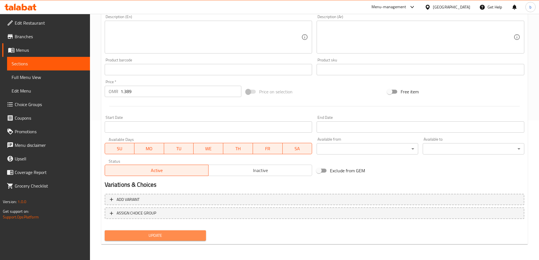
click at [175, 236] on span "Update" at bounding box center [155, 235] width 92 height 7
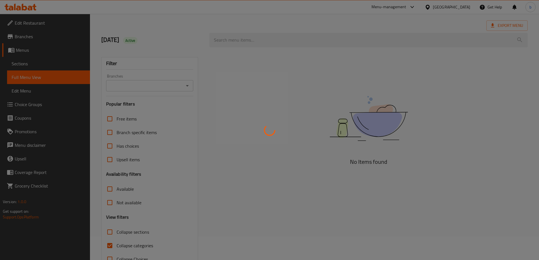
scroll to position [41, 0]
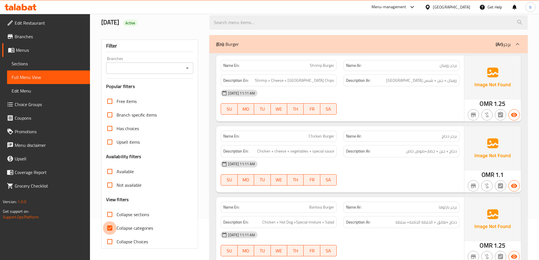
click at [111, 227] on input "Collapse categories" at bounding box center [110, 228] width 14 height 14
checkbox input "false"
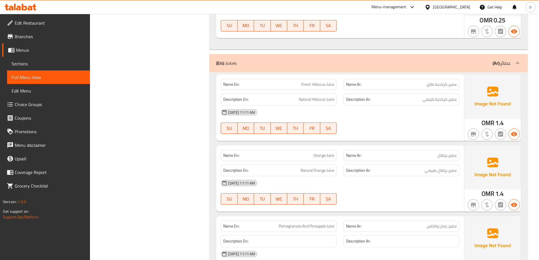
scroll to position [2145, 0]
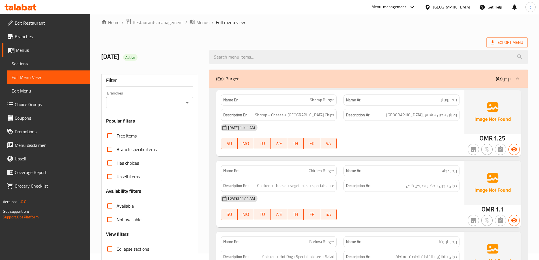
scroll to position [113, 0]
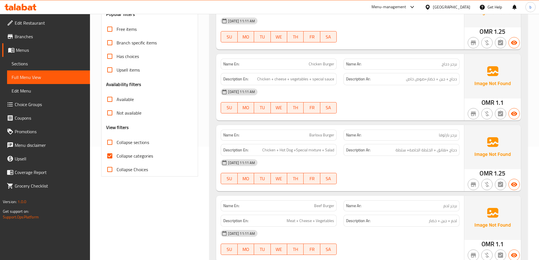
click at [109, 156] on input "Collapse categories" at bounding box center [110, 156] width 14 height 14
checkbox input "false"
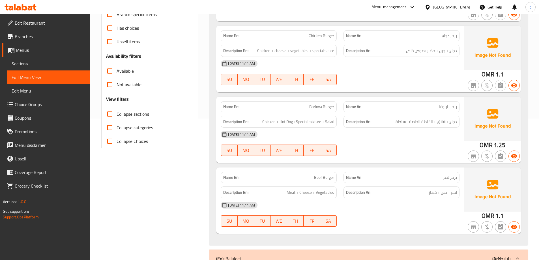
click at [414, 53] on span "دجاج + جبن + خضار+صوص خاص" at bounding box center [431, 50] width 51 height 7
click at [402, 49] on h6 "Description Ar: دجاج + جبن + خضار+صوص خاص" at bounding box center [401, 50] width 111 height 7
click at [380, 82] on div at bounding box center [401, 85] width 123 height 7
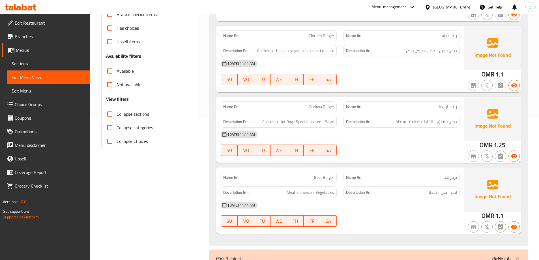
click at [318, 105] on span "Barlova Burger" at bounding box center [321, 107] width 25 height 6
click at [451, 110] on span "برجر بارلوفا" at bounding box center [448, 107] width 18 height 6
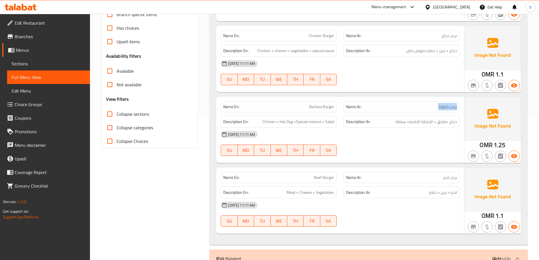
click at [451, 110] on span "برجر بارلوفا" at bounding box center [448, 107] width 18 height 6
click at [450, 122] on span "دجاج +نقانق + الخلطة الخاصة+ سلطة" at bounding box center [425, 121] width 61 height 7
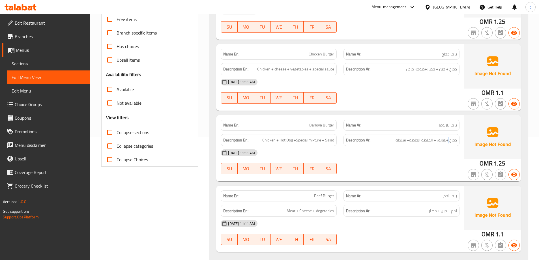
scroll to position [113, 0]
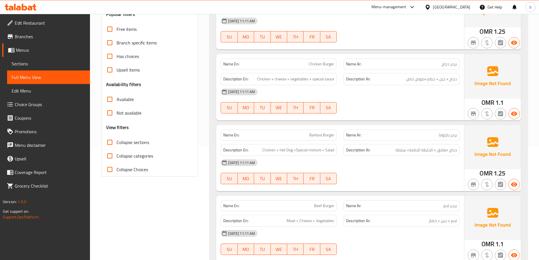
click at [438, 96] on div "[DATE] 11:11 AM" at bounding box center [339, 92] width 245 height 14
click at [445, 83] on div "Description Ar: دجاج + جبن + خضار+صوص خاص" at bounding box center [401, 79] width 116 height 12
click at [442, 80] on span "دجاج + جبن + خضار+صوص خاص" at bounding box center [431, 79] width 51 height 7
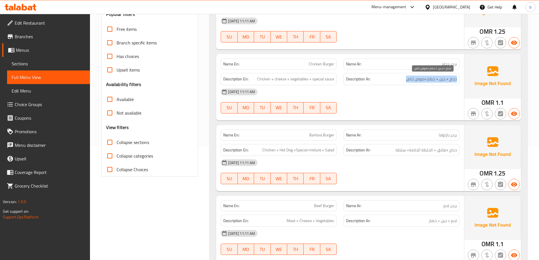
click at [442, 80] on span "دجاج + جبن + خضار+صوص خاص" at bounding box center [431, 79] width 51 height 7
click at [414, 81] on span "دجاج + جبن + خضار+صوص خاص" at bounding box center [431, 79] width 51 height 7
click at [419, 128] on div "Name Ar: برجر بارلوفا" at bounding box center [401, 135] width 123 height 18
click at [460, 132] on div "Name Ar: برجر بارلوفا" at bounding box center [401, 135] width 123 height 18
click at [451, 134] on span "برجر بارلوفا" at bounding box center [448, 135] width 18 height 6
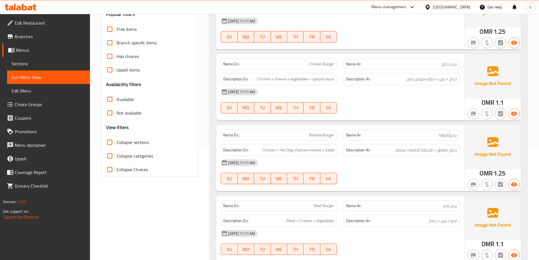
click at [451, 134] on span "برجر بارلوفا" at bounding box center [448, 135] width 18 height 6
click at [288, 149] on span "Chicken + Hot Dog +Special mixture + Salad" at bounding box center [298, 149] width 72 height 7
click at [290, 153] on span "Chicken + Hot Dog +Special mixture + Salad" at bounding box center [298, 149] width 72 height 7
click at [299, 151] on span "Chicken + Hot Dog +Special mixture + Salad" at bounding box center [298, 149] width 72 height 7
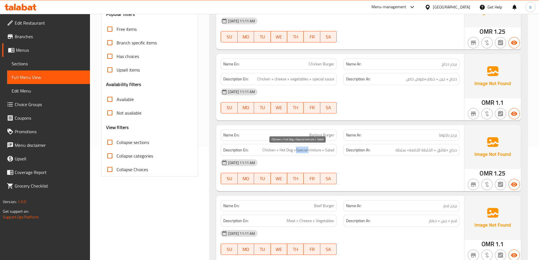
click at [299, 151] on span "Chicken + Hot Dog +Special mixture + Salad" at bounding box center [298, 149] width 72 height 7
click at [417, 149] on span "دجاج +نقانق + الخلطة الخاصة+ سلطة" at bounding box center [425, 149] width 61 height 7
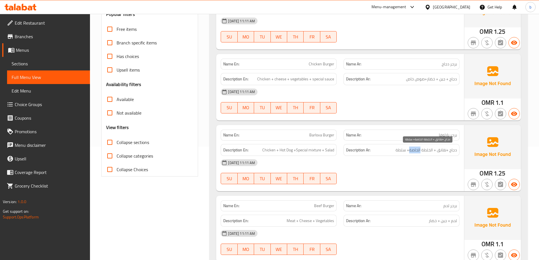
click at [417, 149] on span "دجاج +نقانق + الخلطة الخاصة+ سلطة" at bounding box center [425, 149] width 61 height 7
click at [403, 152] on span "دجاج +نقانق + الخلطة الخاصة+ سلطة" at bounding box center [425, 149] width 61 height 7
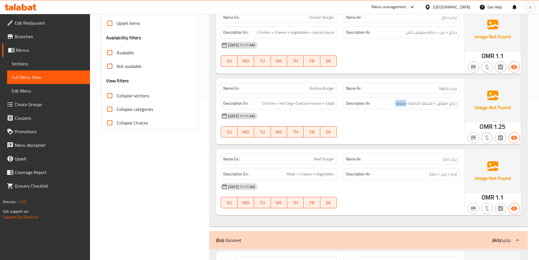
scroll to position [170, 0]
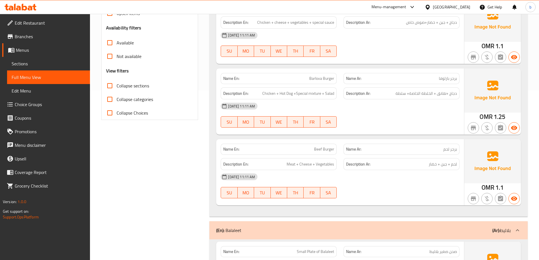
click at [450, 149] on span "برجر لحم" at bounding box center [450, 149] width 14 height 6
click at [333, 149] on span "Beef Burger" at bounding box center [324, 149] width 20 height 6
click at [320, 151] on span "Beef Burger" at bounding box center [324, 149] width 20 height 6
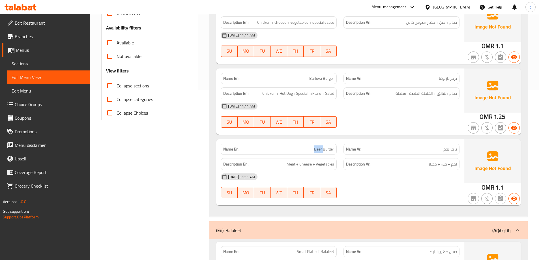
click at [320, 151] on span "Beef Burger" at bounding box center [324, 149] width 20 height 6
click at [464, 163] on div "Name En: Beef Burger Name Ar: برجر لحم Description En: Meat + Cheese + Vegetabl…" at bounding box center [340, 172] width 248 height 66
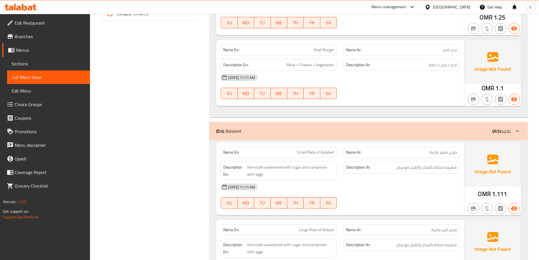
scroll to position [283, 0]
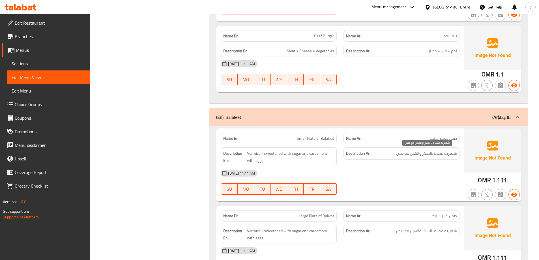
click at [451, 154] on span "شعيرية محلاة بالسكر والهيل مع بيض" at bounding box center [426, 153] width 61 height 7
click at [443, 154] on span "شعيرية محلاة بالسكر والهيل مع بيض" at bounding box center [426, 153] width 61 height 7
click at [436, 154] on span "شعيرية محلاة بالسكر والهيل مع بيض" at bounding box center [426, 153] width 61 height 7
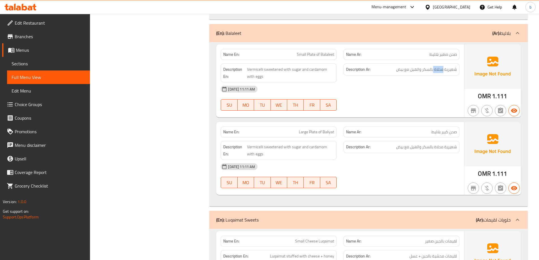
scroll to position [368, 0]
click at [314, 130] on span "Large Plate of Baliyat" at bounding box center [316, 131] width 35 height 6
click at [326, 128] on span "Large Plate of Baliyat" at bounding box center [316, 131] width 35 height 6
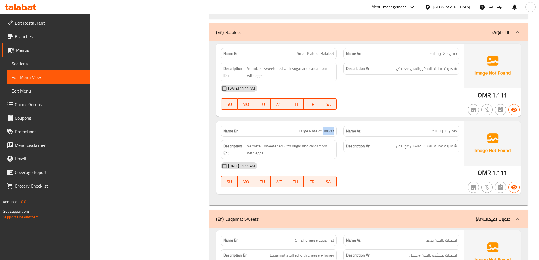
click at [326, 128] on span "Large Plate of Baliyat" at bounding box center [316, 131] width 35 height 6
click at [445, 142] on div "Description Ar: شعيرية محلاة بالسكر والهيل مع بيض" at bounding box center [401, 146] width 116 height 12
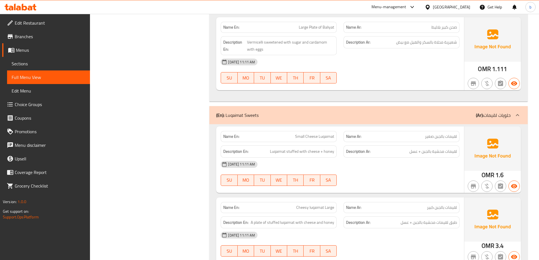
scroll to position [481, 0]
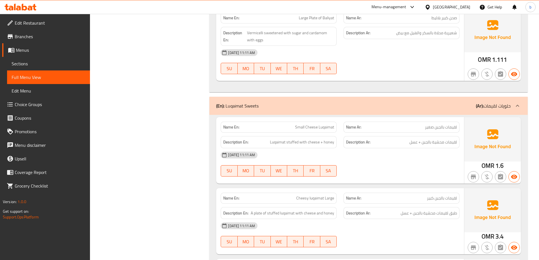
click at [450, 125] on span "لقيمات بالجبن صغير" at bounding box center [441, 127] width 32 height 6
click at [447, 143] on span "لقيمات محشية بالجبن + عسل" at bounding box center [433, 142] width 48 height 7
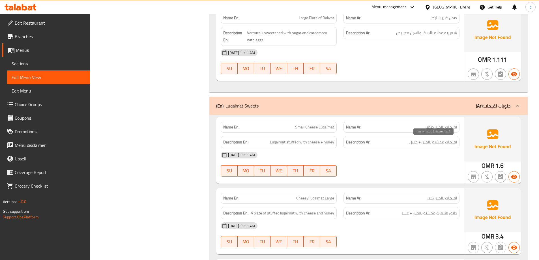
click at [423, 143] on span "لقيمات محشية بالجبن + عسل" at bounding box center [433, 142] width 48 height 7
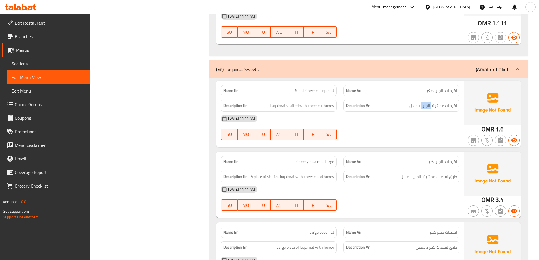
scroll to position [537, 0]
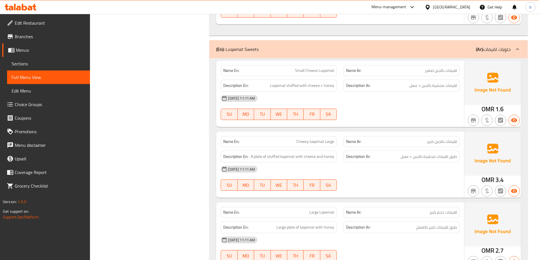
click at [454, 140] on span "لقيمات بالجبن كبير" at bounding box center [442, 142] width 30 height 6
click at [429, 141] on span "لقيمات بالجبن كبير" at bounding box center [442, 142] width 30 height 6
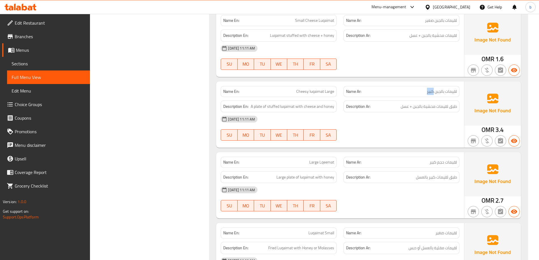
scroll to position [594, 0]
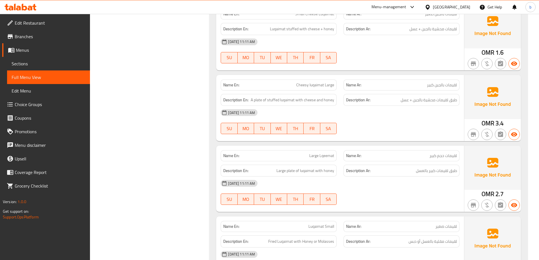
click at [405, 170] on h6 "Description Ar: طبق لقيمات كبير بالعسل" at bounding box center [401, 170] width 111 height 7
click at [437, 156] on span "لقيمات حجم كبير" at bounding box center [442, 156] width 27 height 6
click at [442, 155] on span "لقيمات حجم كبير" at bounding box center [442, 156] width 27 height 6
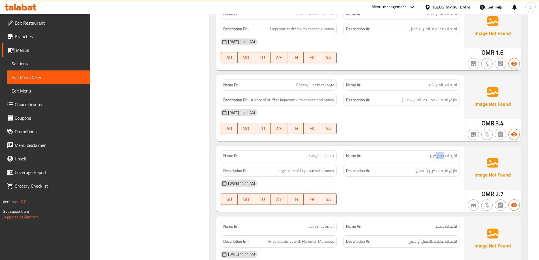
click at [442, 155] on span "لقيمات حجم كبير" at bounding box center [442, 156] width 27 height 6
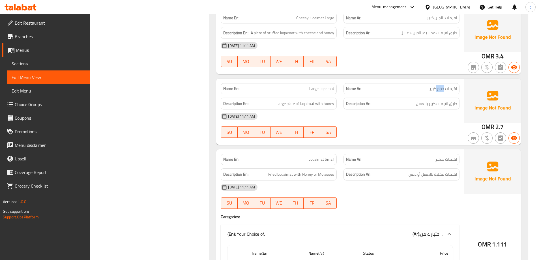
scroll to position [679, 0]
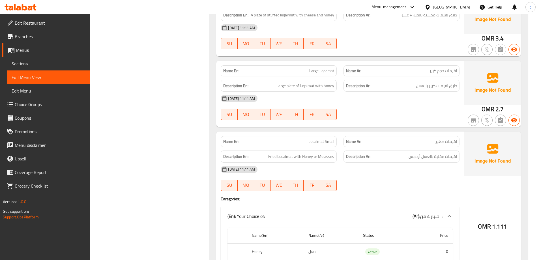
click at [454, 153] on span "لقيمات مقلية بالعسل أو دبس" at bounding box center [432, 156] width 48 height 7
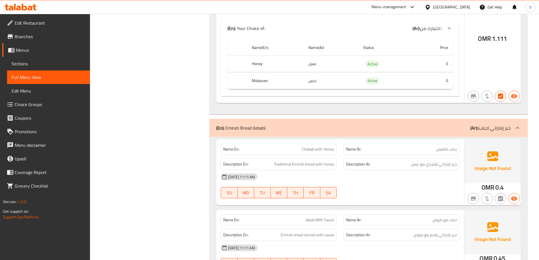
scroll to position [877, 0]
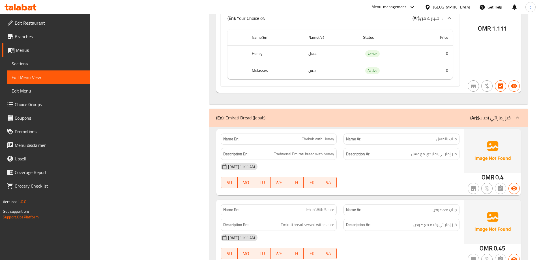
click at [440, 136] on span "جباب بالعسل" at bounding box center [446, 139] width 21 height 6
click at [443, 137] on span "جباب بالعسل" at bounding box center [446, 139] width 21 height 6
click at [318, 138] on span "Chebab with Honey" at bounding box center [317, 139] width 33 height 6
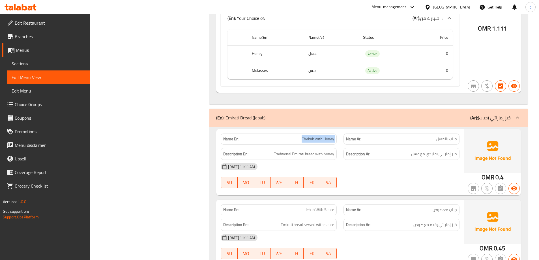
click at [318, 138] on span "Chebab with Honey" at bounding box center [317, 139] width 33 height 6
click at [310, 155] on span "Traditional Emirati bread with honey" at bounding box center [304, 153] width 60 height 7
click at [452, 154] on span "خبز إماراتي تقليدي مع عسل" at bounding box center [434, 153] width 46 height 7
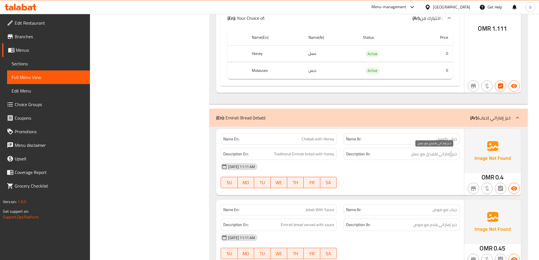
click at [452, 154] on span "خبز إماراتي تقليدي مع عسل" at bounding box center [434, 153] width 46 height 7
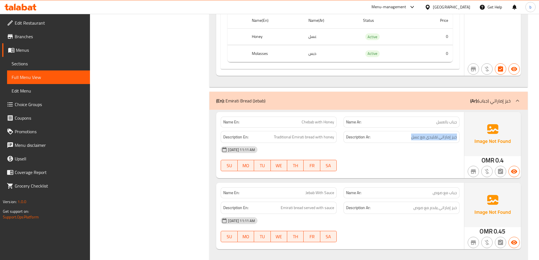
scroll to position [933, 0]
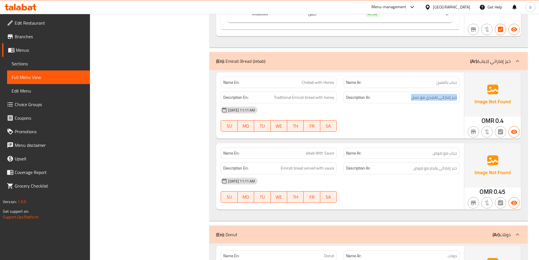
click at [405, 153] on p "Name Ar: جباب مع صوص" at bounding box center [401, 153] width 111 height 6
click at [442, 154] on span "جباب مع صوص" at bounding box center [444, 153] width 24 height 6
click at [301, 164] on div "Description En: Emirati bread served with sauce" at bounding box center [279, 168] width 116 height 12
click at [301, 169] on span "Emirati bread served with sauce" at bounding box center [307, 168] width 53 height 7
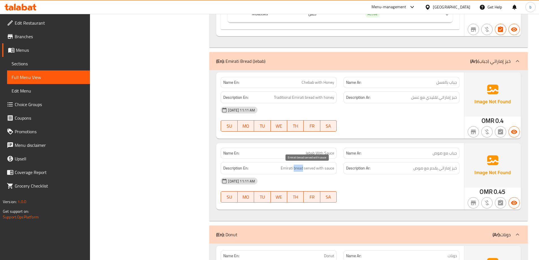
click at [302, 178] on div "Name En: Jebab With Sauce Name Ar: جباب مع صوص Description En: Emirati bread se…" at bounding box center [340, 176] width 248 height 66
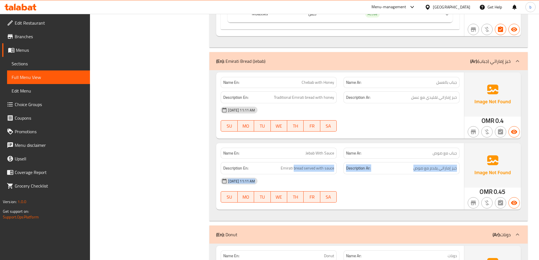
click at [302, 173] on div "Description En: Emirati bread served with sauce" at bounding box center [279, 168] width 116 height 12
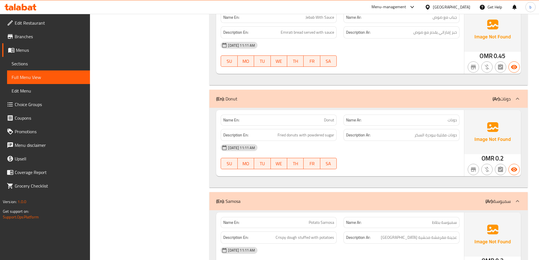
scroll to position [1103, 0]
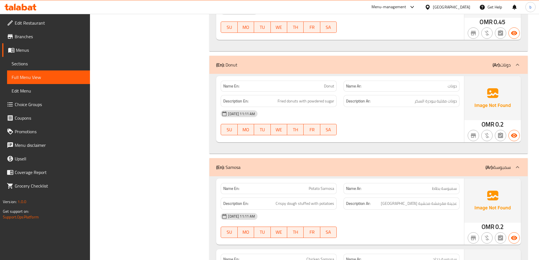
click at [388, 129] on div "14-10-2025 11:11 AM SU MO TU WE TH FR SA" at bounding box center [339, 123] width 245 height 32
click at [437, 100] on span "دونات مقلية ببودرة السكر" at bounding box center [435, 101] width 42 height 7
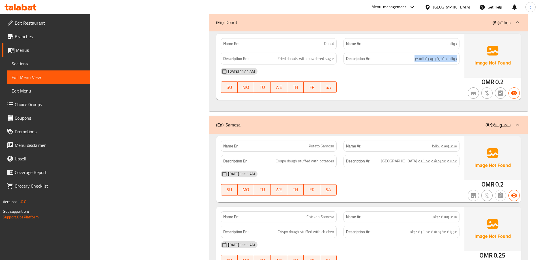
scroll to position [1160, 0]
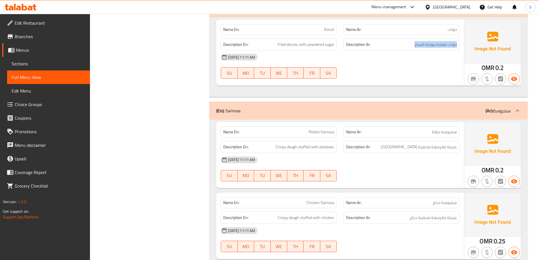
click at [403, 111] on div "(En): Samosa (Ar): سمبوسة" at bounding box center [363, 110] width 294 height 7
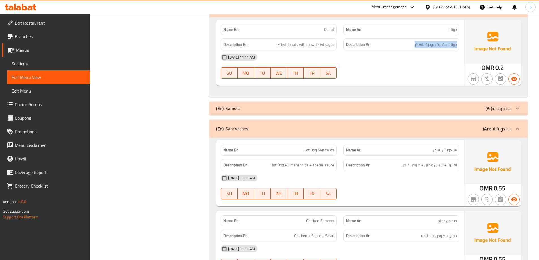
click at [421, 104] on div "(En): Samosa (Ar): سمبوسة" at bounding box center [368, 109] width 318 height 14
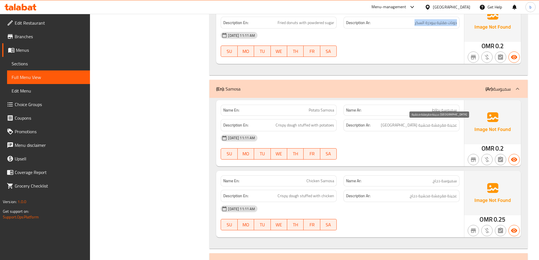
scroll to position [1216, 0]
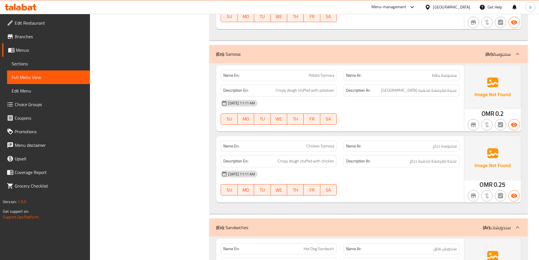
click at [318, 76] on span "Potato Samosa" at bounding box center [321, 75] width 25 height 6
click at [441, 75] on span "سمبوسة بطاط" at bounding box center [444, 75] width 25 height 6
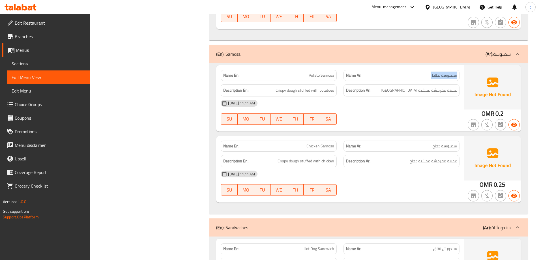
click at [441, 75] on span "سمبوسة بطاط" at bounding box center [444, 75] width 25 height 6
click at [418, 104] on div "[DATE] 11:11 AM" at bounding box center [339, 103] width 245 height 14
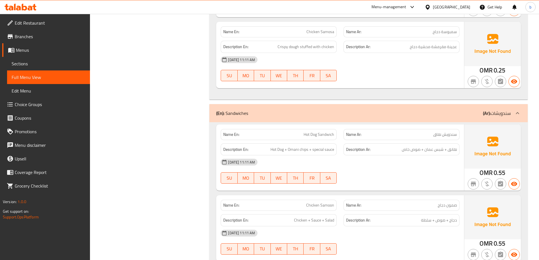
scroll to position [1329, 0]
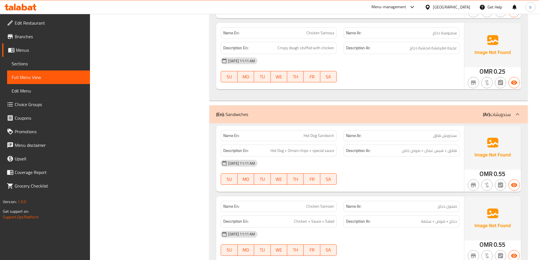
click at [315, 31] on span "Chicken Samosa" at bounding box center [320, 33] width 28 height 6
click at [314, 43] on div "Description En: Crispy dough stuffed with chicken" at bounding box center [279, 48] width 116 height 12
click at [314, 44] on div "Description En: Crispy dough stuffed with chicken" at bounding box center [279, 48] width 116 height 12
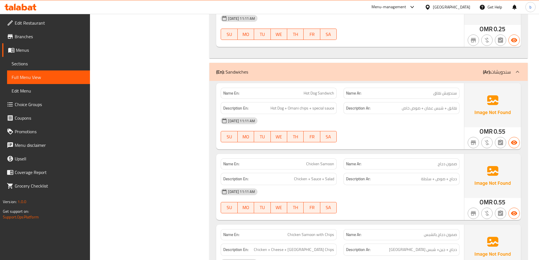
scroll to position [1386, 0]
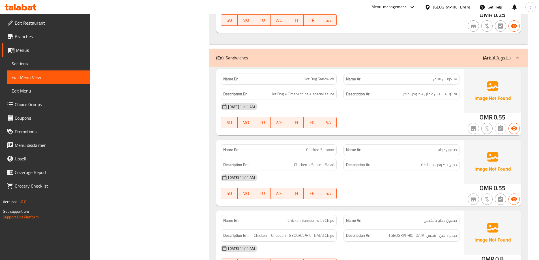
click at [445, 79] on span "سندويش نقاق" at bounding box center [445, 79] width 24 height 6
click at [274, 94] on span "Hot Dog + Omani chips + special sauce" at bounding box center [302, 94] width 64 height 7
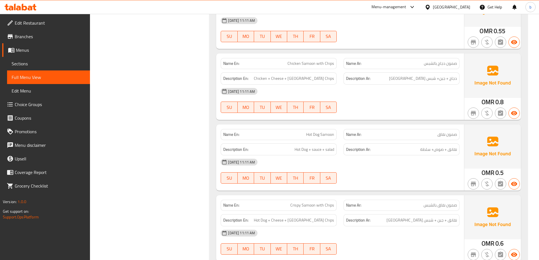
scroll to position [1555, 0]
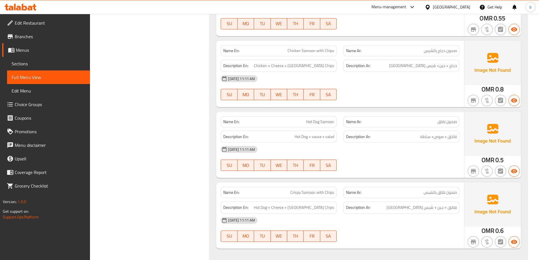
click at [295, 71] on div "Description En: Chicken + Cheese + Oman Chips" at bounding box center [279, 66] width 116 height 12
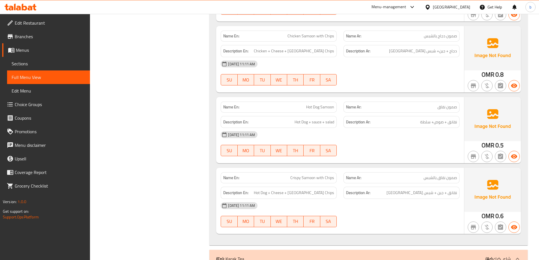
scroll to position [1584, 0]
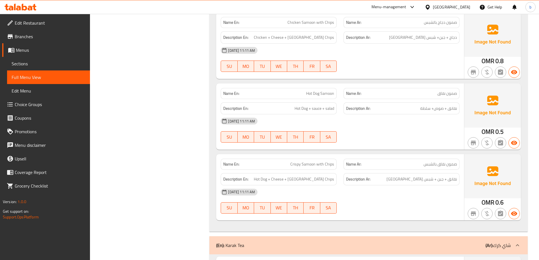
click at [446, 98] on div "Name Ar: صمون نقاق" at bounding box center [401, 93] width 116 height 11
click at [456, 94] on span "صمون نقاق" at bounding box center [447, 94] width 20 height 6
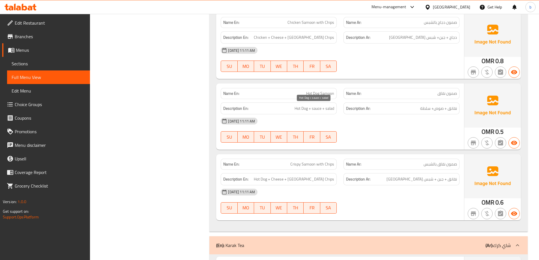
click at [321, 106] on span "Hot Dog + sauce + salad" at bounding box center [314, 108] width 40 height 7
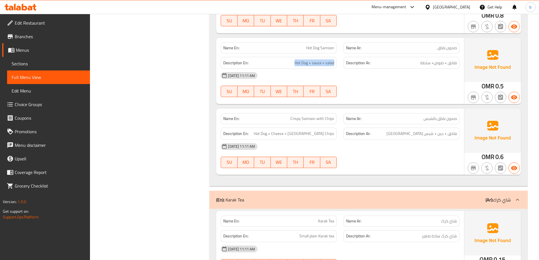
scroll to position [1640, 0]
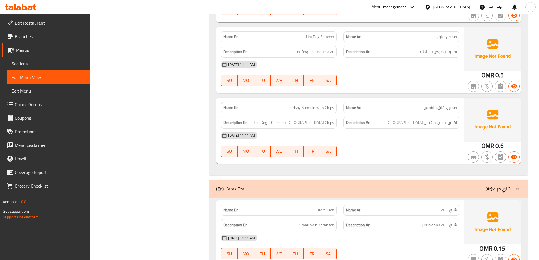
click at [445, 106] on span "صمون نقاق بالشبس" at bounding box center [439, 108] width 33 height 6
click at [291, 120] on span "Hot Dog + Cheese + [GEOGRAPHIC_DATA] Chips" at bounding box center [294, 122] width 80 height 7
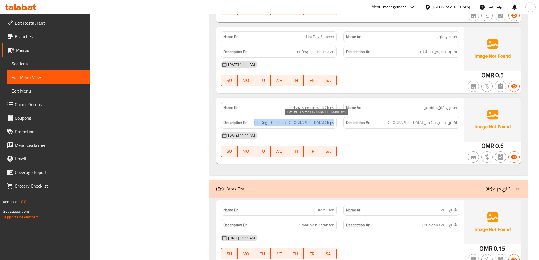
click at [291, 120] on span "Hot Dog + Cheese + [GEOGRAPHIC_DATA] Chips" at bounding box center [294, 122] width 80 height 7
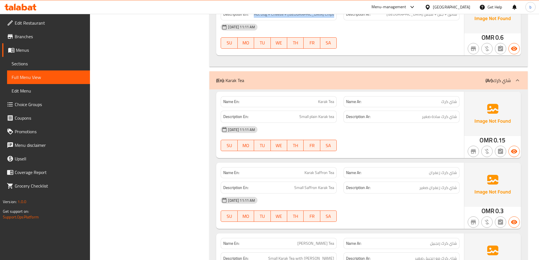
scroll to position [1753, 0]
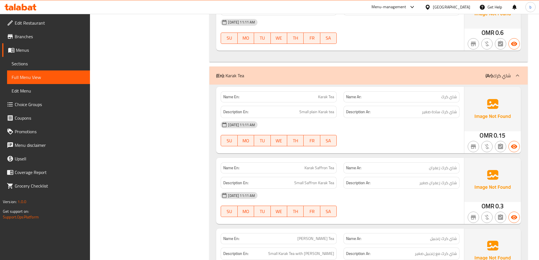
click at [251, 110] on h6 "Description En: Small plain Karak tea" at bounding box center [278, 111] width 111 height 7
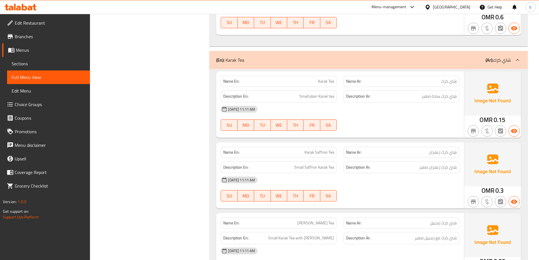
scroll to position [1782, 0]
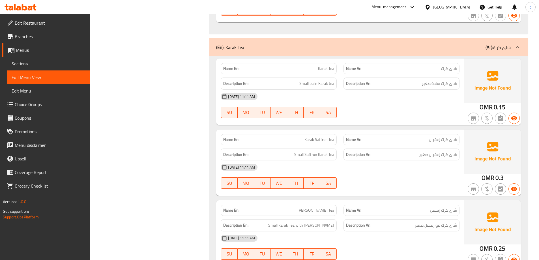
click at [431, 105] on div "14-10-2025 11:11 AM SU MO TU WE TH FR SA" at bounding box center [339, 106] width 245 height 32
click at [452, 94] on div "[DATE] 11:11 AM" at bounding box center [339, 97] width 245 height 14
click at [445, 85] on span "شاي كرك سادة صغير" at bounding box center [439, 83] width 35 height 7
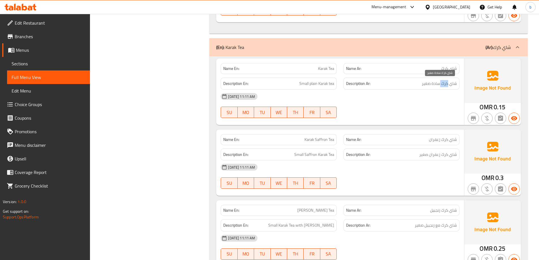
click at [445, 85] on span "شاي كرك سادة صغير" at bounding box center [439, 83] width 35 height 7
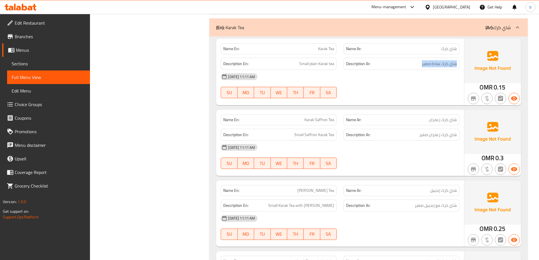
scroll to position [1810, 0]
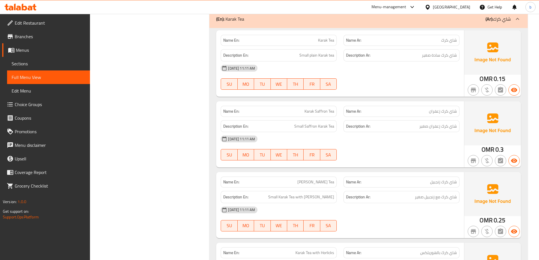
click at [448, 109] on span "شاي كرك زعفران" at bounding box center [443, 111] width 28 height 6
click at [312, 128] on span "Small Saffron Karak Tea" at bounding box center [314, 126] width 40 height 7
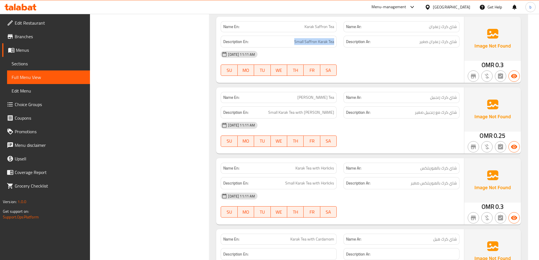
scroll to position [1895, 0]
click at [448, 91] on div "Name Ar: شاي كرك زنجبيل" at bounding box center [401, 97] width 123 height 18
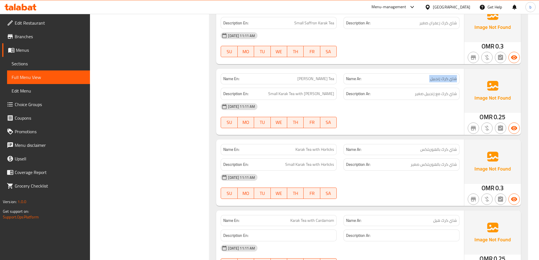
scroll to position [1951, 0]
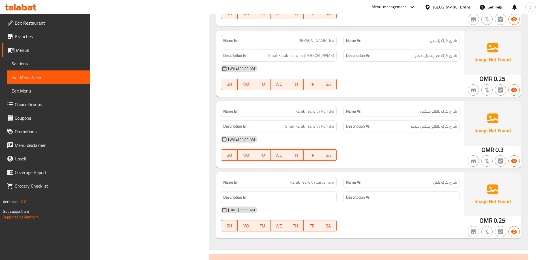
click at [451, 184] on span "شاي كرك هيل" at bounding box center [445, 182] width 24 height 6
copy span "شاي كرك هيل"
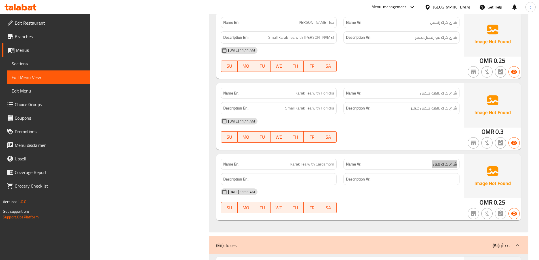
scroll to position [1980, 0]
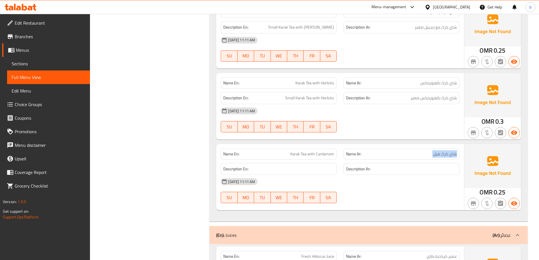
click at [446, 157] on span "شاي كرك هيل" at bounding box center [445, 154] width 24 height 6
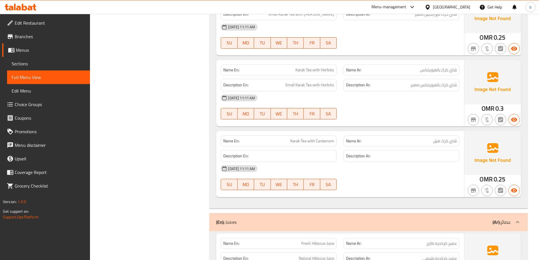
scroll to position [2036, 0]
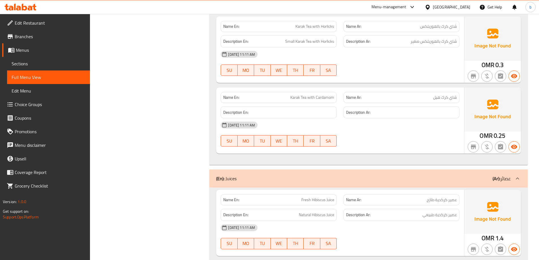
click at [500, 132] on span "0.25" at bounding box center [500, 135] width 12 height 11
click at [434, 102] on div "Name Ar: شاي كرك هيل" at bounding box center [401, 97] width 116 height 11
click at [445, 98] on span "شاي كرك هيل" at bounding box center [445, 97] width 24 height 6
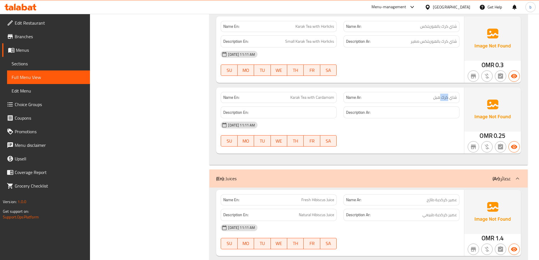
click at [445, 98] on span "شاي كرك هيل" at bounding box center [445, 97] width 24 height 6
click at [440, 100] on span "شاي كرك هيل" at bounding box center [445, 97] width 24 height 6
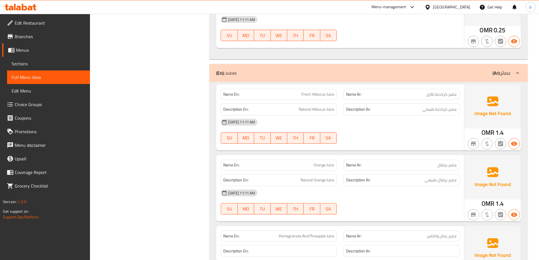
scroll to position [2149, 0]
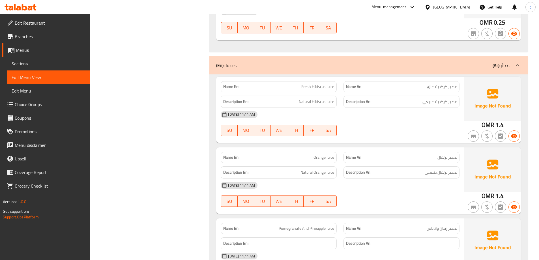
click at [429, 105] on span "عصير كركدية طبيعي" at bounding box center [439, 101] width 35 height 7
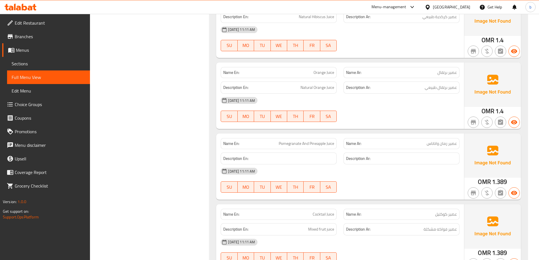
scroll to position [2263, 0]
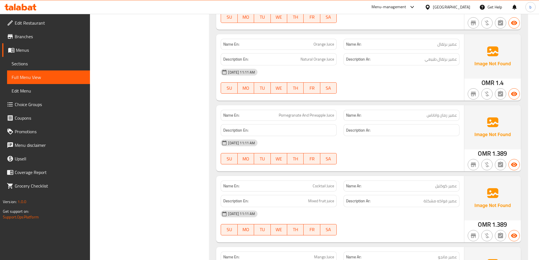
click at [433, 116] on span "عصير رمان واناناس" at bounding box center [441, 115] width 30 height 6
copy span "عصير رمان واناناس"
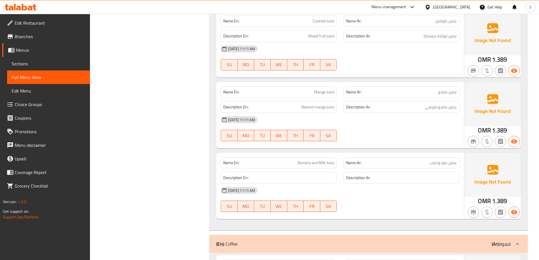
scroll to position [2432, 0]
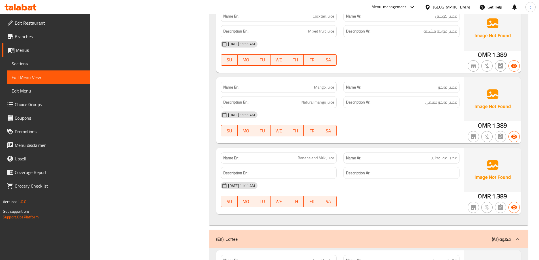
click at [444, 153] on div "Name Ar: عصير موز وحليب" at bounding box center [401, 157] width 116 height 11
click at [443, 153] on div "Name Ar: عصير موز وحليب" at bounding box center [401, 157] width 116 height 11
copy span "عصير موز وحليب"
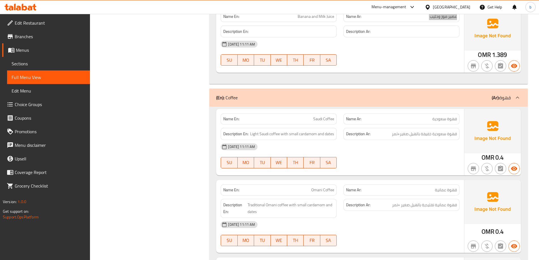
scroll to position [2602, 0]
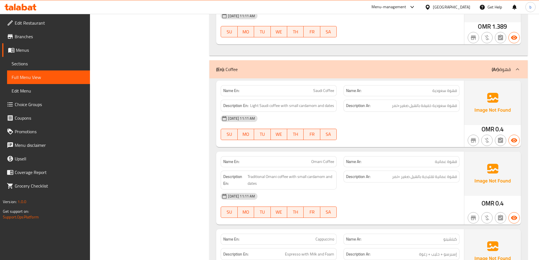
click at [418, 113] on div "[DATE] 11:11 AM" at bounding box center [339, 119] width 245 height 14
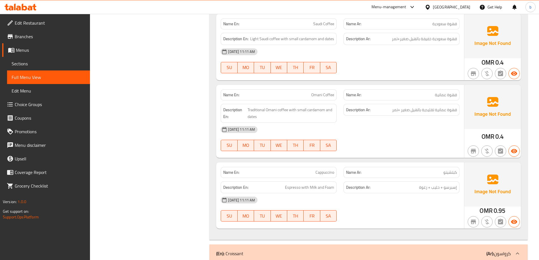
scroll to position [2658, 0]
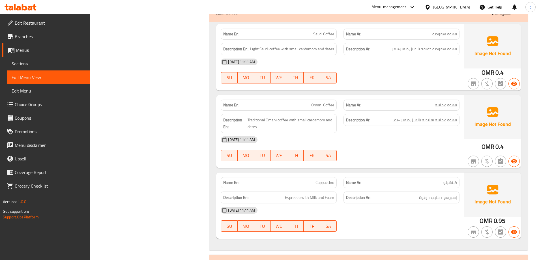
click at [422, 55] on div "[DATE] 11:11 AM" at bounding box center [339, 62] width 245 height 14
click at [419, 49] on span "قهوة سعودية خفيفة بالهيل صغير+تمر" at bounding box center [424, 49] width 65 height 7
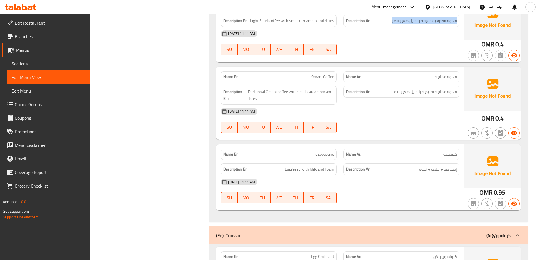
scroll to position [2715, 0]
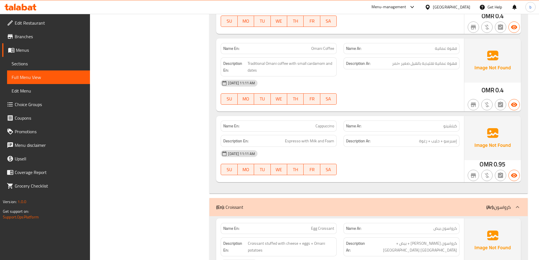
click at [412, 65] on span "قهوة عمانية تقليدية بالهيل صغير +تمر" at bounding box center [424, 63] width 65 height 7
click at [407, 65] on span "قهوة عمانية تقليدية بالهيل صغير +تمر" at bounding box center [424, 63] width 65 height 7
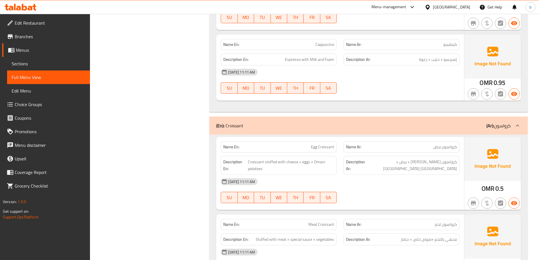
scroll to position [2800, 0]
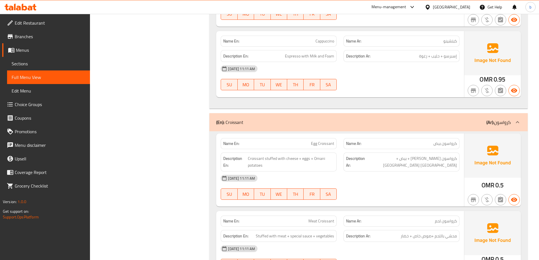
click at [451, 145] on span "كرواسون بيض" at bounding box center [444, 144] width 23 height 6
click at [262, 158] on span "Croissant stuffed with cheese + eggs + Omani potatoes" at bounding box center [291, 162] width 86 height 14
click at [297, 161] on span "Croissant stuffed with cheese + eggs + Omani potatoes" at bounding box center [291, 162] width 86 height 14
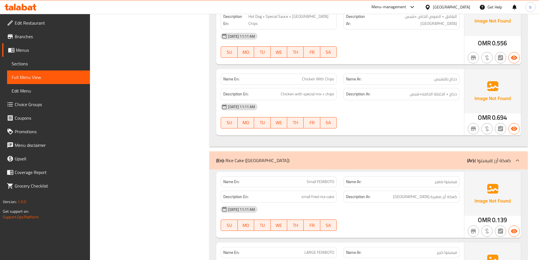
scroll to position [3196, 0]
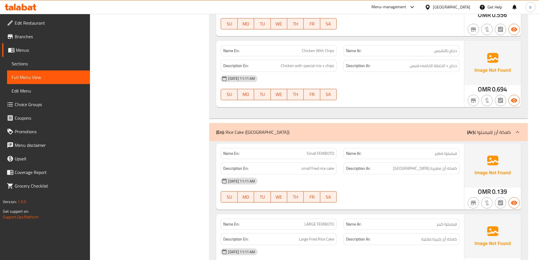
click at [323, 162] on div "Description En: small fried rice cake" at bounding box center [279, 168] width 116 height 12
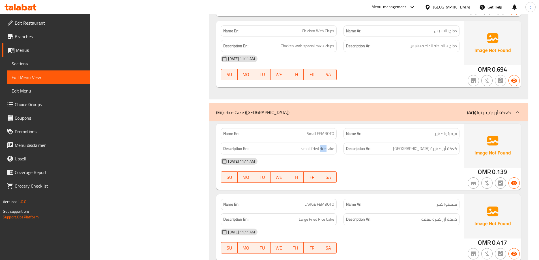
scroll to position [3224, 0]
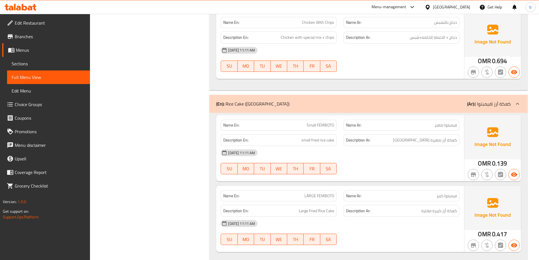
click at [432, 181] on div "Name En: Small FEMBOTO Name Ar: فيمبتوا صغير Description En: small fried rice c…" at bounding box center [368, 188] width 318 height 151
click at [436, 193] on span "فيمبتوا كبير" at bounding box center [446, 196] width 20 height 6
click at [419, 146] on div "[DATE] 11:11 AM" at bounding box center [339, 153] width 245 height 14
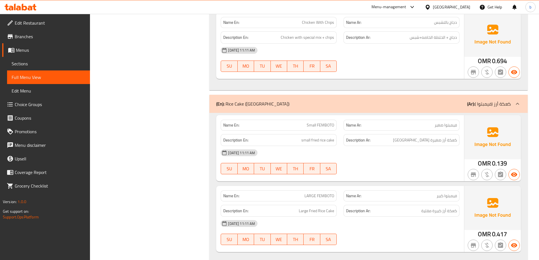
click at [419, 146] on div "[DATE] 11:11 AM" at bounding box center [339, 153] width 245 height 14
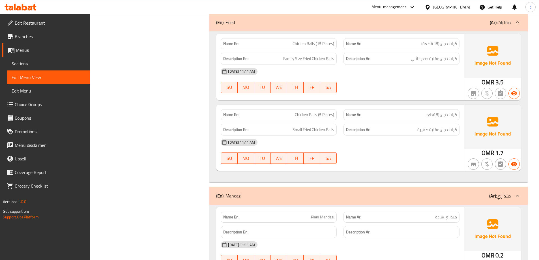
scroll to position [3507, 0]
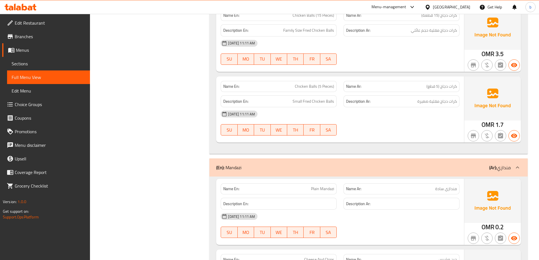
click at [438, 95] on div "Description Ar: كرات دجاج مقلية صغيرة" at bounding box center [401, 101] width 116 height 12
click at [445, 83] on span "كرات دجاج (5 قطع)" at bounding box center [441, 86] width 31 height 6
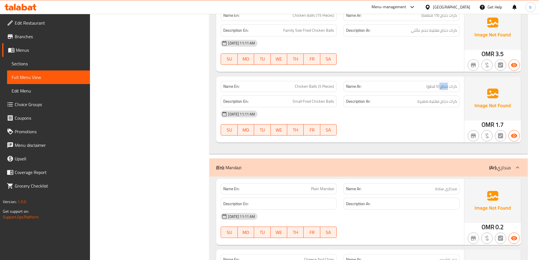
click at [445, 83] on span "كرات دجاج (5 قطع)" at bounding box center [441, 86] width 31 height 6
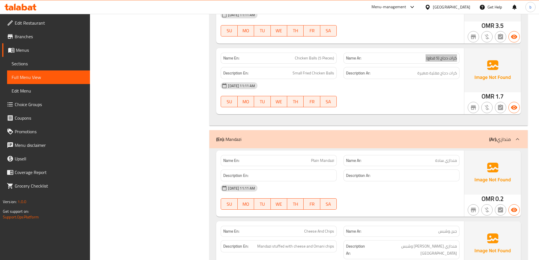
scroll to position [3563, 0]
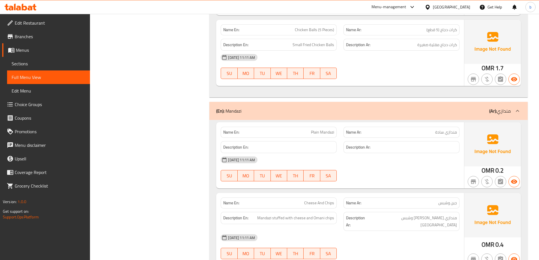
drag, startPoint x: 319, startPoint y: 130, endPoint x: 288, endPoint y: 124, distance: 31.4
click at [288, 129] on p "Name En: Plain Mandazi" at bounding box center [278, 132] width 111 height 6
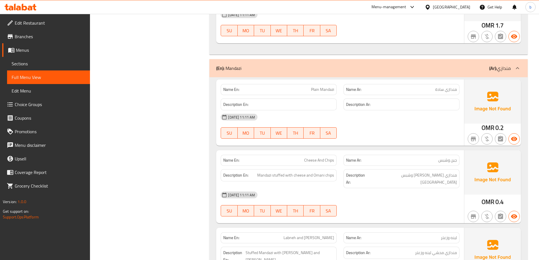
scroll to position [3620, 0]
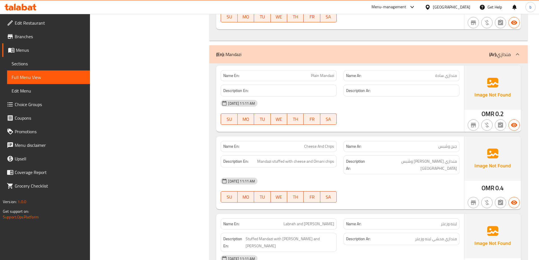
click at [445, 143] on span "جبن وشبس" at bounding box center [447, 146] width 19 height 6
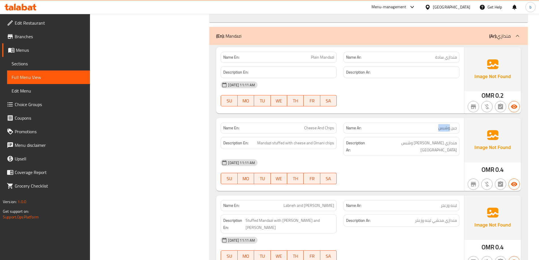
scroll to position [3648, 0]
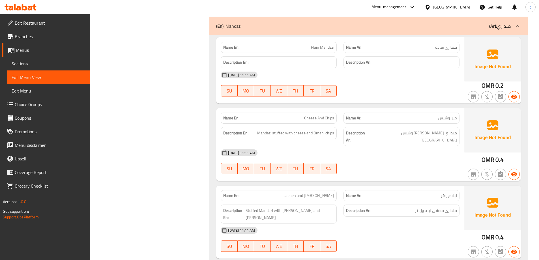
click at [277, 130] on span "Mandazi stuffed with cheese and Omani chips" at bounding box center [295, 133] width 77 height 7
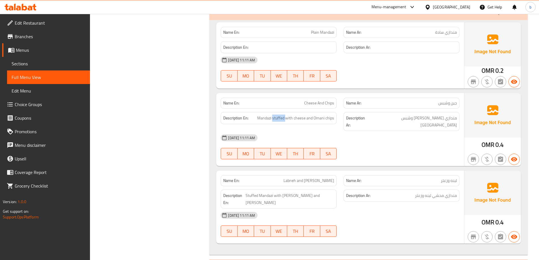
scroll to position [3705, 0]
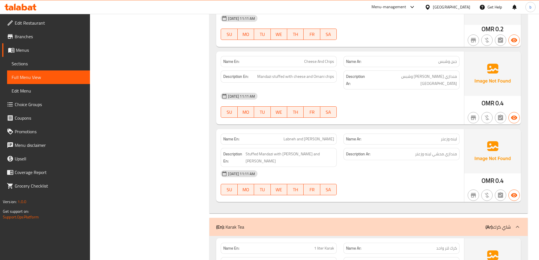
click at [441, 136] on span "لبنه وزعتر" at bounding box center [449, 139] width 16 height 6
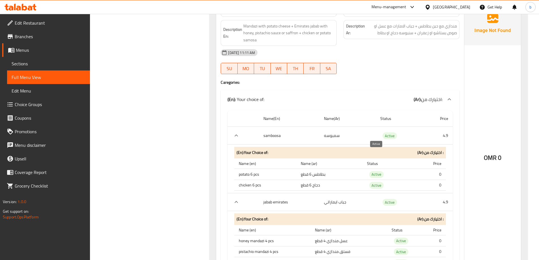
scroll to position [4071, 0]
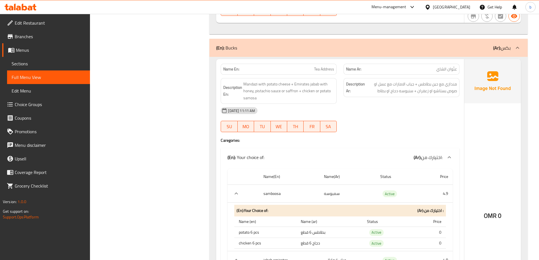
click at [478, 171] on div "OMR 0" at bounding box center [492, 200] width 57 height 283
click at [477, 171] on div "OMR 0" at bounding box center [492, 200] width 57 height 283
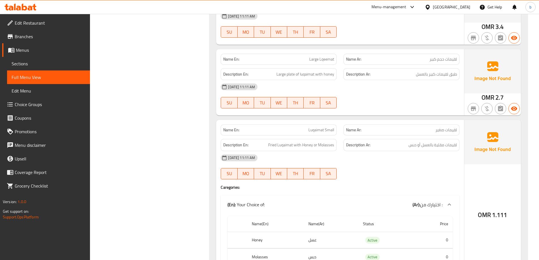
scroll to position [2003, 0]
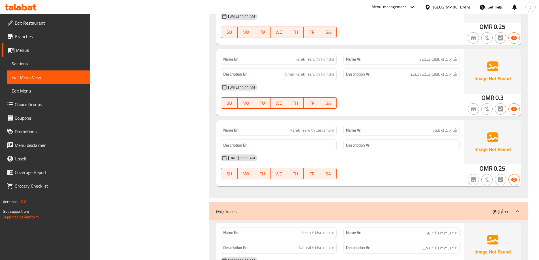
click at [307, 131] on span "Karak Tea with Cardamom" at bounding box center [312, 130] width 44 height 6
copy span "Karak Tea with Cardamom"
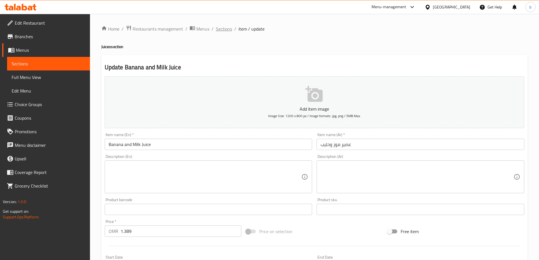
click at [229, 27] on span "Sections" at bounding box center [224, 28] width 16 height 7
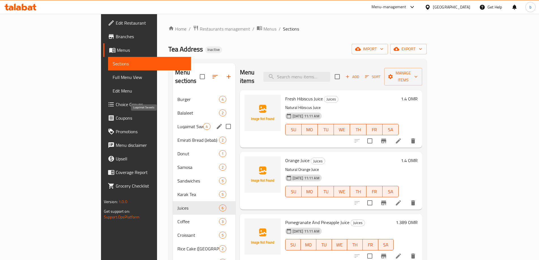
click at [177, 123] on span "Luqaimat Sweets" at bounding box center [190, 126] width 26 height 7
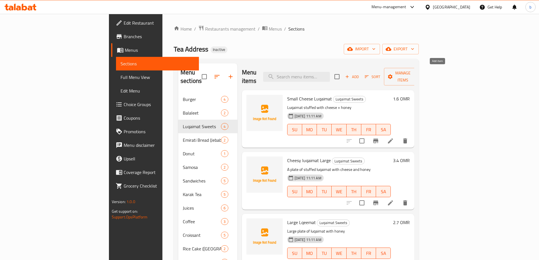
click at [359, 74] on span "Add" at bounding box center [351, 77] width 15 height 7
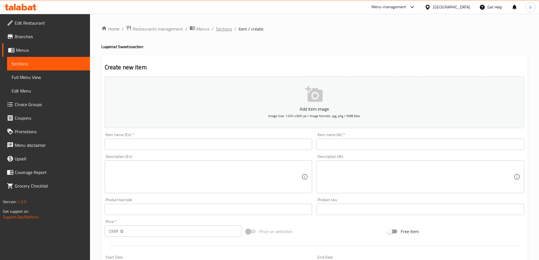
click at [218, 27] on span "Sections" at bounding box center [224, 28] width 16 height 7
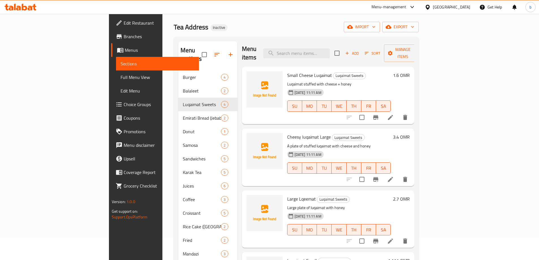
scroll to position [57, 0]
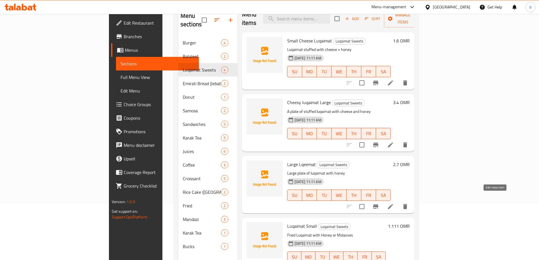
click at [394, 203] on icon at bounding box center [390, 206] width 7 height 7
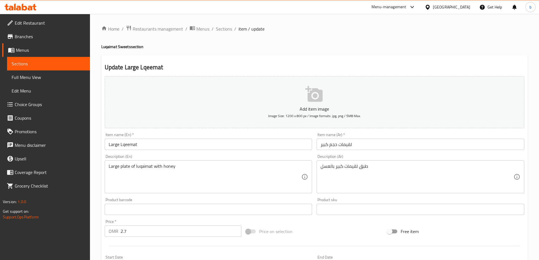
click at [109, 145] on input "Large Lqeemat" at bounding box center [209, 144] width 208 height 11
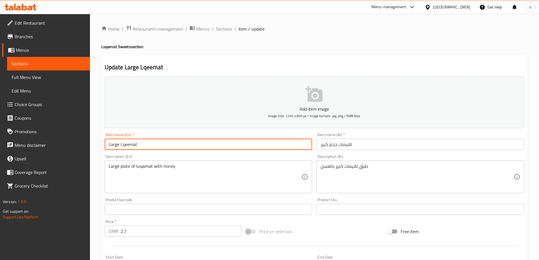
click at [118, 147] on input "Large Lqeemat" at bounding box center [209, 144] width 208 height 11
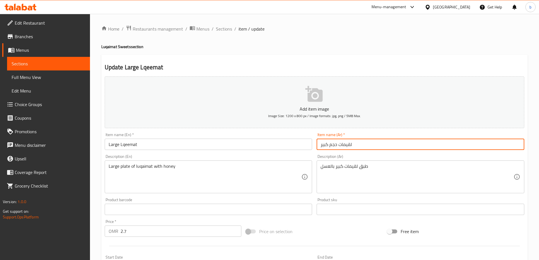
drag, startPoint x: 337, startPoint y: 145, endPoint x: 307, endPoint y: 145, distance: 29.7
click at [307, 145] on div "Add item image Image Size: 1200 x 800 px / Image formats: jpg, png / 5MB Max. I…" at bounding box center [314, 196] width 424 height 244
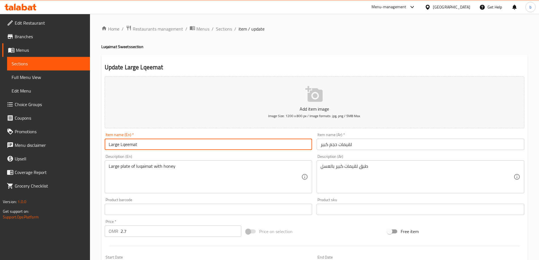
drag, startPoint x: 118, startPoint y: 145, endPoint x: 92, endPoint y: 141, distance: 26.8
click at [92, 141] on div "Home / Restaurants management / Menus / Sections / item / update Luqaimat Sweet…" at bounding box center [314, 207] width 449 height 386
paste input "large siz"
type input "large size Lqeemat"
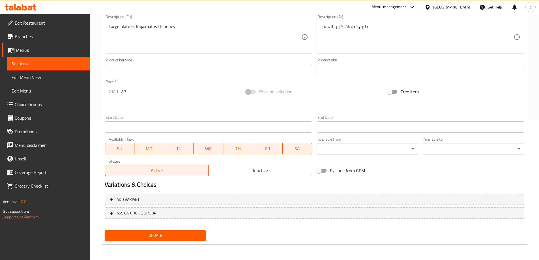
click at [175, 233] on span "Update" at bounding box center [155, 235] width 92 height 7
click at [35, 63] on span "Sections" at bounding box center [49, 63] width 74 height 7
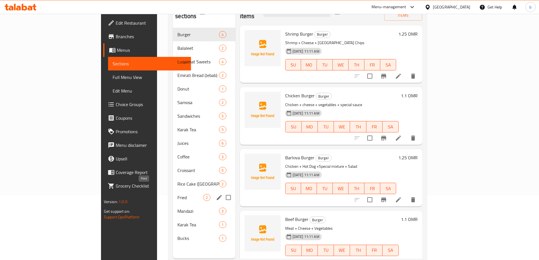
scroll to position [79, 0]
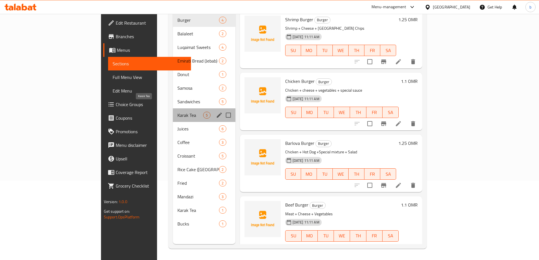
click at [177, 112] on span "Karak Tea" at bounding box center [190, 115] width 26 height 7
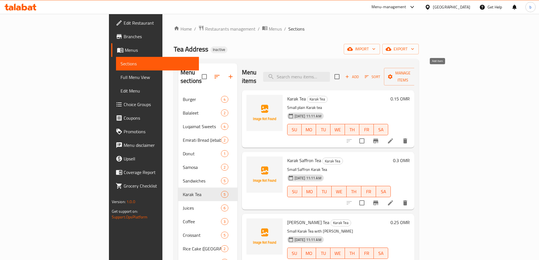
click at [361, 77] on button "Add" at bounding box center [352, 76] width 18 height 9
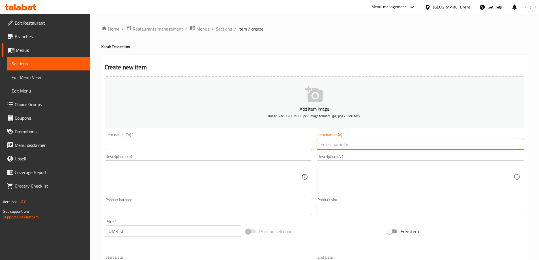
click at [365, 147] on input "text" at bounding box center [420, 144] width 208 height 11
paste input "شاي كرك هيل كبير"
type input "شاي كرك هيل كبير"
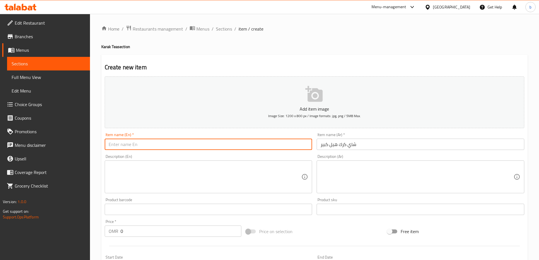
click at [261, 147] on input "text" at bounding box center [209, 144] width 208 height 11
paste input "Karak Tea with Cardamom"
click at [108, 145] on input "Karak Tea with Cardamom" at bounding box center [209, 144] width 208 height 11
type input "Large Karak Tea with Cardamom"
click at [331, 147] on input "شاي كرك هيل كبير" at bounding box center [420, 144] width 208 height 11
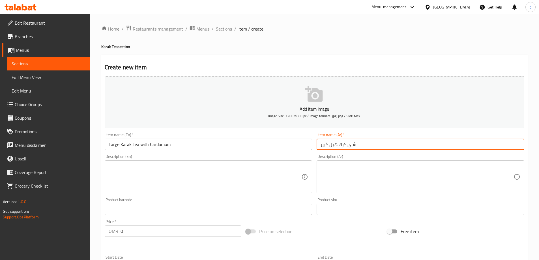
click at [331, 147] on input "شاي كرك هيل كبير" at bounding box center [420, 144] width 208 height 11
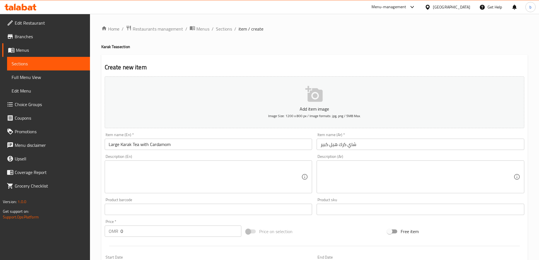
click at [272, 45] on h4 "Karak Tea section" at bounding box center [314, 47] width 426 height 6
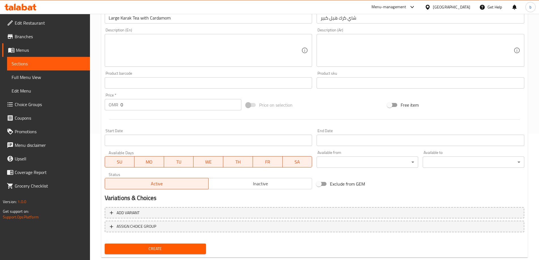
scroll to position [140, 0]
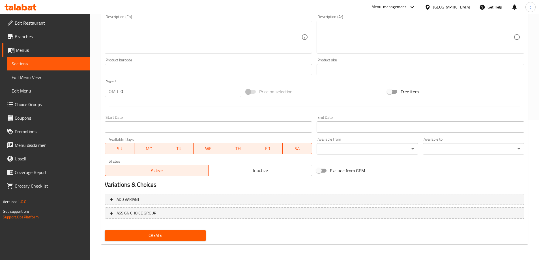
click at [177, 239] on span "Create" at bounding box center [155, 235] width 92 height 7
click at [169, 234] on span "Create" at bounding box center [155, 235] width 92 height 7
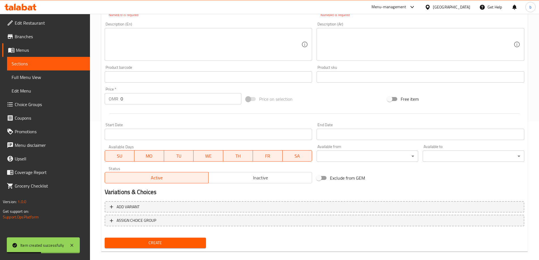
scroll to position [0, 0]
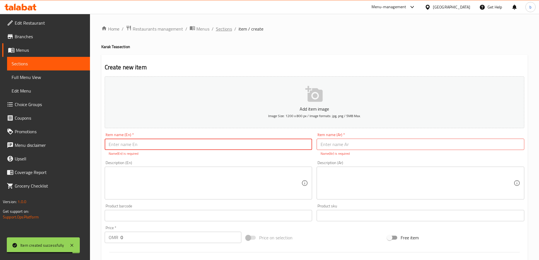
click at [225, 28] on span "Sections" at bounding box center [224, 28] width 16 height 7
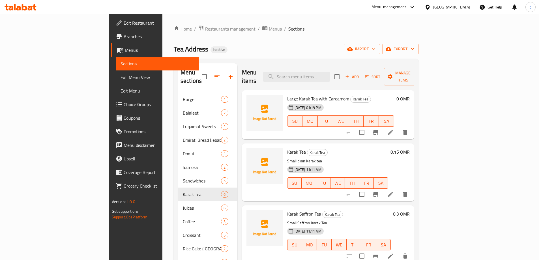
click at [294, 44] on div "Tea Address Inactive import export" at bounding box center [296, 49] width 245 height 10
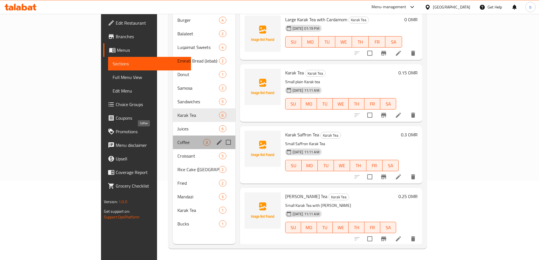
click at [177, 139] on span "Coffee" at bounding box center [190, 142] width 26 height 7
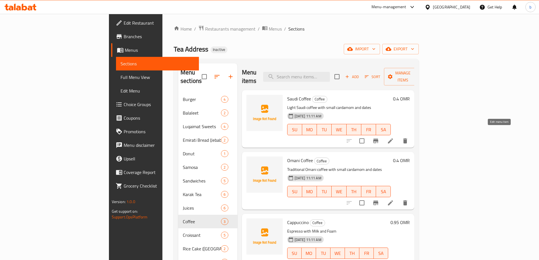
click at [394, 137] on icon at bounding box center [390, 140] width 7 height 7
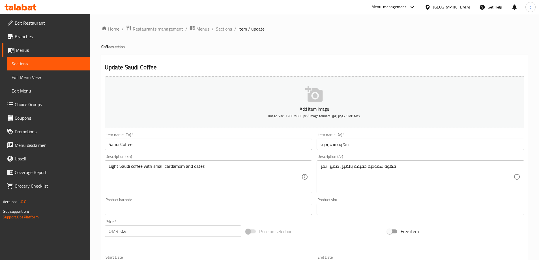
click at [109, 145] on input "Saudi Coffee" at bounding box center [209, 144] width 208 height 11
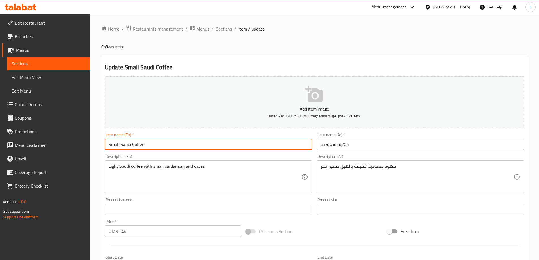
type input "Small Saudi Coffee"
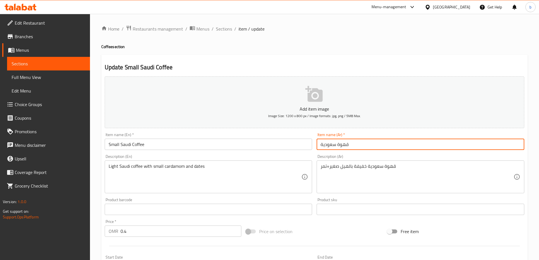
click at [376, 146] on input "قهوة سعودية" at bounding box center [420, 144] width 208 height 11
click at [317, 144] on input "قهوة سعودية" at bounding box center [420, 144] width 208 height 11
click at [519, 145] on input "صغير قهوة سعودية" at bounding box center [420, 144] width 208 height 11
click at [516, 143] on input "صغير قهوة سعودية" at bounding box center [420, 144] width 208 height 11
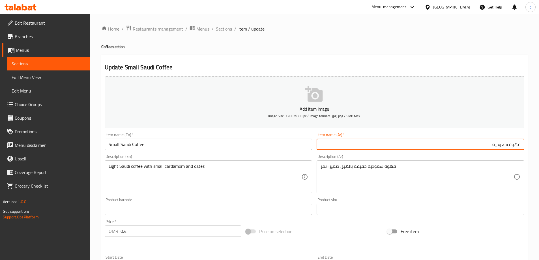
click at [486, 146] on input "قهوة سعودية" at bounding box center [420, 144] width 208 height 11
paste input "صغير"
type input "قهوة سعودية صغير"
click at [461, 156] on div "Description (Ar) قهوة سعودية خفيفة بالهيل صغير+تمر Description (Ar)" at bounding box center [420, 173] width 208 height 39
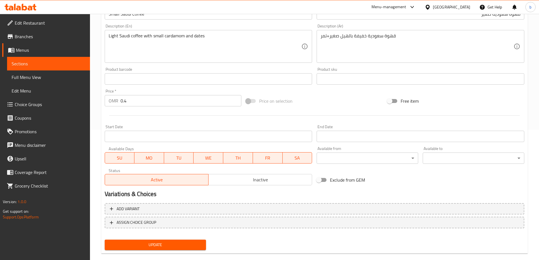
scroll to position [140, 0]
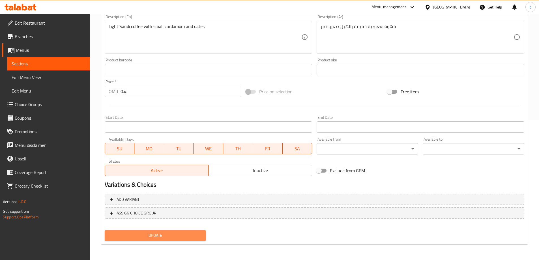
click at [168, 237] on span "Update" at bounding box center [155, 235] width 92 height 7
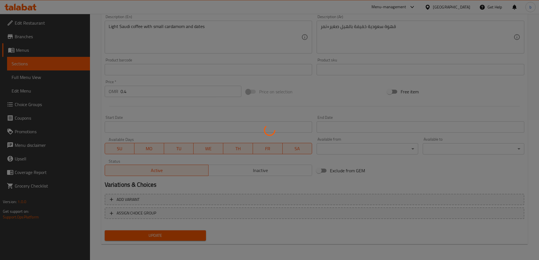
drag, startPoint x: 268, startPoint y: 63, endPoint x: 314, endPoint y: 146, distance: 94.7
click at [269, 67] on div at bounding box center [269, 130] width 539 height 260
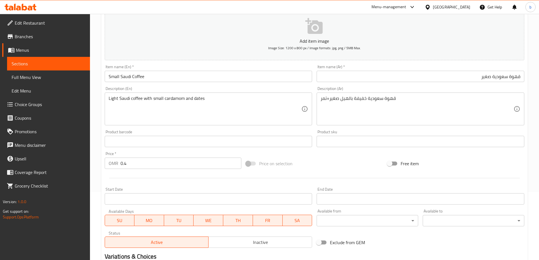
scroll to position [0, 0]
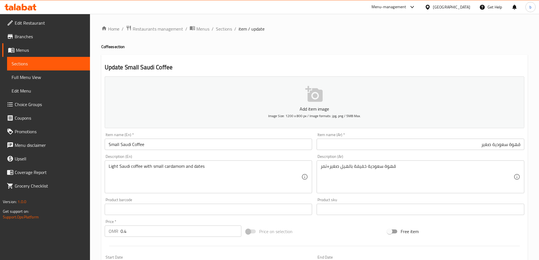
click at [402, 148] on input "قهوة سعودية صغير" at bounding box center [420, 144] width 208 height 11
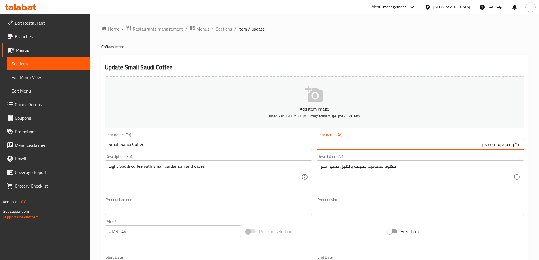
click at [402, 148] on input "قهوة سعودية صغير" at bounding box center [420, 144] width 208 height 11
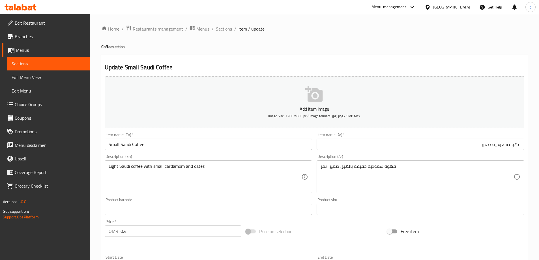
click at [214, 58] on div "Update Small Saudi Coffee Add item image Image Size: 1200 x 800 px / Image form…" at bounding box center [314, 219] width 426 height 329
click at [301, 64] on h2 "Update Small Saudi Coffee" at bounding box center [314, 67] width 419 height 8
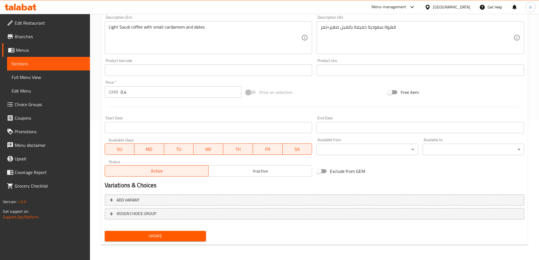
scroll to position [140, 0]
click at [191, 235] on span "Update" at bounding box center [155, 235] width 92 height 7
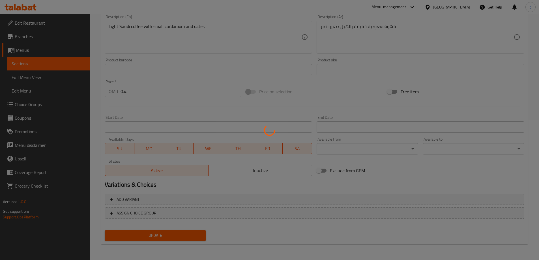
scroll to position [0, 0]
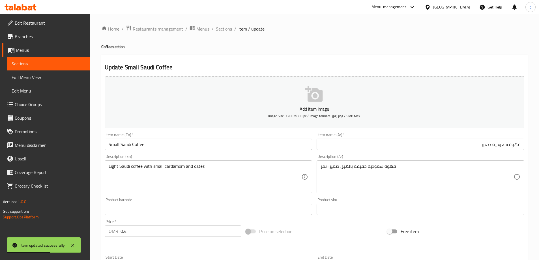
click at [221, 31] on span "Sections" at bounding box center [224, 28] width 16 height 7
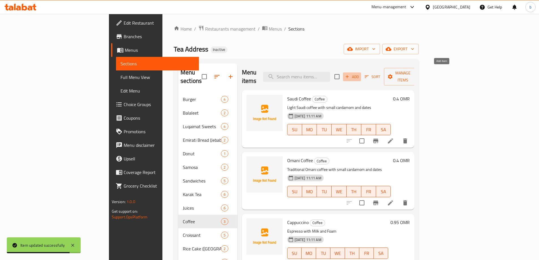
click at [359, 75] on span "Add" at bounding box center [351, 77] width 15 height 7
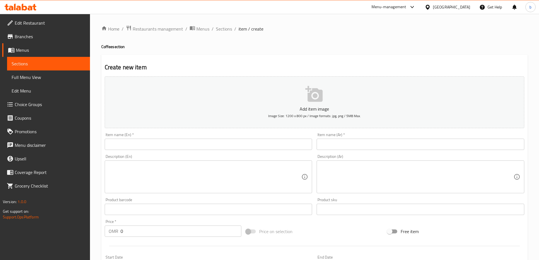
click at [402, 145] on input "text" at bounding box center [420, 144] width 208 height 11
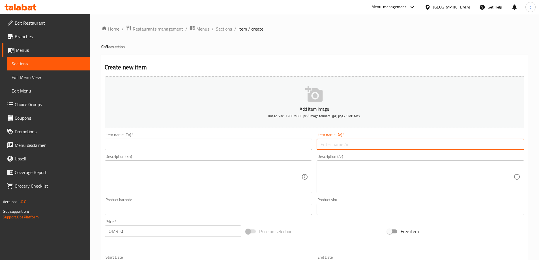
paste input "قهوة سعودية"
click at [438, 147] on input "قهوة سعودية" at bounding box center [420, 144] width 208 height 11
paste input "قهوة سعودية"
click at [448, 143] on input "قهوة سعودية قهوة سعودية" at bounding box center [420, 144] width 208 height 11
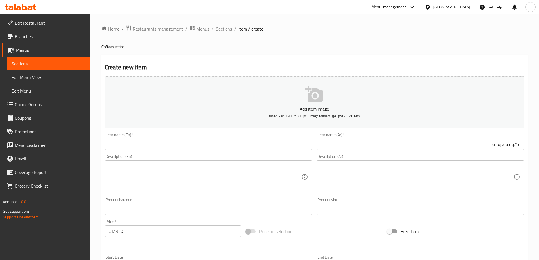
click at [440, 146] on input "قهوة سعودية" at bounding box center [420, 144] width 208 height 11
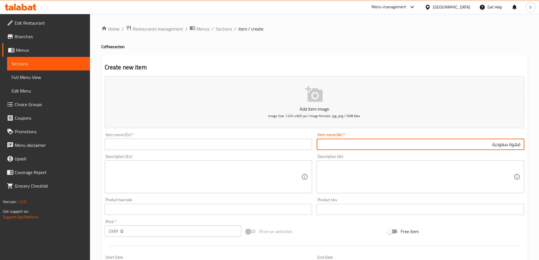
paste input "كبير"
type input "قهوة سعودية كبير"
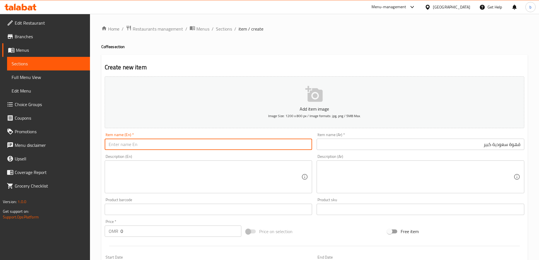
click at [270, 143] on input "text" at bounding box center [209, 144] width 208 height 11
click at [160, 144] on input "text" at bounding box center [209, 144] width 208 height 11
paste input "Saudi Coffee"
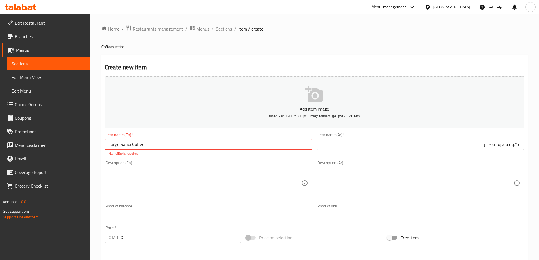
type input "Large Saudi Coffee"
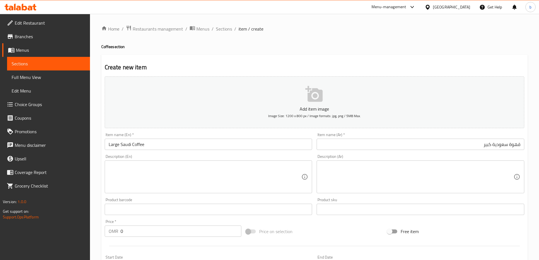
click at [407, 169] on textarea at bounding box center [416, 176] width 193 height 27
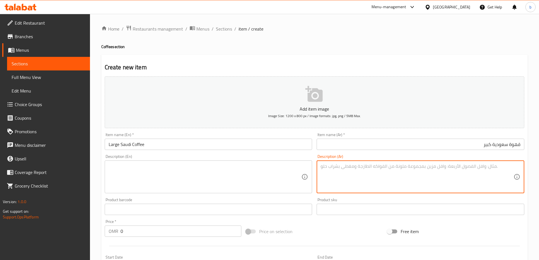
paste textarea "قهوة سعودية خفيفة بالهيل كبير+تمر"
type textarea "قهوة سعودية خفيفة بالهيل كبير+تمر"
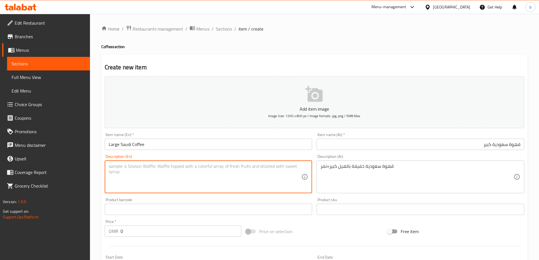
click at [278, 169] on textarea at bounding box center [205, 176] width 193 height 27
paste textarea "Light Saudi coffee with small cardamom and dates"
click at [156, 165] on textarea "Light Saudi coffee with small cardamom and dates" at bounding box center [205, 176] width 193 height 27
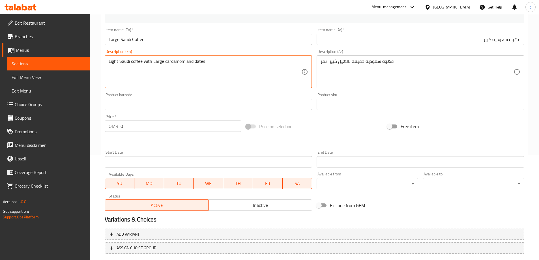
scroll to position [140, 0]
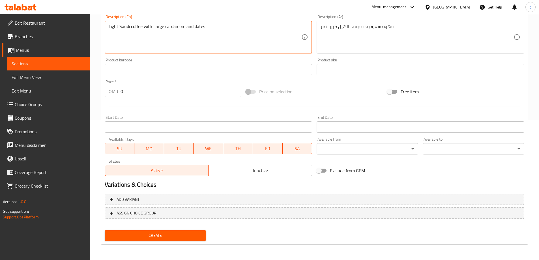
type textarea "Light Saudi coffee with Large cardamom and dates"
click at [178, 235] on span "Create" at bounding box center [155, 235] width 92 height 7
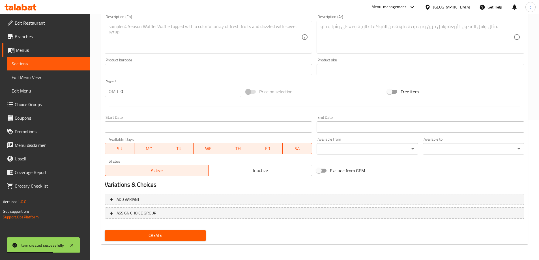
click at [132, 88] on input "0" at bounding box center [180, 91] width 121 height 11
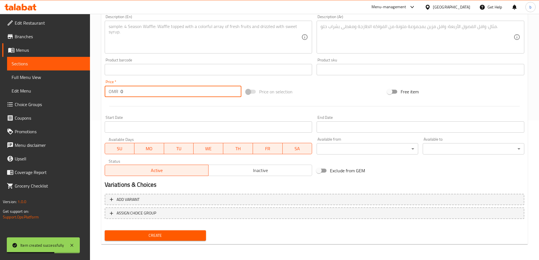
click at [132, 88] on input "0" at bounding box center [180, 91] width 121 height 11
type input "0.8"
click at [159, 239] on span "Create" at bounding box center [155, 235] width 92 height 7
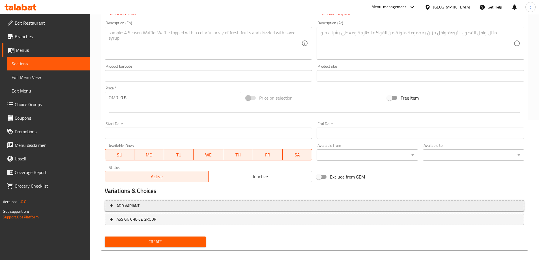
scroll to position [139, 0]
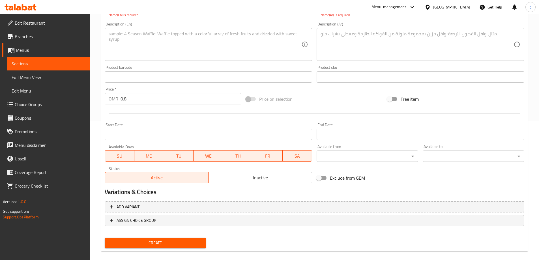
click at [166, 243] on span "Create" at bounding box center [155, 242] width 92 height 7
click at [164, 244] on span "Create" at bounding box center [155, 242] width 92 height 7
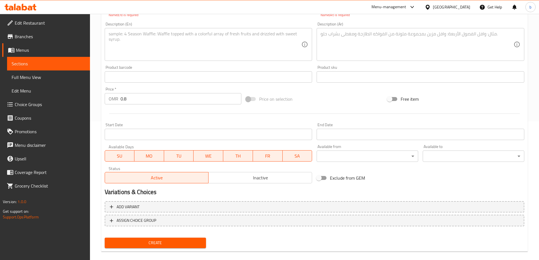
click at [164, 244] on span "Create" at bounding box center [155, 242] width 92 height 7
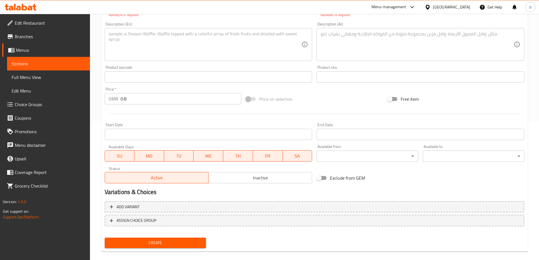
click at [164, 244] on span "Create" at bounding box center [155, 242] width 92 height 7
click at [162, 242] on span "Create" at bounding box center [155, 242] width 92 height 7
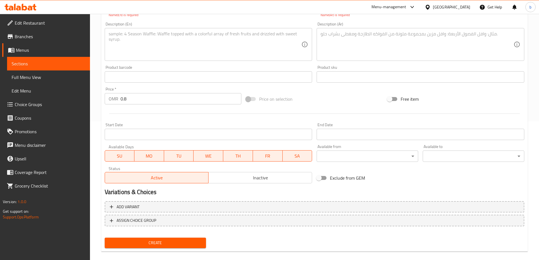
click at [162, 242] on span "Create" at bounding box center [155, 242] width 92 height 7
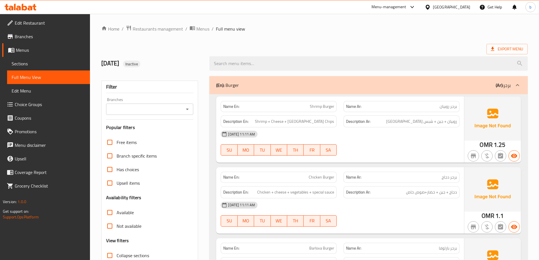
click at [415, 26] on ol "Home / Restaurants management / Menus / Full menu view" at bounding box center [314, 28] width 426 height 7
click at [443, 45] on div "Export Menu" at bounding box center [314, 49] width 426 height 10
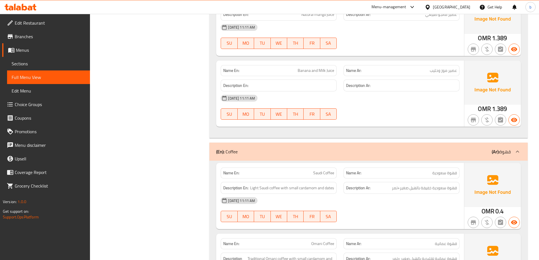
scroll to position [2587, 0]
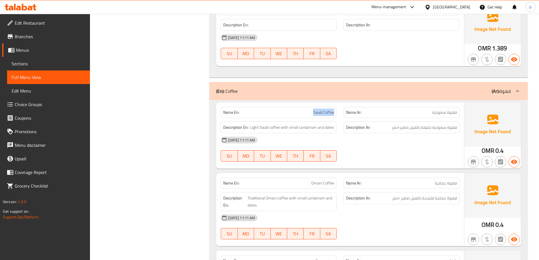
drag, startPoint x: 311, startPoint y: 112, endPoint x: 336, endPoint y: 115, distance: 25.0
click at [336, 115] on div "Name En: Saudi Coffee" at bounding box center [279, 112] width 116 height 11
copy span "Saudi Coffee"
click at [314, 128] on span "Light Saudi coffee with small cardamom and dates" at bounding box center [292, 127] width 84 height 7
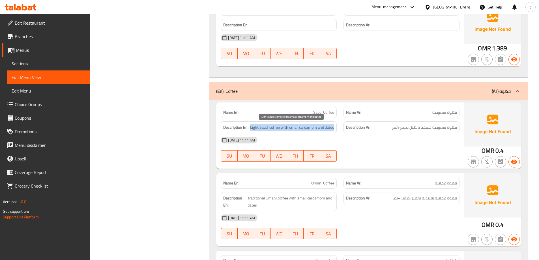
click at [314, 128] on span "Light Saudi coffee with small cardamom and dates" at bounding box center [292, 127] width 84 height 7
copy span "Light Saudi coffee with small cardamom and dates"
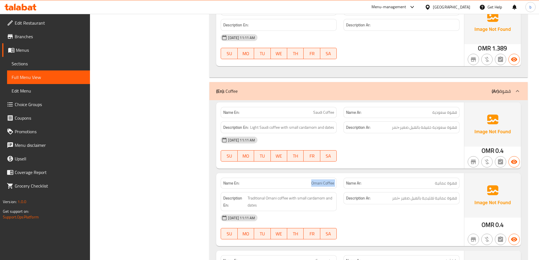
drag, startPoint x: 328, startPoint y: 186, endPoint x: 341, endPoint y: 186, distance: 12.7
click at [341, 186] on div "Name En: Omani Coffee Name Ar: قهوة عمانية" at bounding box center [339, 183] width 245 height 18
copy span "Omani Coffee"
click at [322, 200] on span "Traditional Omani coffee with small cardamom and dates" at bounding box center [290, 202] width 87 height 14
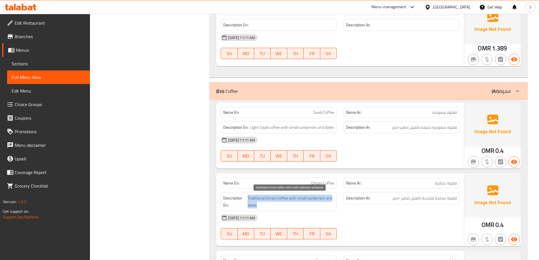
click at [322, 200] on span "Traditional Omani coffee with small cardamom and dates" at bounding box center [290, 202] width 87 height 14
copy span "Traditional Omani coffee with small cardamom and dates"
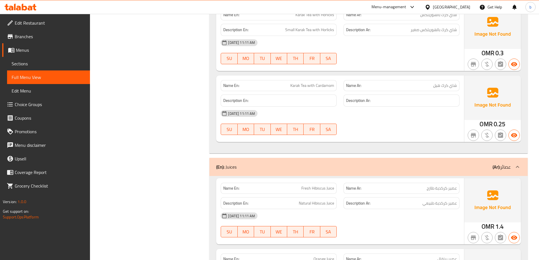
scroll to position [1993, 0]
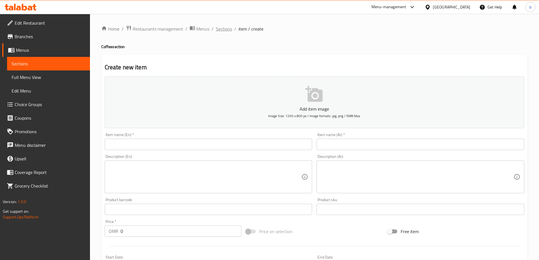
click at [220, 29] on span "Sections" at bounding box center [224, 28] width 16 height 7
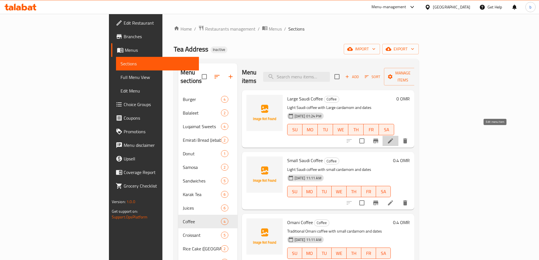
click at [394, 137] on icon at bounding box center [390, 140] width 7 height 7
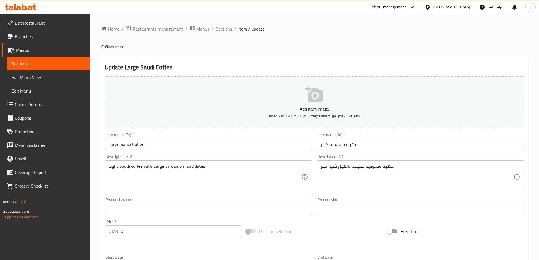
click at [137, 229] on input "0" at bounding box center [180, 230] width 121 height 11
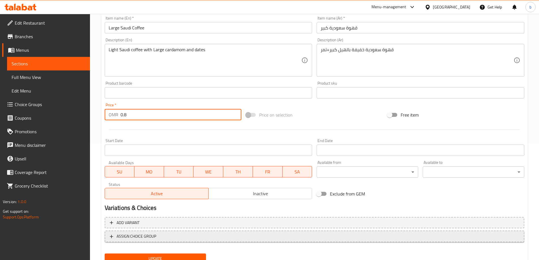
scroll to position [140, 0]
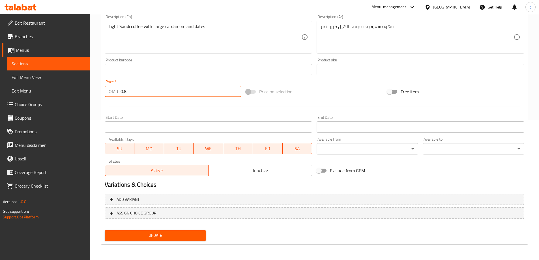
type input "0.8"
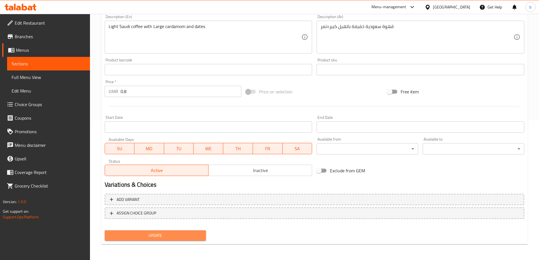
click at [162, 234] on span "Update" at bounding box center [155, 235] width 92 height 7
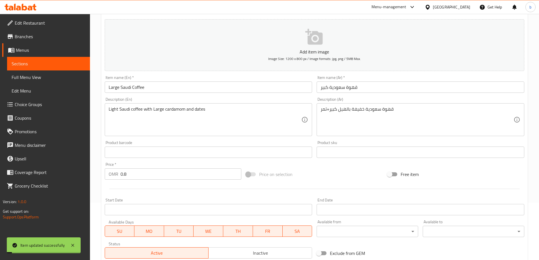
scroll to position [0, 0]
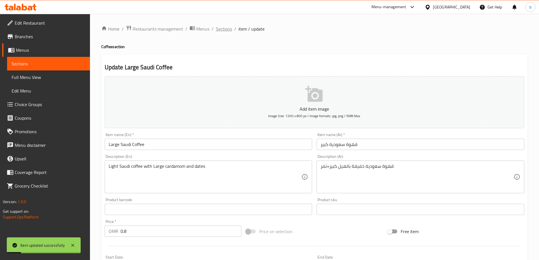
click at [217, 30] on span "Sections" at bounding box center [224, 28] width 16 height 7
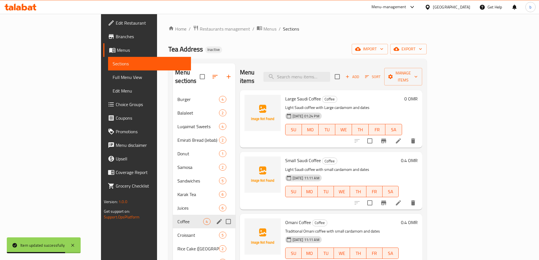
click at [173, 217] on div "Coffee 4" at bounding box center [204, 222] width 62 height 14
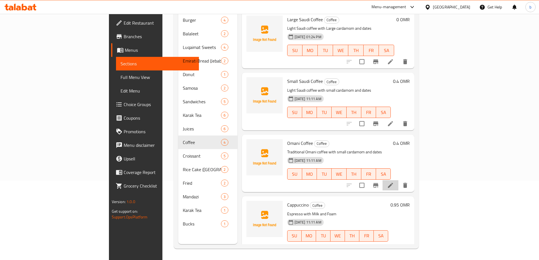
click at [398, 180] on li at bounding box center [390, 185] width 16 height 10
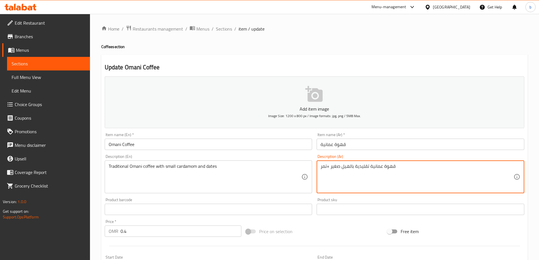
click at [336, 166] on textarea "قهوة عمانية تقليدية بالهيل صغير +تمر" at bounding box center [416, 176] width 193 height 27
click at [352, 146] on input "قهوة عمانية" at bounding box center [420, 144] width 208 height 11
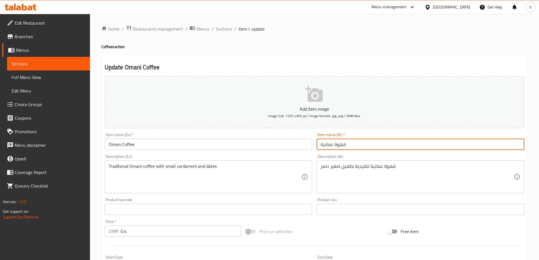
paste input "صغير"
type input "قهوة عمانية صغير"
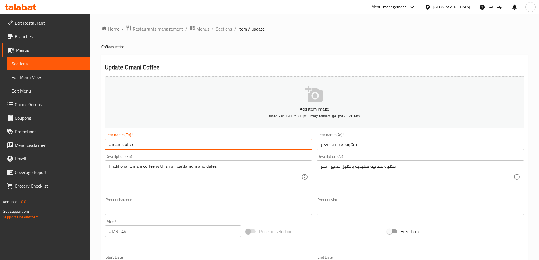
click at [176, 144] on input "Omani Coffee" at bounding box center [209, 144] width 208 height 11
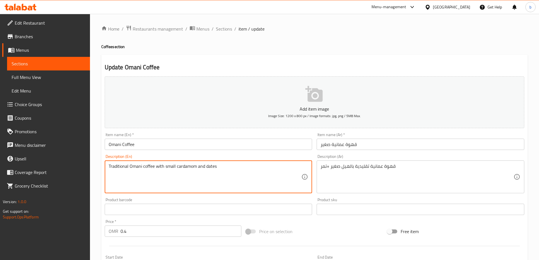
click at [171, 167] on textarea "Traditional Omani coffee with small cardamom and dates" at bounding box center [205, 176] width 193 height 27
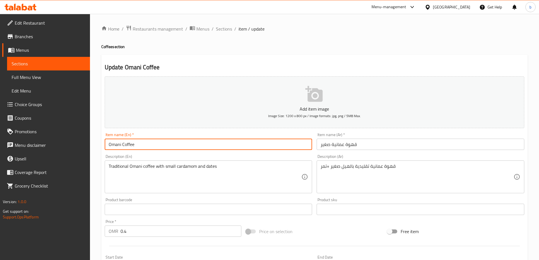
click at [107, 146] on input "Omani Coffee" at bounding box center [209, 144] width 208 height 11
click at [140, 145] on input "Omani Coffee" at bounding box center [209, 144] width 208 height 11
click at [108, 145] on input "Omani Coffee" at bounding box center [209, 144] width 208 height 11
paste input "small"
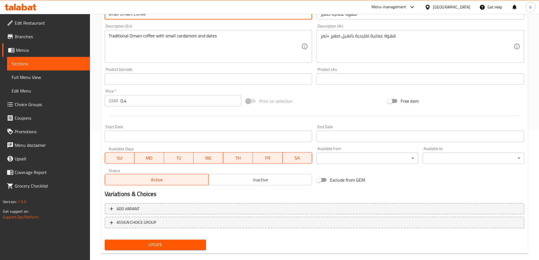
scroll to position [140, 0]
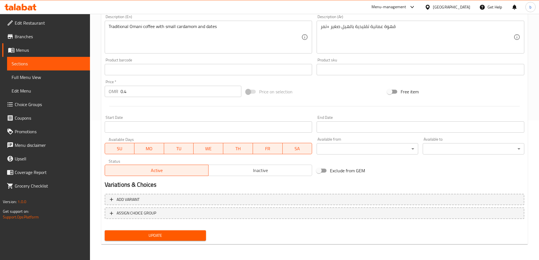
type input "small Omani Coffee"
click at [186, 236] on span "Update" at bounding box center [155, 235] width 92 height 7
click at [159, 232] on span "Update" at bounding box center [155, 235] width 92 height 7
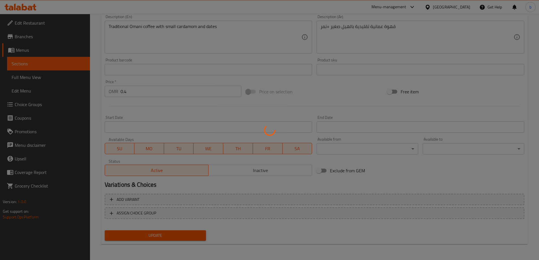
scroll to position [0, 0]
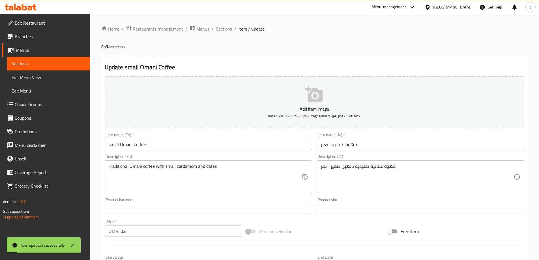
click at [219, 29] on span "Sections" at bounding box center [224, 28] width 16 height 7
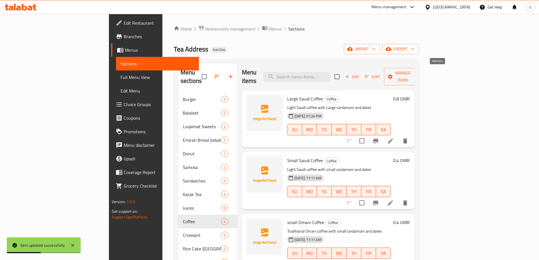
click at [359, 74] on span "Add" at bounding box center [351, 77] width 15 height 7
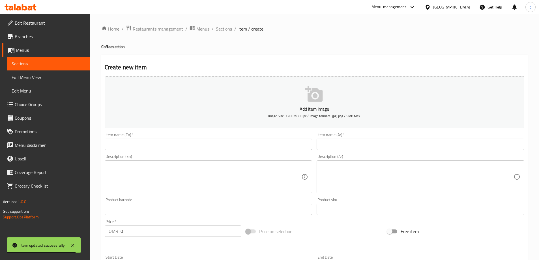
click at [414, 145] on input "text" at bounding box center [420, 144] width 208 height 11
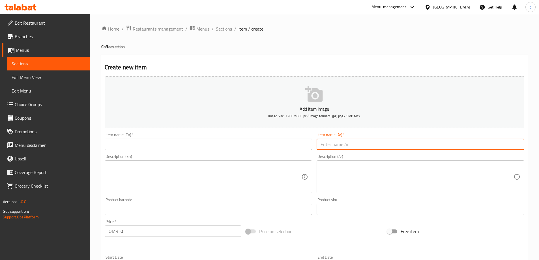
paste input "قهوة عمانية"
type input "قهوة عمانية كبيرة"
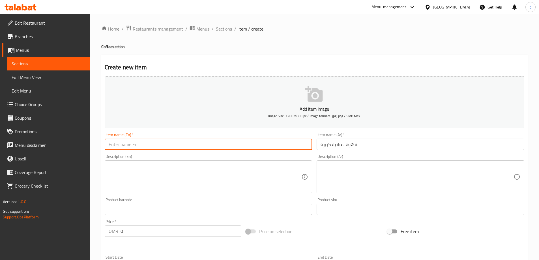
click at [119, 140] on input "text" at bounding box center [209, 144] width 208 height 11
paste input "Omani Coffee"
click at [109, 145] on input "Omani Coffee" at bounding box center [209, 144] width 208 height 11
type input "Large Omani Coffee"
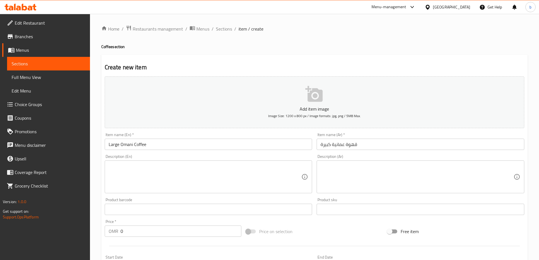
click at [385, 191] on div "Description (Ar)" at bounding box center [420, 176] width 208 height 33
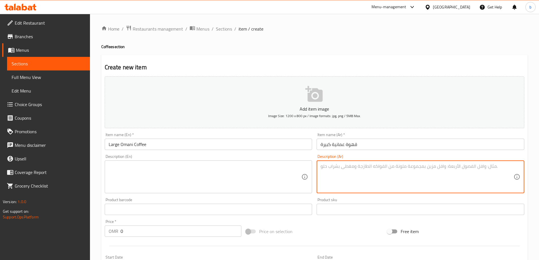
paste textarea "قهوة عمانية تقليدية بالهيل كبير+تمر"
type textarea "قهوة عمانية تقليدية بالهيل كبير+تمر"
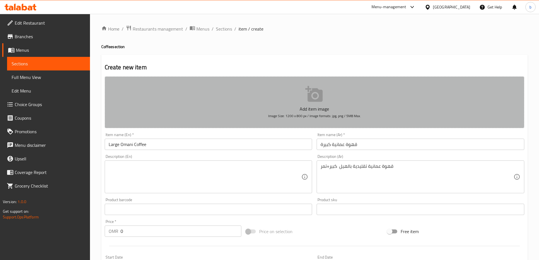
drag, startPoint x: 159, startPoint y: 87, endPoint x: 156, endPoint y: 99, distance: 11.9
click at [156, 99] on button "Add item image Image Size: 1200 x 800 px / Image formats: jpg, png / 5MB Max." at bounding box center [314, 102] width 419 height 52
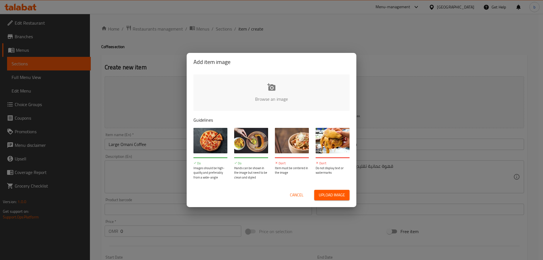
click at [158, 74] on div "Add item image Browse an image Guidelines Do Images should be high-quality and …" at bounding box center [271, 130] width 543 height 260
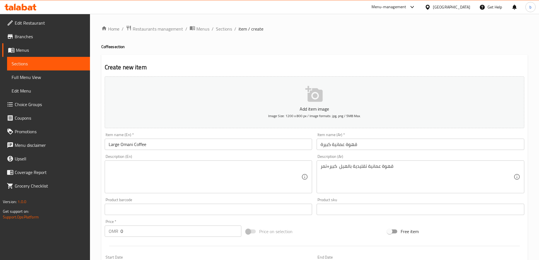
click at [183, 168] on textarea at bounding box center [205, 176] width 193 height 27
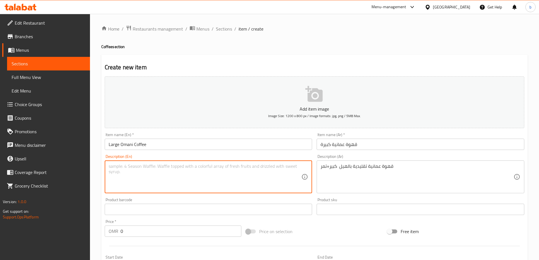
paste textarea "Traditional Omani coffee with small cardamom and dates"
click at [168, 167] on textarea "Traditional Omani coffee with small cardamom and dates" at bounding box center [205, 176] width 193 height 27
type textarea "Traditional Omani coffee with Large cardamom and dates"
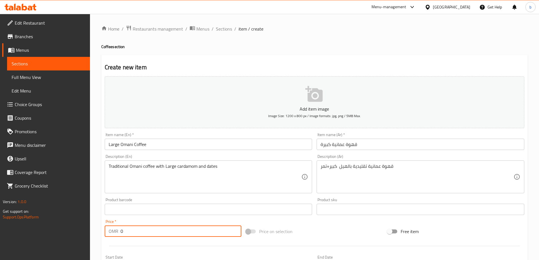
click at [185, 234] on input "0" at bounding box center [180, 230] width 121 height 11
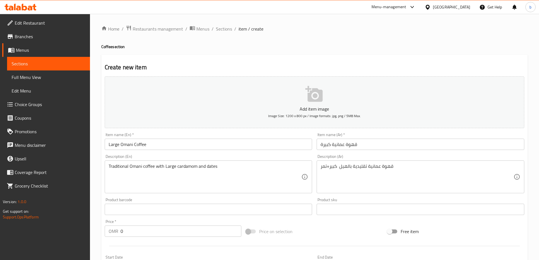
click at [129, 232] on input "0" at bounding box center [180, 230] width 121 height 11
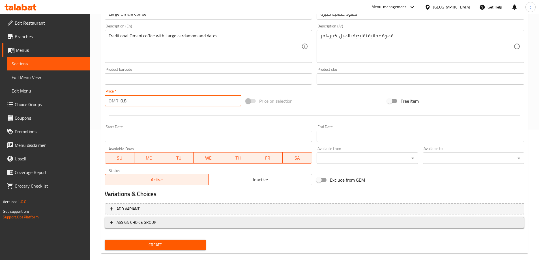
scroll to position [140, 0]
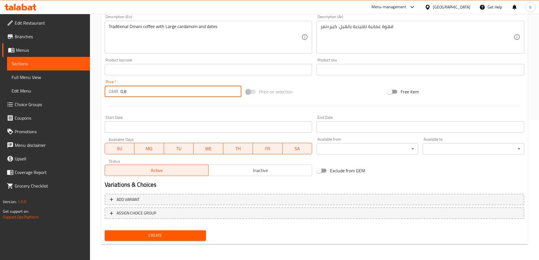
type input "0.8"
click at [190, 231] on button "Create" at bounding box center [156, 235] width 102 height 10
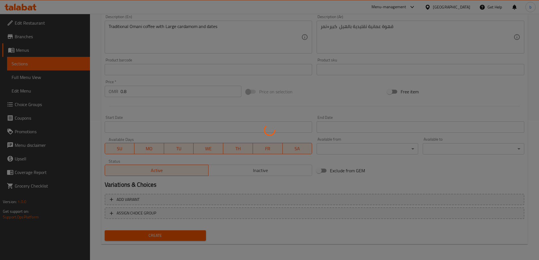
type input "0"
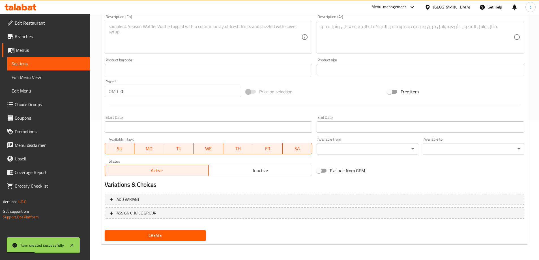
scroll to position [0, 0]
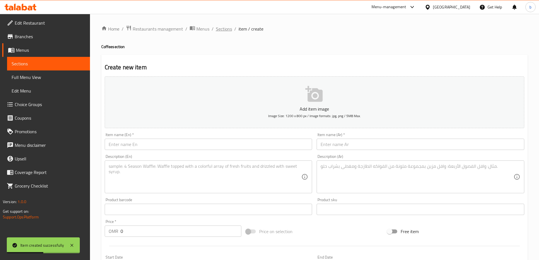
click at [222, 31] on span "Sections" at bounding box center [224, 28] width 16 height 7
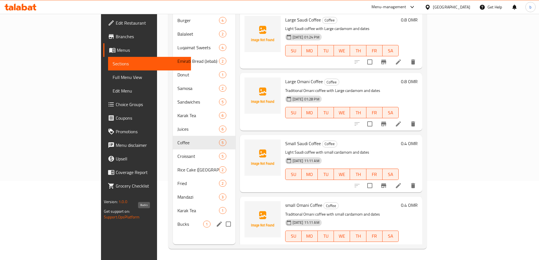
scroll to position [79, 0]
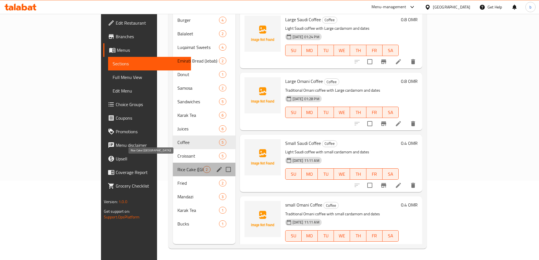
click at [177, 166] on span "Rice Cake (Vimptuwa)" at bounding box center [190, 169] width 26 height 7
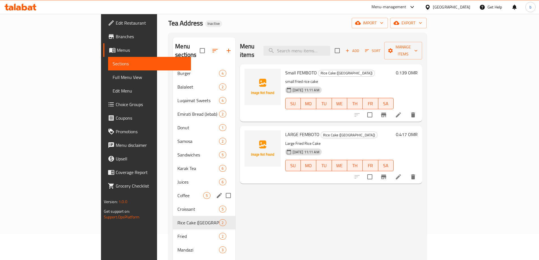
scroll to position [79, 0]
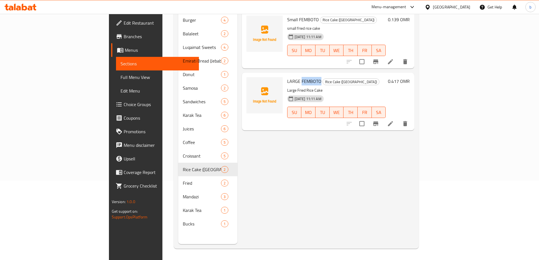
drag, startPoint x: 274, startPoint y: 72, endPoint x: 293, endPoint y: 76, distance: 18.7
click at [293, 77] on span "LARGE FEMBOTO" at bounding box center [304, 81] width 34 height 8
copy span "FEMBOTO"
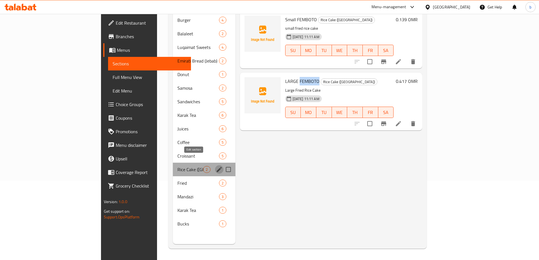
click at [217, 167] on icon "edit" at bounding box center [219, 169] width 5 height 5
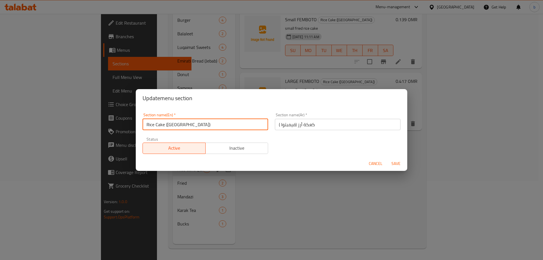
drag, startPoint x: 186, startPoint y: 126, endPoint x: 168, endPoint y: 128, distance: 17.6
click at [168, 128] on input "Rice Cake (Vimptuwa)" at bounding box center [206, 124] width 126 height 11
paste input "FEMBOTO"
type input "Rice Cake (FEMBOTOA)"
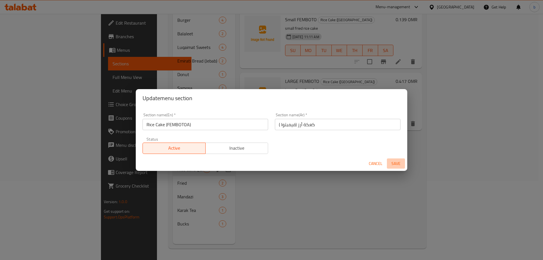
click at [399, 163] on span "Save" at bounding box center [396, 163] width 14 height 7
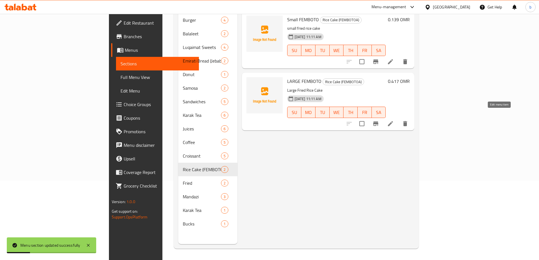
click at [394, 120] on icon at bounding box center [390, 123] width 7 height 7
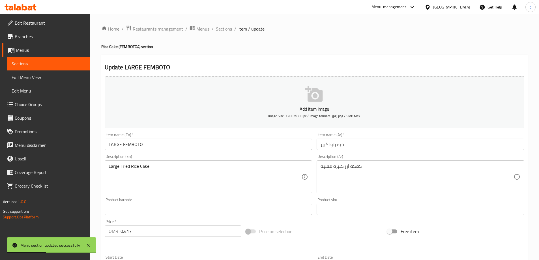
click at [143, 144] on input "LARGE FEMBOTO" at bounding box center [209, 144] width 208 height 11
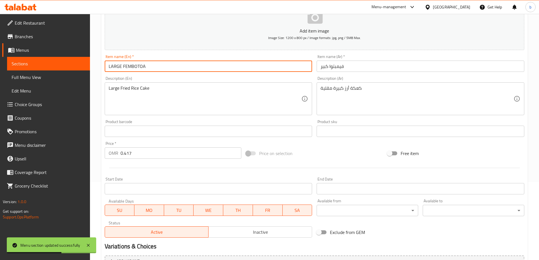
scroll to position [140, 0]
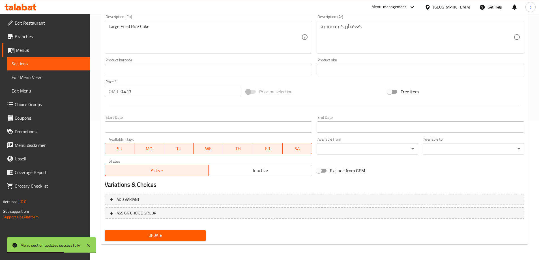
type input "LARGE FEMBOTOA"
click at [189, 234] on span "Update" at bounding box center [155, 235] width 92 height 7
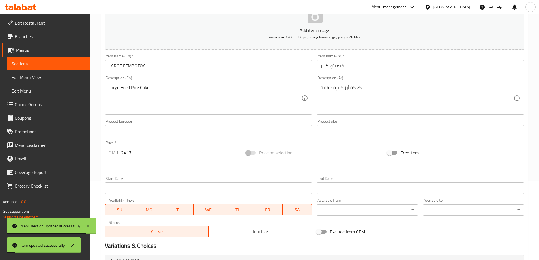
scroll to position [0, 0]
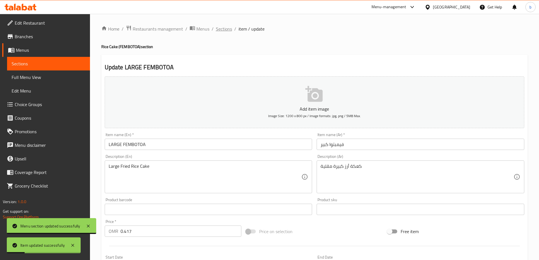
click at [218, 30] on span "Sections" at bounding box center [224, 28] width 16 height 7
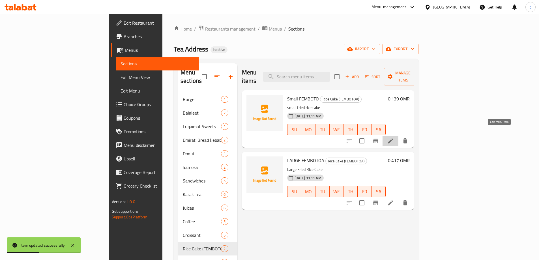
click at [394, 137] on icon at bounding box center [390, 140] width 7 height 7
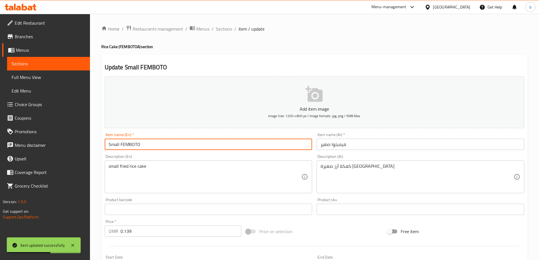
click at [145, 144] on input "Small FEMBOTO" at bounding box center [209, 144] width 208 height 11
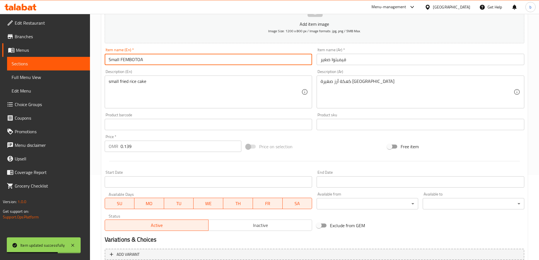
scroll to position [140, 0]
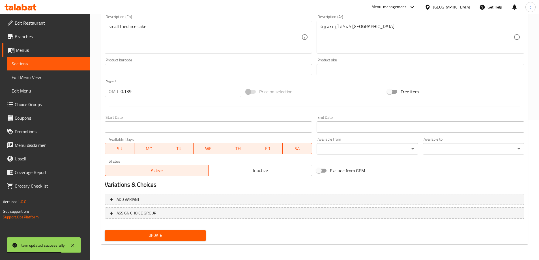
type input "Small FEMBOTOA"
click at [186, 233] on span "Update" at bounding box center [155, 235] width 92 height 7
click at [182, 235] on span "Update" at bounding box center [155, 235] width 92 height 7
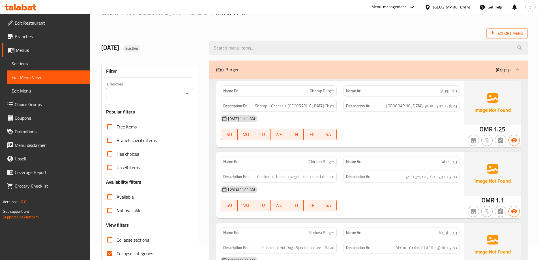
scroll to position [141, 0]
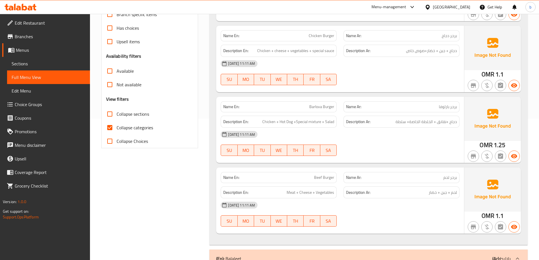
click at [109, 126] on input "Collapse categories" at bounding box center [110, 128] width 14 height 14
checkbox input "false"
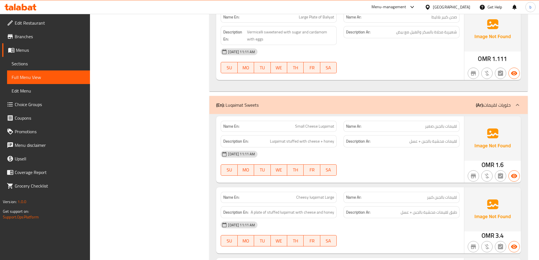
scroll to position [566, 0]
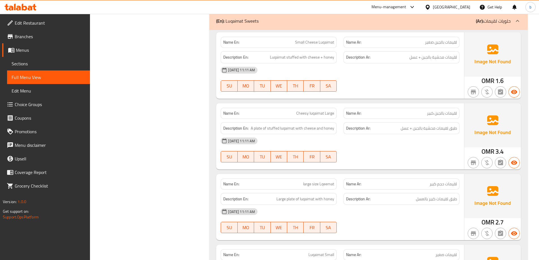
click at [26, 33] on span "Branches" at bounding box center [50, 36] width 71 height 7
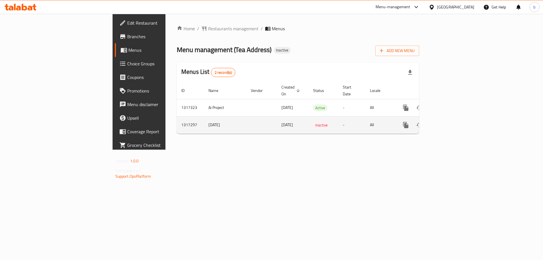
click at [312, 116] on td "Inactive" at bounding box center [324, 124] width 30 height 17
click at [310, 120] on td "Inactive" at bounding box center [324, 124] width 30 height 17
click at [450, 122] on icon "enhanced table" at bounding box center [446, 125] width 7 height 7
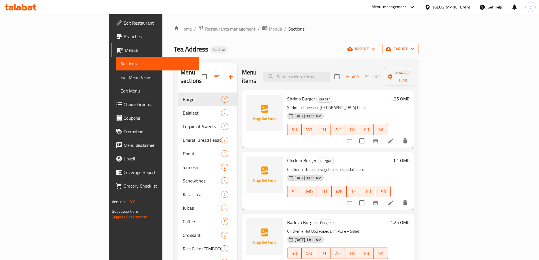
click at [120, 78] on span "Full Menu View" at bounding box center [157, 77] width 74 height 7
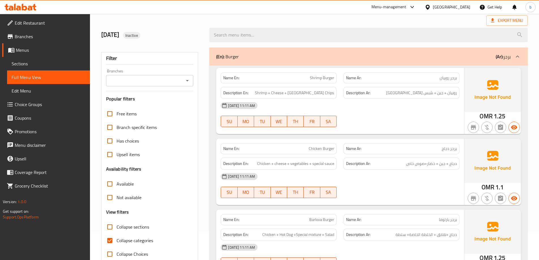
scroll to position [57, 0]
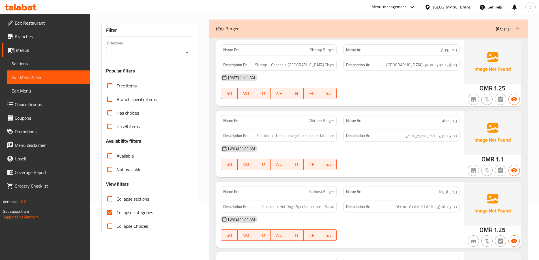
click at [109, 211] on input "Collapse categories" at bounding box center [110, 213] width 14 height 14
checkbox input "false"
click at [23, 48] on span "Menus" at bounding box center [51, 50] width 70 height 7
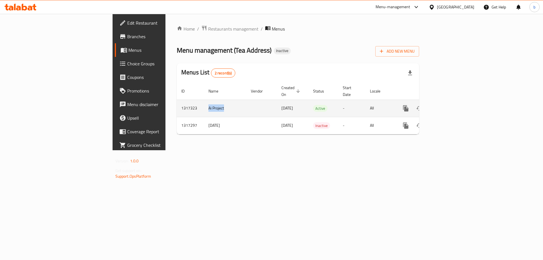
click at [204, 102] on td "Ai Project" at bounding box center [225, 108] width 42 height 17
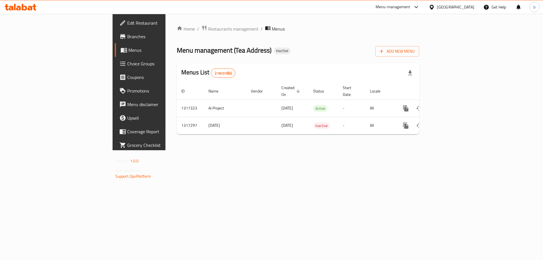
click at [430, 150] on div "Home / Restaurants management / Menus Menu management ( Tea Address ) Inactive …" at bounding box center [297, 82] width 265 height 136
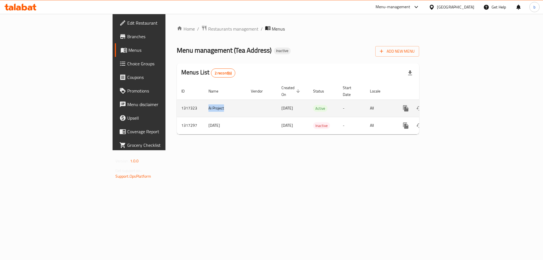
drag, startPoint x: 133, startPoint y: 102, endPoint x: 156, endPoint y: 104, distance: 23.6
click at [204, 104] on td "Ai Project" at bounding box center [225, 108] width 42 height 17
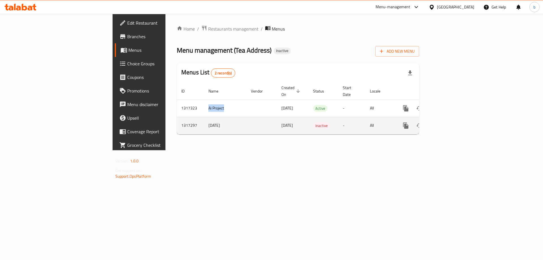
click at [450, 122] on icon "enhanced table" at bounding box center [446, 125] width 7 height 7
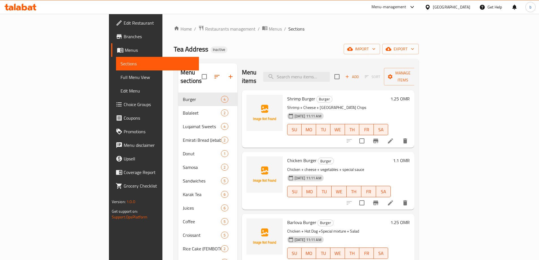
click at [120, 81] on span "Full Menu View" at bounding box center [157, 77] width 74 height 7
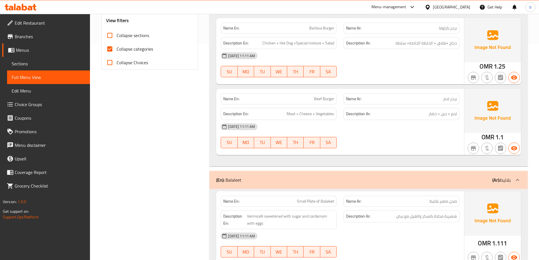
scroll to position [226, 0]
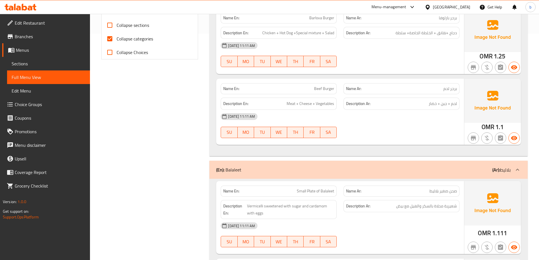
click at [108, 37] on input "Collapse categories" at bounding box center [110, 39] width 14 height 14
checkbox input "false"
drag, startPoint x: 390, startPoint y: 212, endPoint x: 391, endPoint y: 210, distance: 3.1
click at [365, 78] on div "Name En: Shrimp Burger Name Ar: برجر روبيان Description En: Shrimp + Cheese + […" at bounding box center [368, 10] width 318 height 292
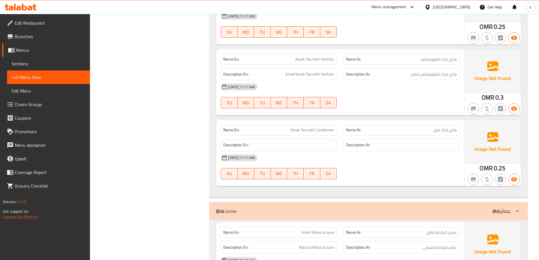
scroll to position [1718, 0]
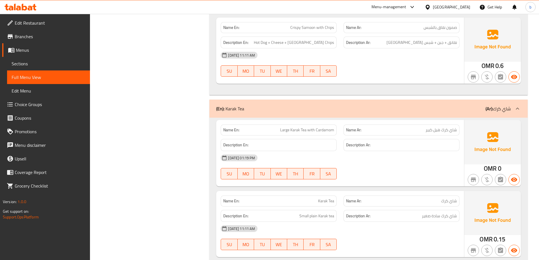
click at [508, 186] on div at bounding box center [514, 180] width 14 height 14
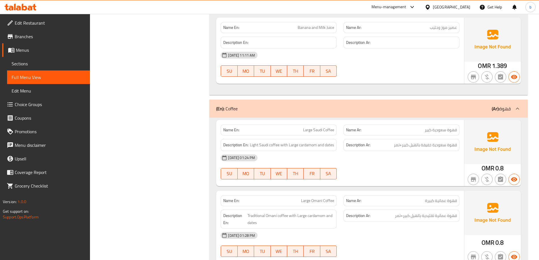
scroll to position [2778, 0]
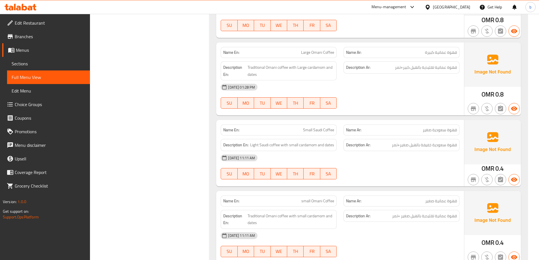
click at [390, 163] on div "[DATE] 11:11 AM" at bounding box center [339, 158] width 245 height 14
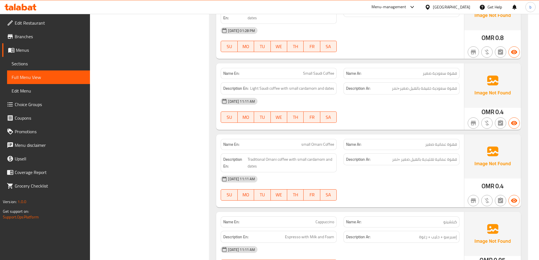
scroll to position [2863, 0]
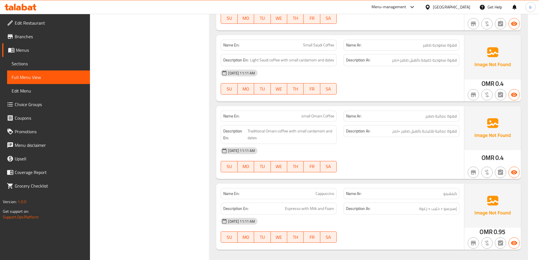
click at [451, 157] on div "[DATE] 11:11 AM" at bounding box center [339, 151] width 245 height 14
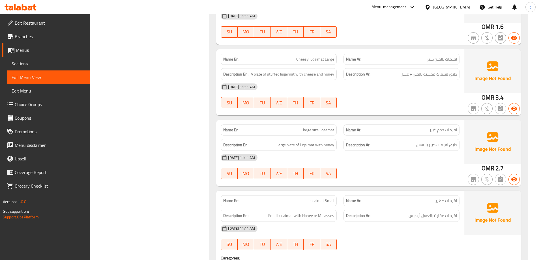
click at [418, 81] on div "[DATE] 11:11 AM" at bounding box center [339, 87] width 245 height 14
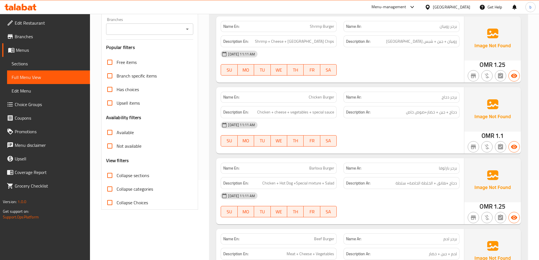
scroll to position [0, 0]
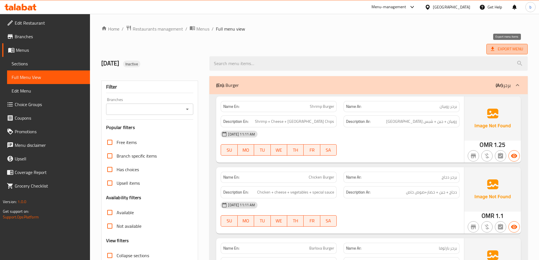
click at [517, 48] on span "Export Menu" at bounding box center [507, 49] width 32 height 7
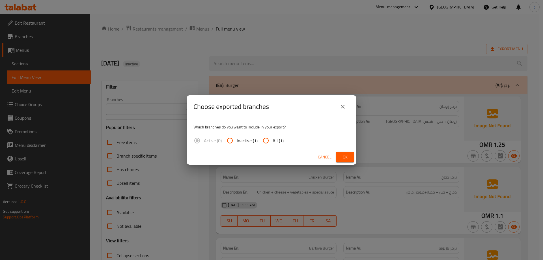
click at [272, 139] on input "All (1)" at bounding box center [266, 141] width 14 height 14
radio input "true"
click at [341, 158] on span "Ok" at bounding box center [345, 157] width 9 height 7
